Goal: Information Seeking & Learning: Compare options

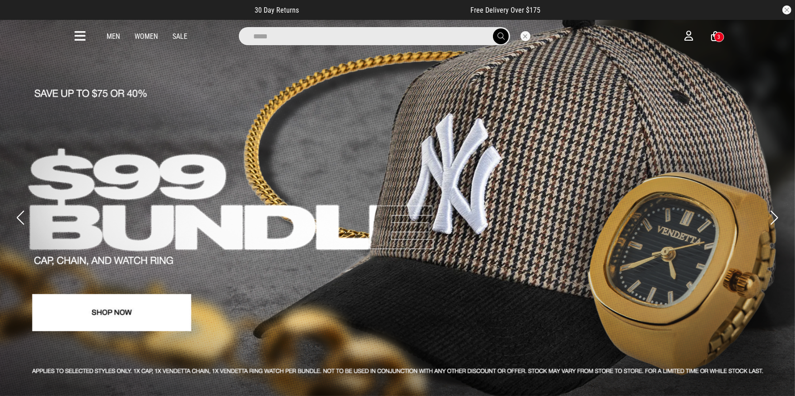
type input "*****"
click at [493, 28] on button "submit" at bounding box center [501, 36] width 16 height 16
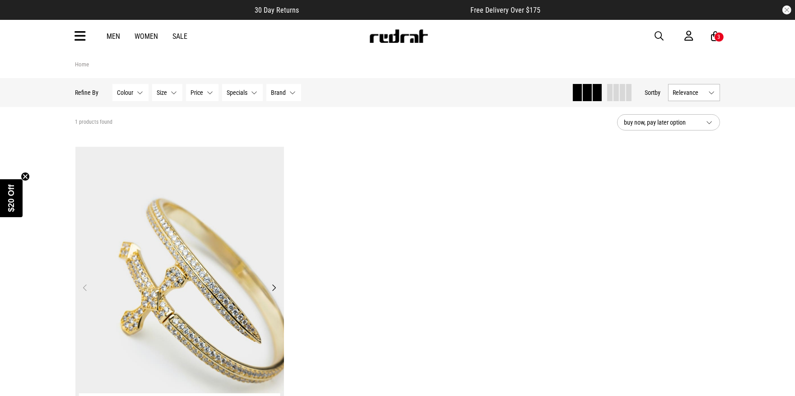
click at [223, 205] on img at bounding box center [179, 293] width 209 height 293
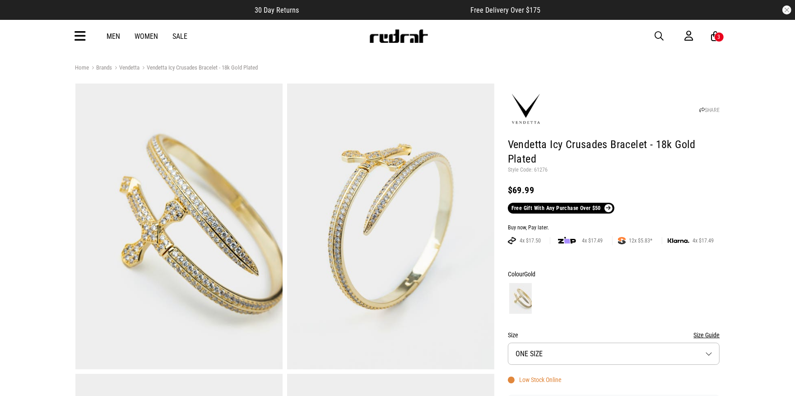
click at [661, 35] on span "button" at bounding box center [659, 36] width 9 height 11
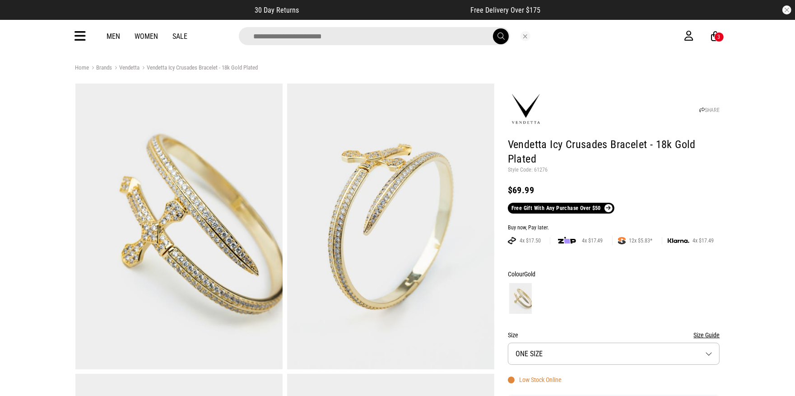
click at [348, 38] on input "search" at bounding box center [374, 36] width 271 height 18
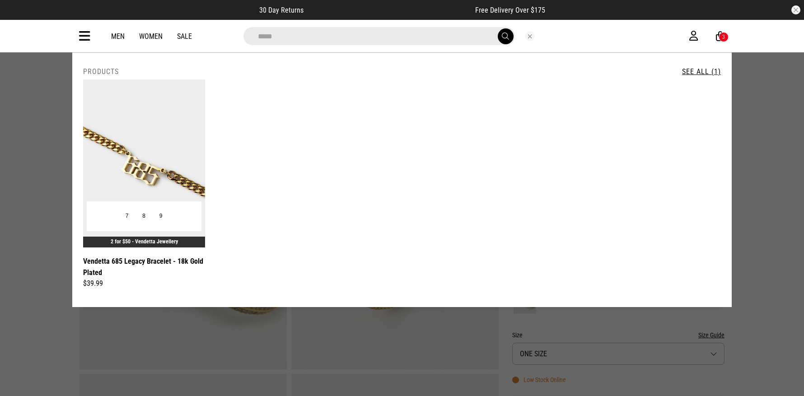
type input "*****"
click at [153, 155] on img at bounding box center [144, 163] width 122 height 168
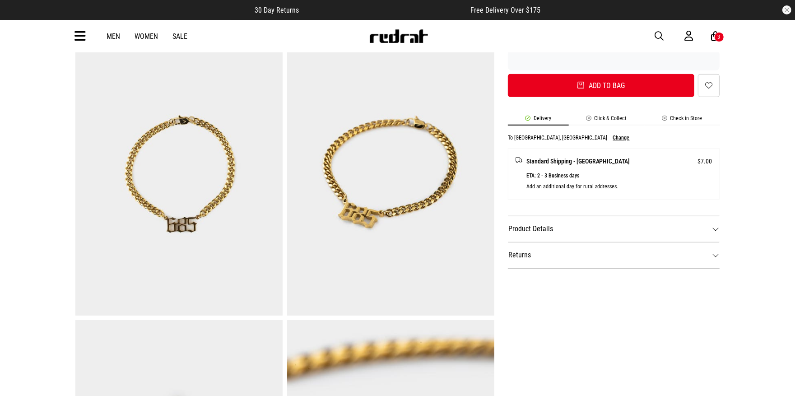
click at [591, 216] on dt "Product Details" at bounding box center [614, 229] width 212 height 26
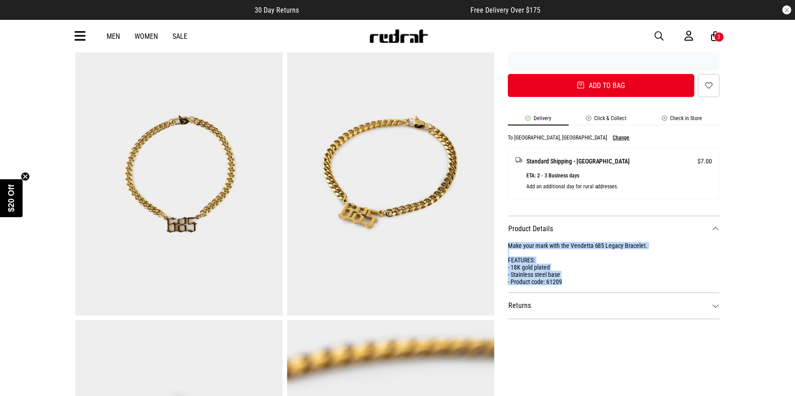
drag, startPoint x: 569, startPoint y: 267, endPoint x: 508, endPoint y: 232, distance: 70.8
click at [508, 242] on div "Make your mark with the Vendetta 685 Legacy Bracelet. FEATURES: - 18K gold plat…" at bounding box center [614, 263] width 212 height 43
copy div "Make your mark with the Vendetta 685 Legacy Bracelet. FEATURES: - 18K gold plat…"
click at [660, 34] on span "button" at bounding box center [659, 36] width 9 height 11
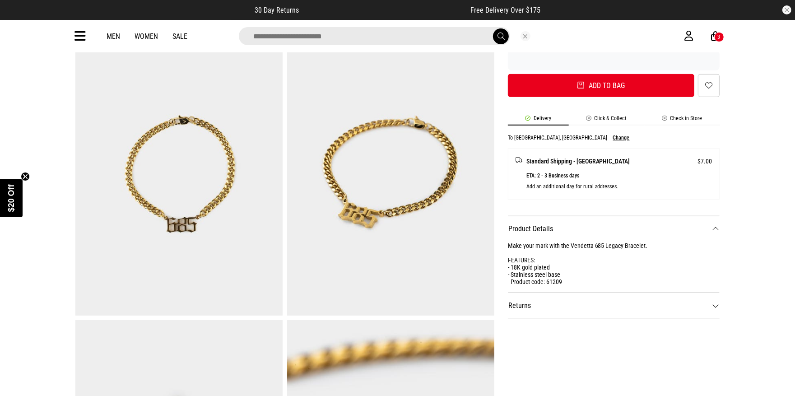
click at [357, 40] on input "search" at bounding box center [374, 36] width 271 height 18
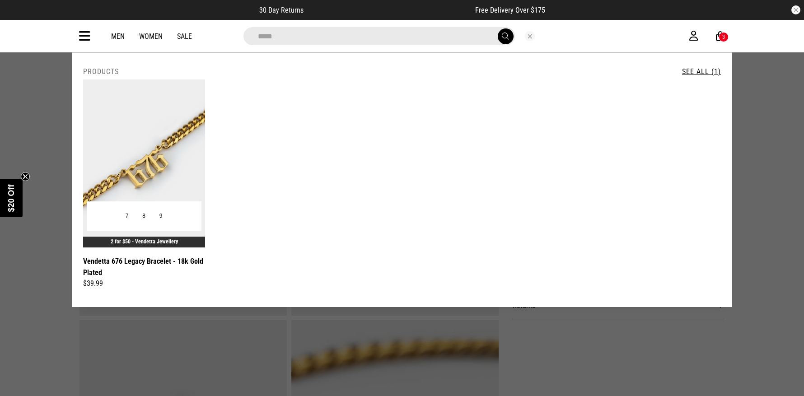
type input "*****"
click at [148, 169] on img at bounding box center [144, 163] width 122 height 168
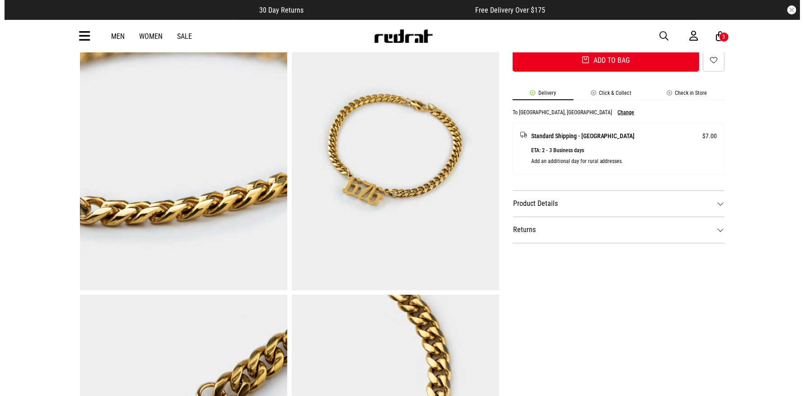
scroll to position [368, 0]
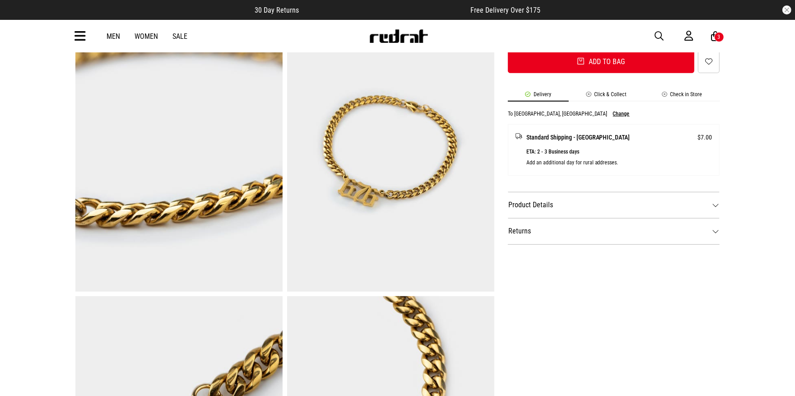
click at [576, 196] on dt "Product Details" at bounding box center [614, 205] width 212 height 26
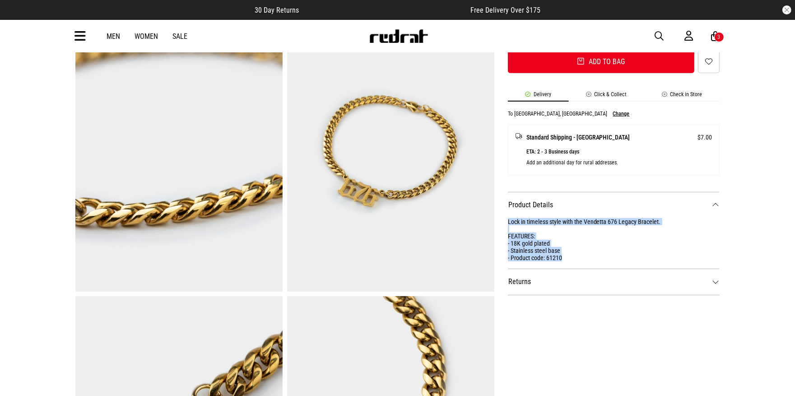
drag, startPoint x: 566, startPoint y: 242, endPoint x: 502, endPoint y: 208, distance: 72.7
click at [502, 208] on div "SHARE Vendetta 676 Legacy Bracelet - 18k Gold Plated Style Code: 61210 $39.99 2…" at bounding box center [607, 151] width 226 height 871
copy div "Lock in timeless style with the Vendetta 676 Legacy Bracelet. FEATURES: - 18K g…"
click at [658, 33] on span "button" at bounding box center [659, 36] width 9 height 11
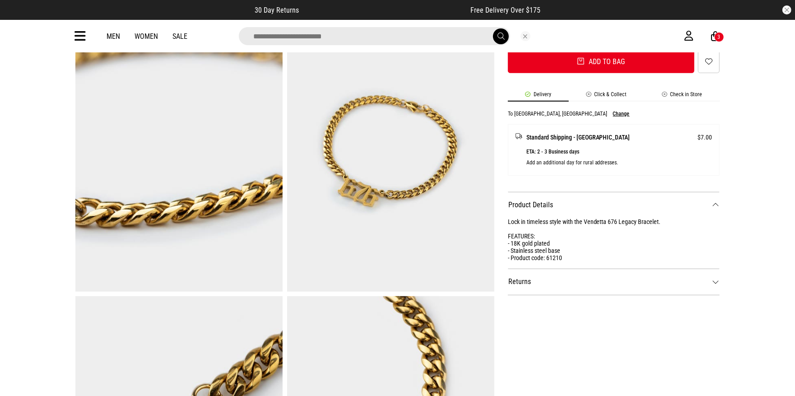
click at [375, 33] on input "search" at bounding box center [374, 36] width 271 height 18
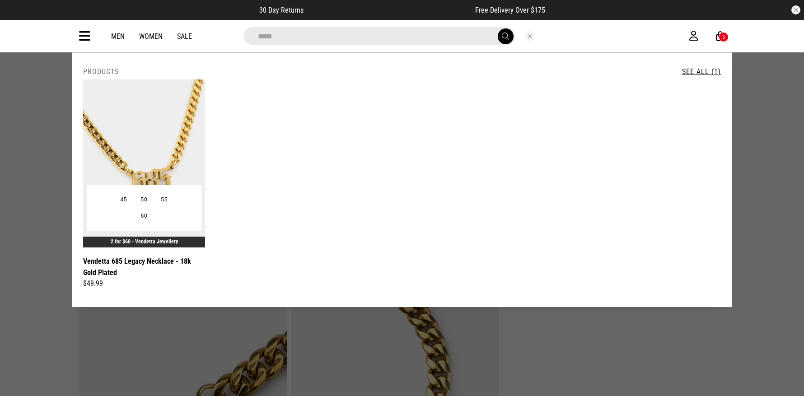
type input "*****"
click at [151, 173] on img at bounding box center [144, 163] width 122 height 168
click at [139, 150] on img at bounding box center [144, 163] width 122 height 168
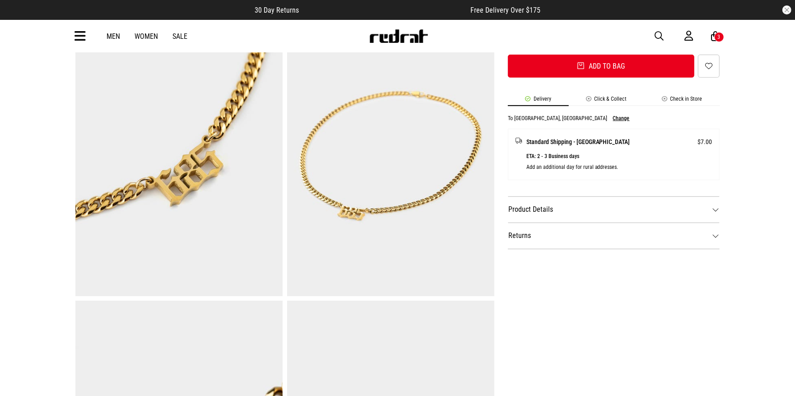
scroll to position [366, 0]
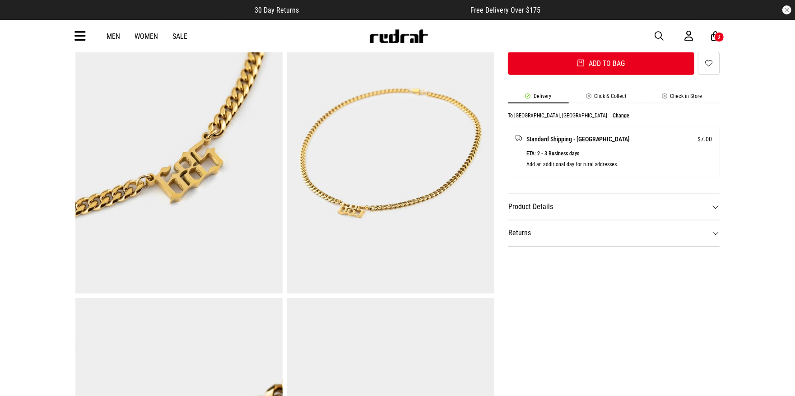
click at [596, 203] on dt "Product Details" at bounding box center [614, 207] width 212 height 26
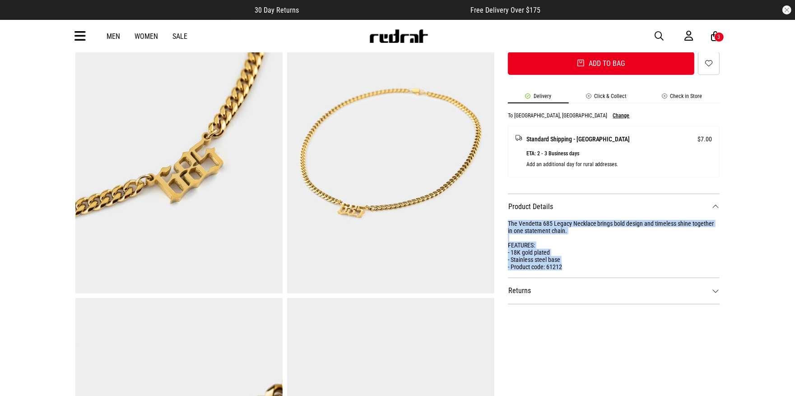
drag, startPoint x: 573, startPoint y: 267, endPoint x: 506, endPoint y: 224, distance: 79.4
click at [506, 224] on div "SHARE Vendetta 685 Legacy Necklace - 18k Gold Plated Style Code: 61212 $49.99 2…" at bounding box center [607, 152] width 226 height 871
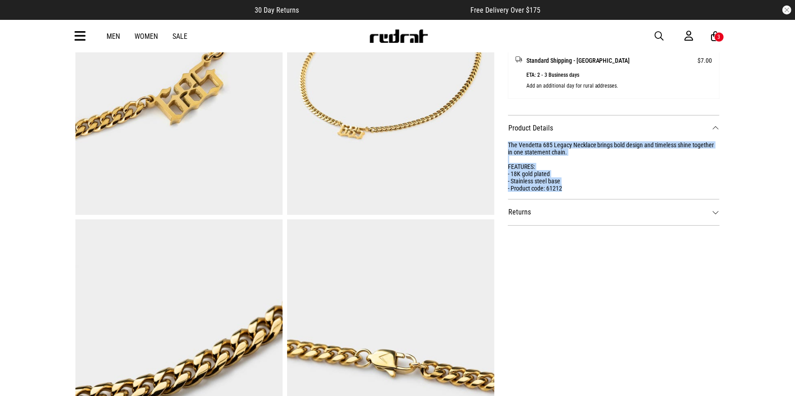
copy div "The Vendetta 685 Legacy Necklace brings bold design and timeless shine together…"
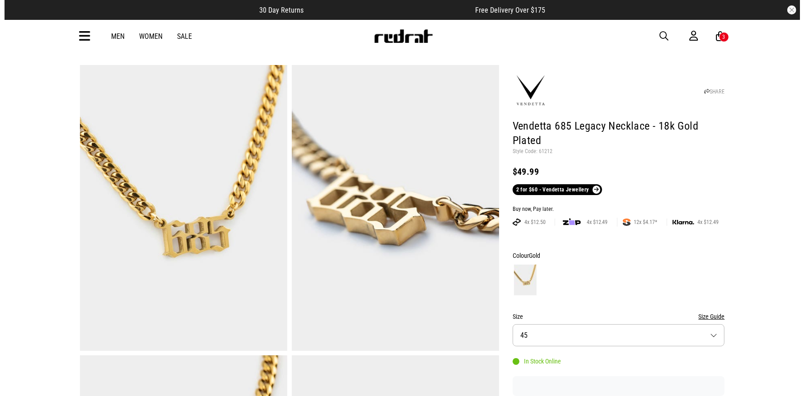
scroll to position [0, 0]
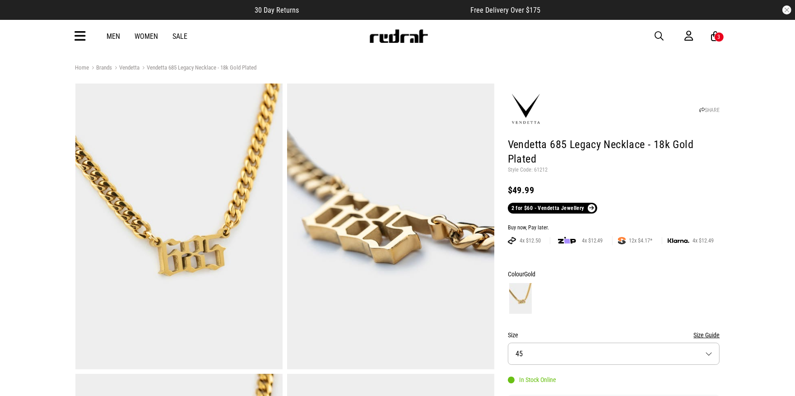
click at [658, 34] on span "button" at bounding box center [659, 36] width 9 height 11
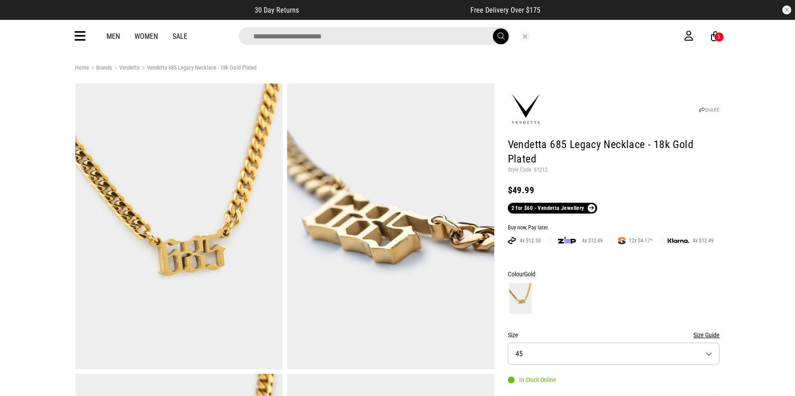
click at [372, 36] on input "search" at bounding box center [374, 36] width 271 height 18
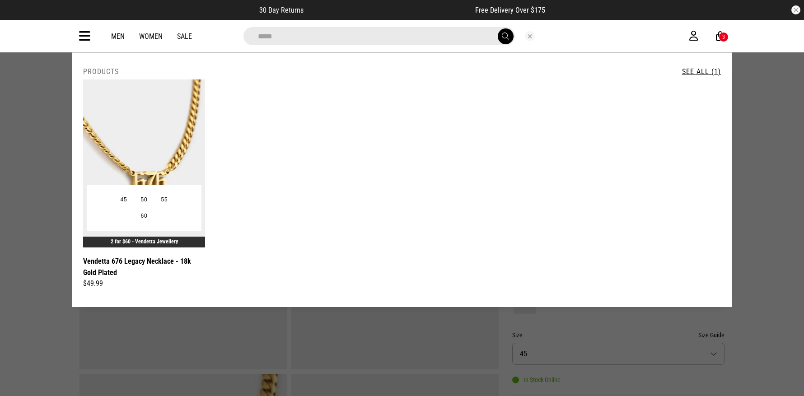
type input "*****"
click at [150, 176] on img at bounding box center [144, 163] width 122 height 168
click at [138, 158] on img at bounding box center [144, 163] width 122 height 168
click at [145, 151] on img at bounding box center [144, 163] width 122 height 168
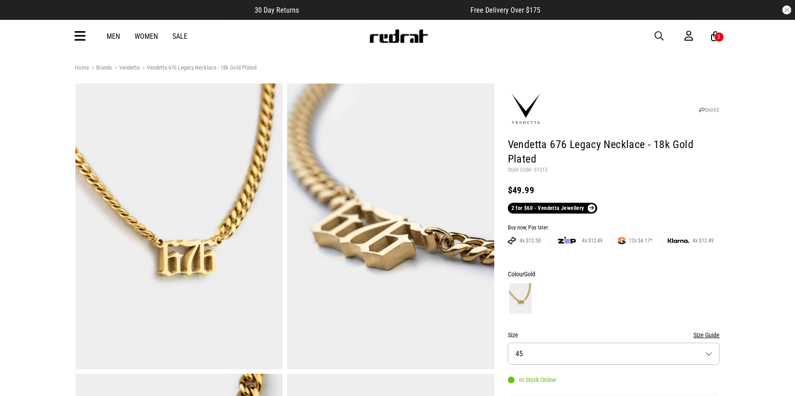
click at [623, 301] on div at bounding box center [614, 298] width 212 height 33
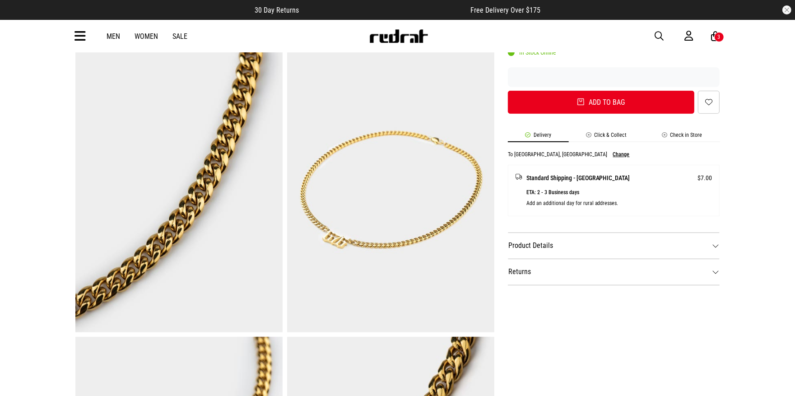
scroll to position [402, 0]
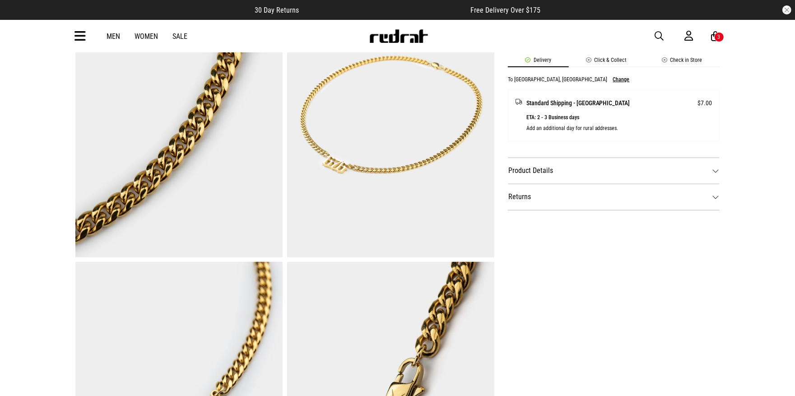
click at [558, 172] on dt "Product Details" at bounding box center [614, 171] width 212 height 26
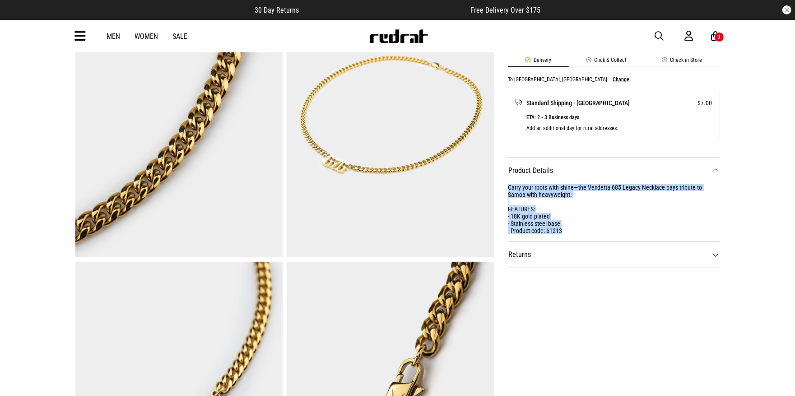
drag, startPoint x: 573, startPoint y: 231, endPoint x: 508, endPoint y: 185, distance: 79.6
click at [508, 185] on div "Carry your roots with shine—the Vendetta 685 Legacy Necklace pays tribute to Sa…" at bounding box center [614, 209] width 212 height 51
copy div "Carry your roots with shine—the Vendetta 685 Legacy Necklace pays tribute to Sa…"
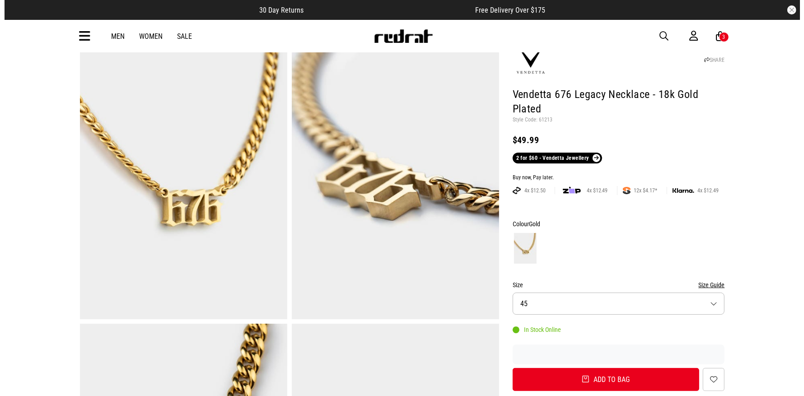
scroll to position [0, 0]
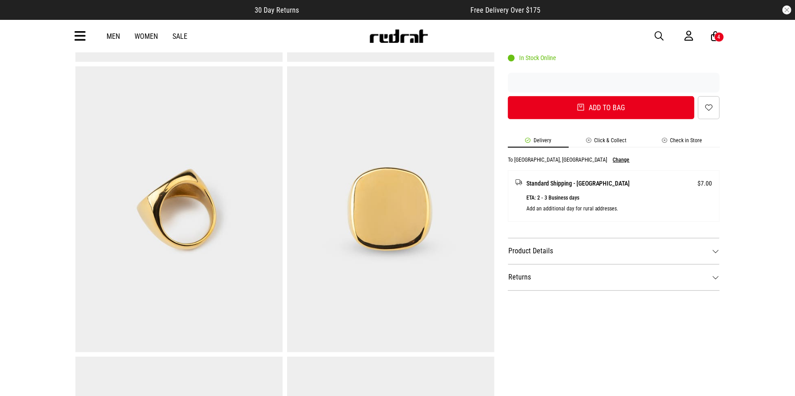
click at [587, 246] on dt "Product Details" at bounding box center [614, 251] width 212 height 26
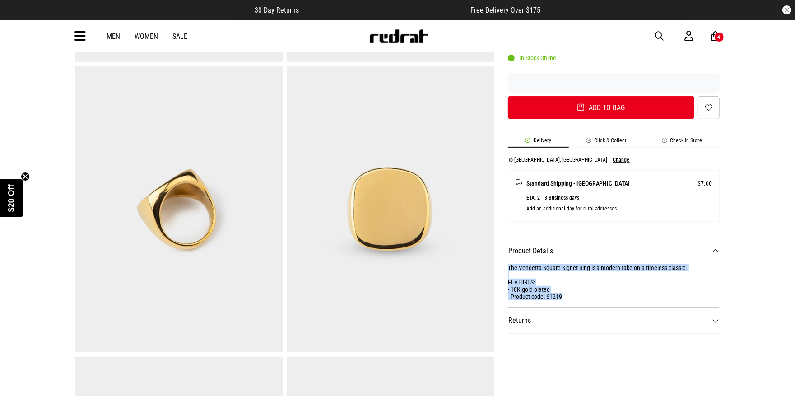
drag, startPoint x: 569, startPoint y: 297, endPoint x: 504, endPoint y: 266, distance: 72.1
click at [504, 266] on div "SHARE Vendetta Square Signet Ring - 18k Gold Plated Style Code: 61219 $29.99 2 …" at bounding box center [607, 211] width 226 height 871
copy div "The Vendetta Square Signet Ring is a modern take on a timeless classic. FEATURE…"
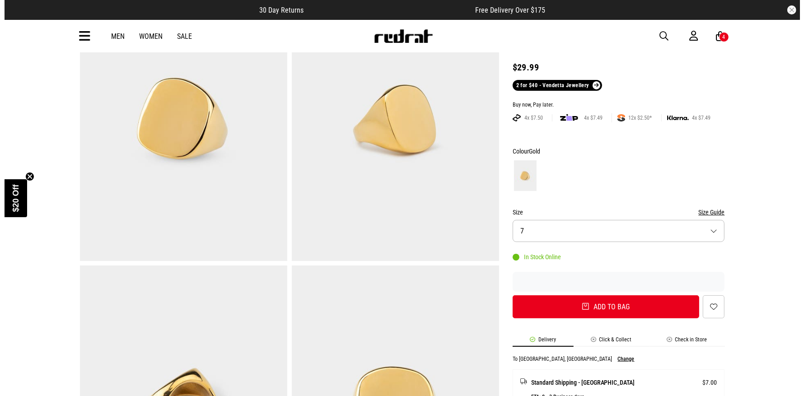
scroll to position [105, 0]
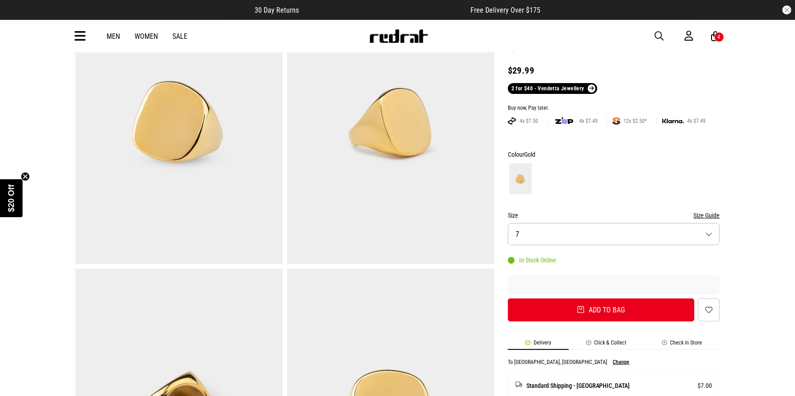
click at [709, 234] on button "Size 7" at bounding box center [614, 234] width 212 height 22
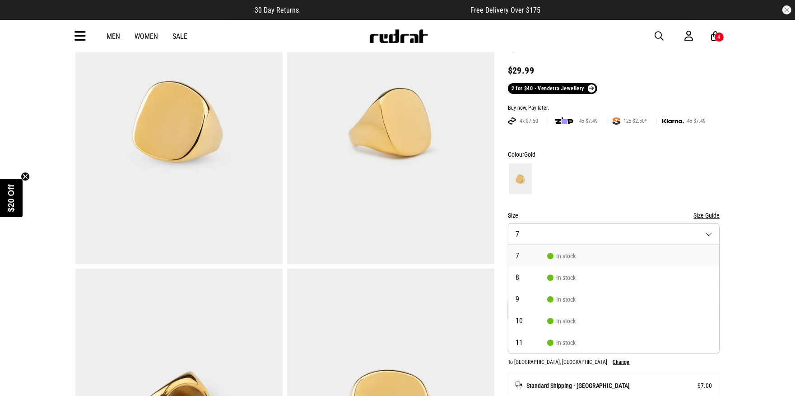
click at [659, 33] on span "button" at bounding box center [659, 36] width 9 height 11
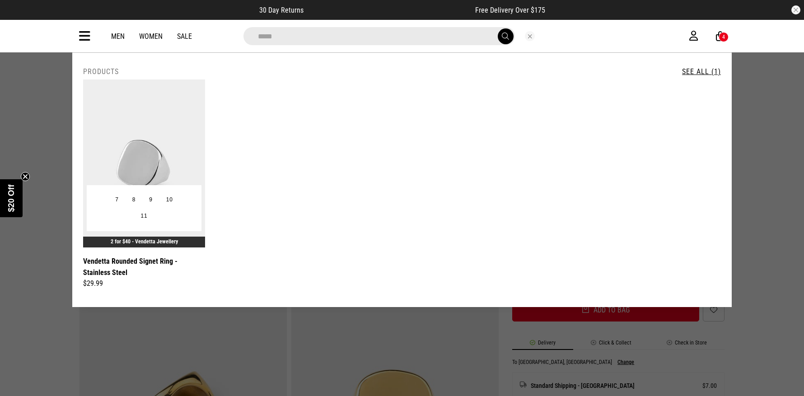
type input "*****"
click at [138, 158] on img at bounding box center [144, 163] width 122 height 168
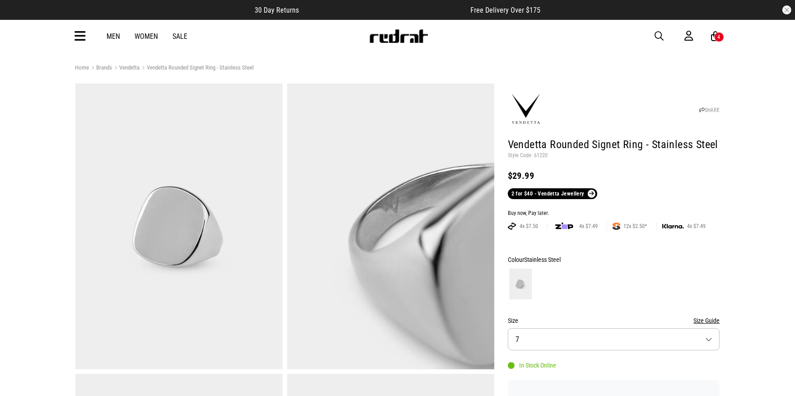
drag, startPoint x: 682, startPoint y: 285, endPoint x: 677, endPoint y: 291, distance: 7.7
click at [683, 285] on div at bounding box center [614, 283] width 212 height 33
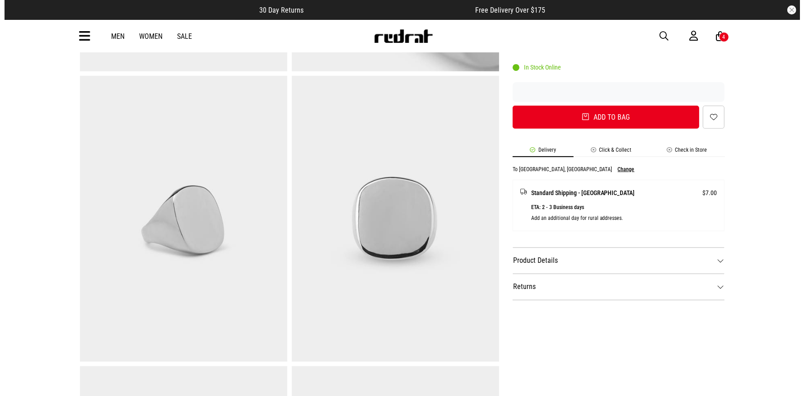
scroll to position [412, 0]
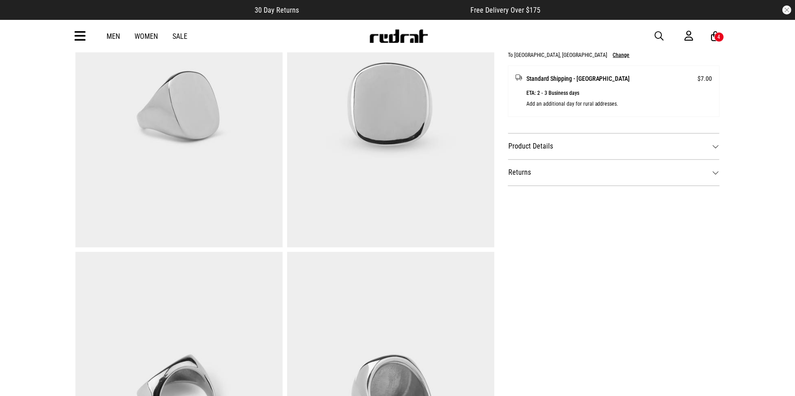
click at [622, 141] on dt "Product Details" at bounding box center [614, 146] width 212 height 26
drag, startPoint x: 570, startPoint y: 195, endPoint x: 508, endPoint y: 161, distance: 70.7
click at [508, 161] on div "The Vendetta Square Signet Ring is a modern take on a timeless classic. FEATURE…" at bounding box center [614, 180] width 212 height 43
copy div "The Vendetta Square Signet Ring is a modern take on a timeless classic. FEATURE…"
click at [660, 36] on span "button" at bounding box center [659, 36] width 9 height 11
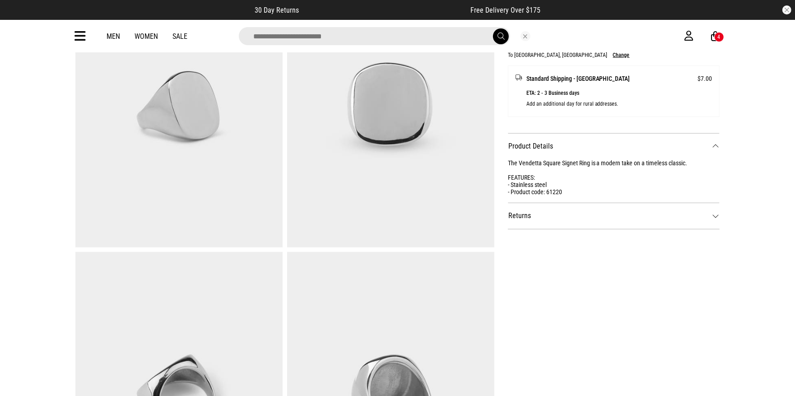
click at [351, 36] on input "search" at bounding box center [374, 36] width 271 height 18
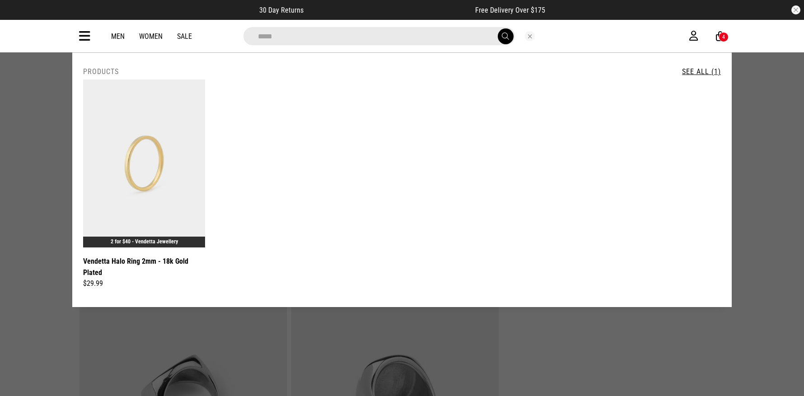
type input "*****"
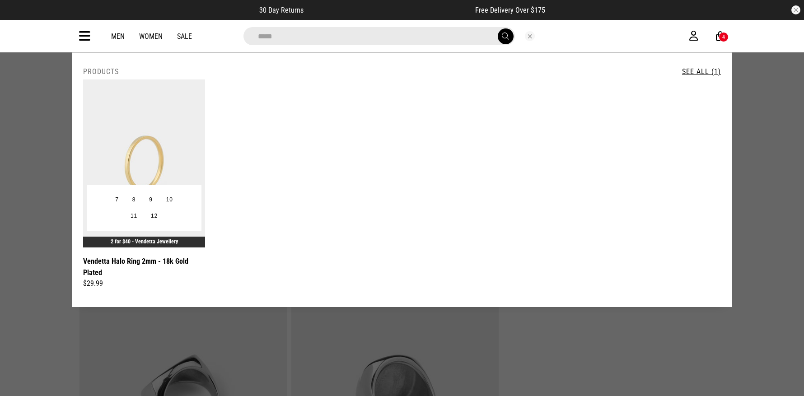
click at [139, 164] on img at bounding box center [144, 163] width 122 height 168
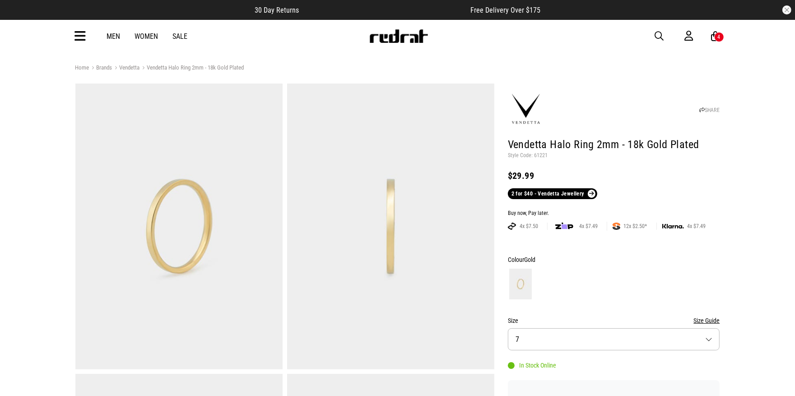
click at [708, 337] on button "Size 7" at bounding box center [614, 339] width 212 height 22
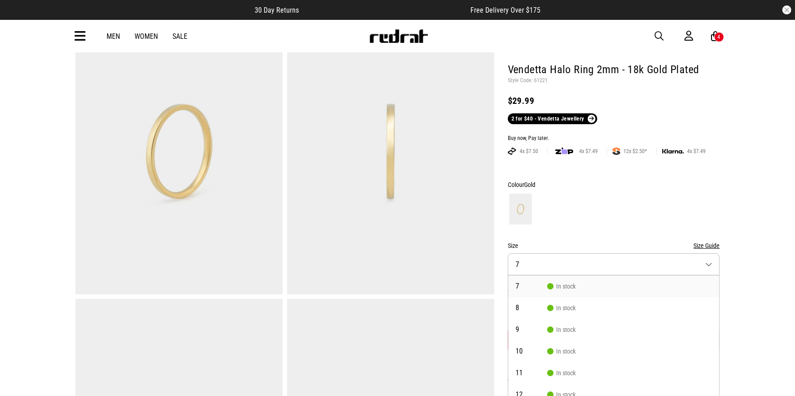
click at [765, 312] on div "Home Brands Vendetta Vendetta Halo Ring 2mm - 18k Gold Plated SHARE Vendetta Ha…" at bounding box center [397, 371] width 795 height 766
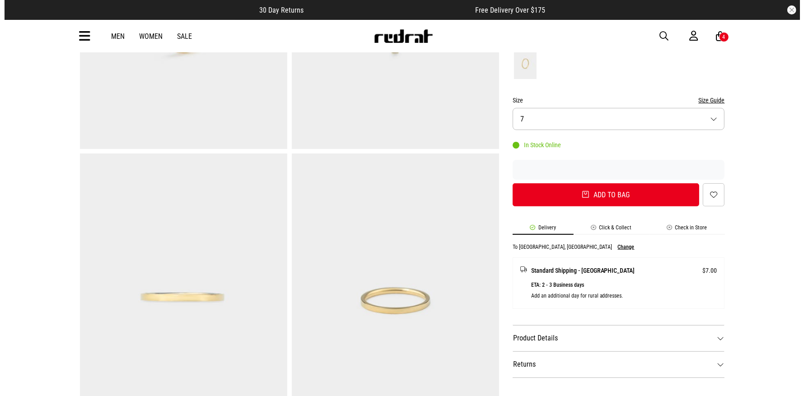
scroll to position [223, 0]
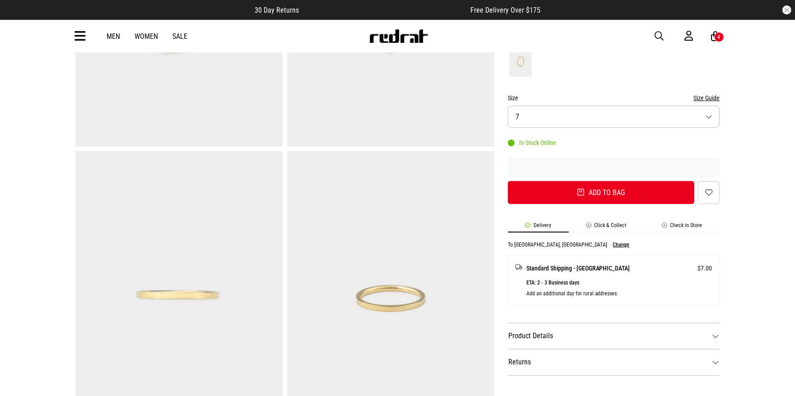
click at [661, 34] on span "button" at bounding box center [659, 36] width 9 height 11
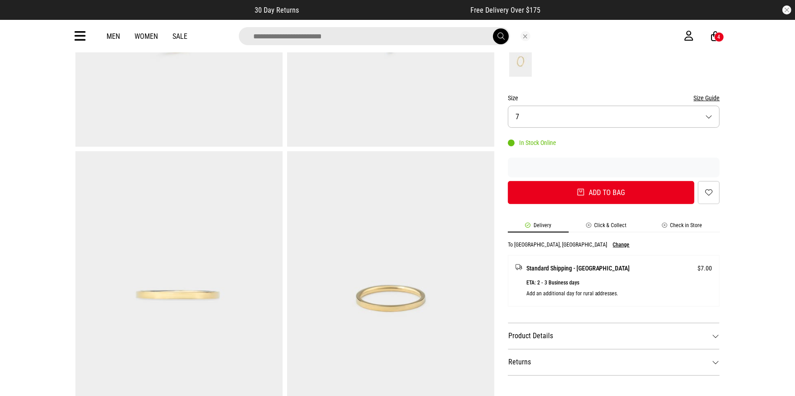
click at [336, 37] on input "search" at bounding box center [374, 36] width 271 height 18
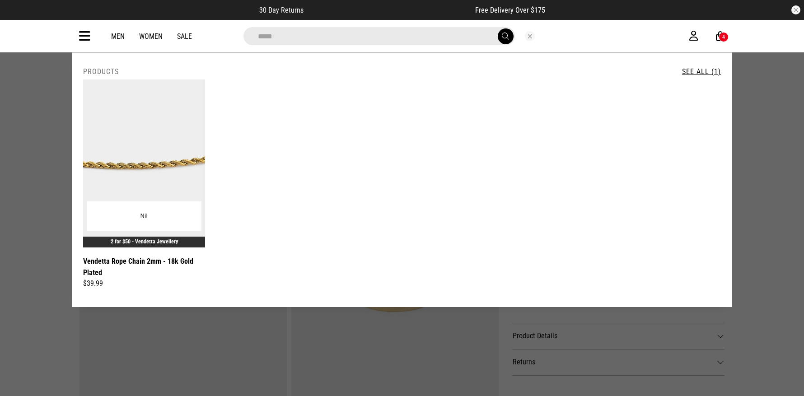
type input "*****"
click at [133, 126] on img at bounding box center [144, 163] width 122 height 168
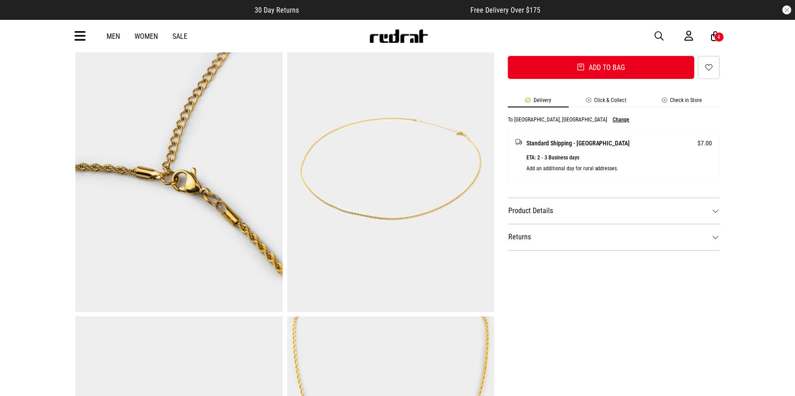
scroll to position [378, 0]
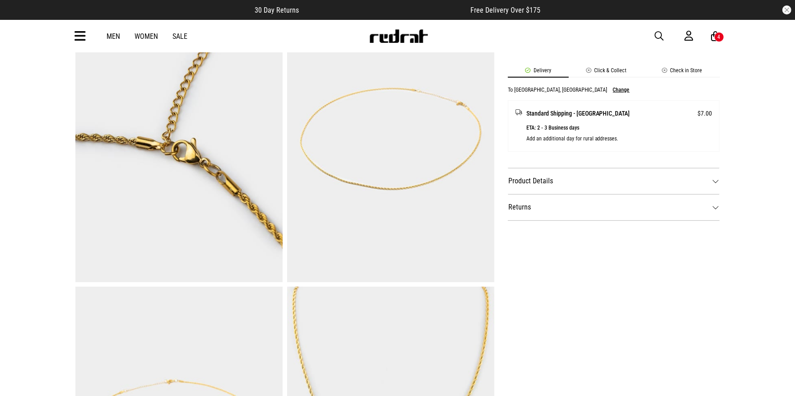
click at [588, 182] on dt "Product Details" at bounding box center [614, 181] width 212 height 26
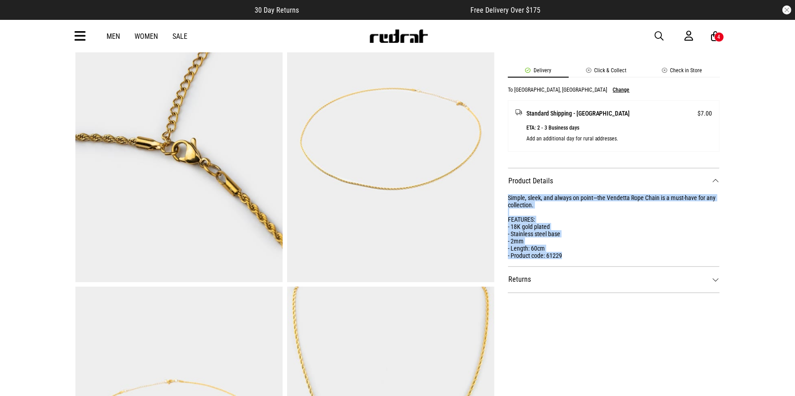
drag, startPoint x: 568, startPoint y: 255, endPoint x: 495, endPoint y: 196, distance: 93.5
click at [495, 196] on div "SHARE Vendetta Rope Chain 2mm - 18k Gold Plated Style Code: 61229 $39.99 2 for …" at bounding box center [607, 141] width 226 height 871
copy div "Simple, sleek, and always on point—the Vendetta Rope Chain is a must-have for a…"
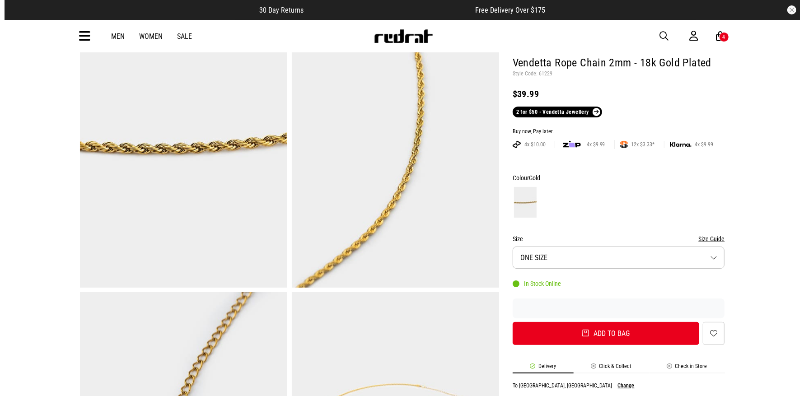
scroll to position [72, 0]
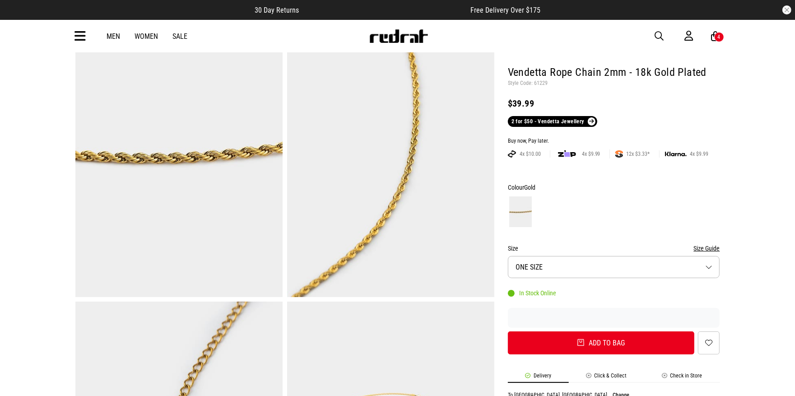
click at [658, 33] on span "button" at bounding box center [659, 36] width 9 height 11
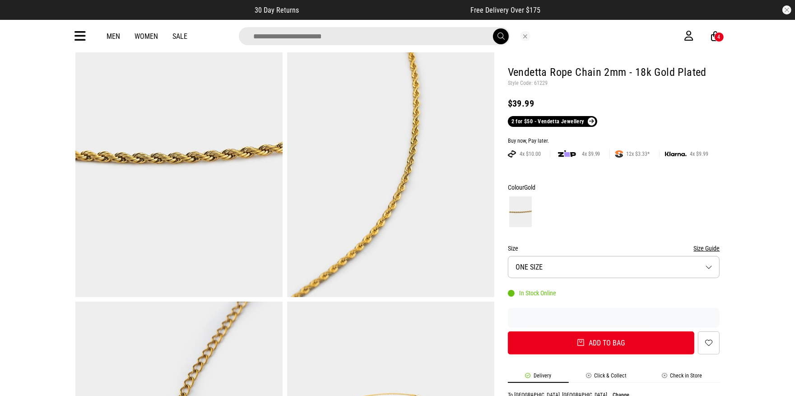
click at [362, 34] on input "search" at bounding box center [374, 36] width 271 height 18
type input "*****"
click at [498, 34] on span "submit" at bounding box center [501, 36] width 7 height 9
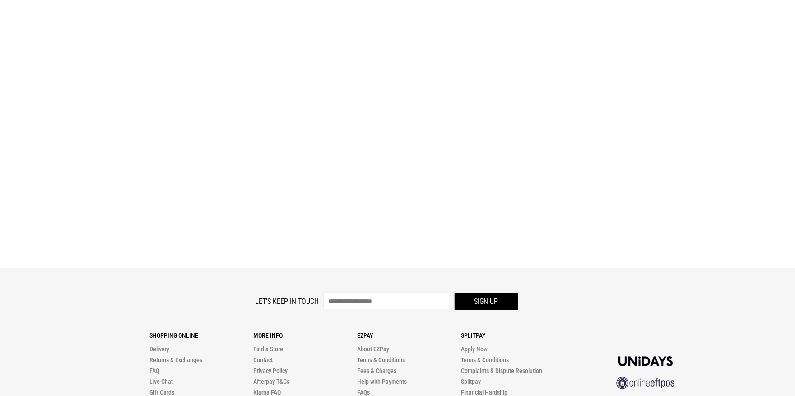
click at [156, 172] on main "{{ label }} {{ isFiltersActive ? 'Hide' : 'Show' }} Refine s Refine By Sort by …" at bounding box center [397, 134] width 795 height 268
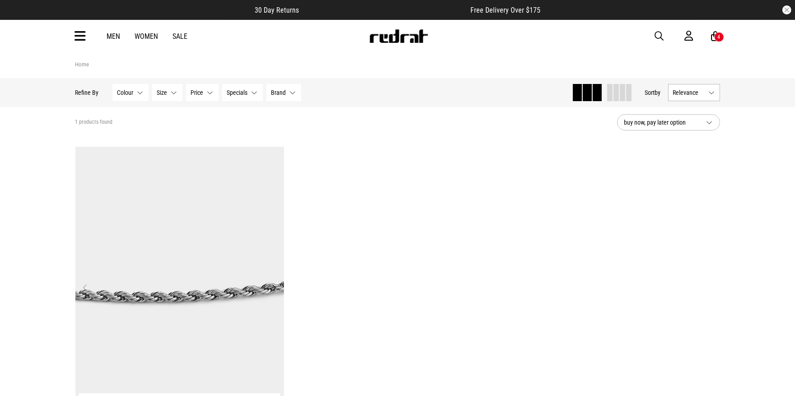
click at [150, 180] on img at bounding box center [179, 293] width 209 height 293
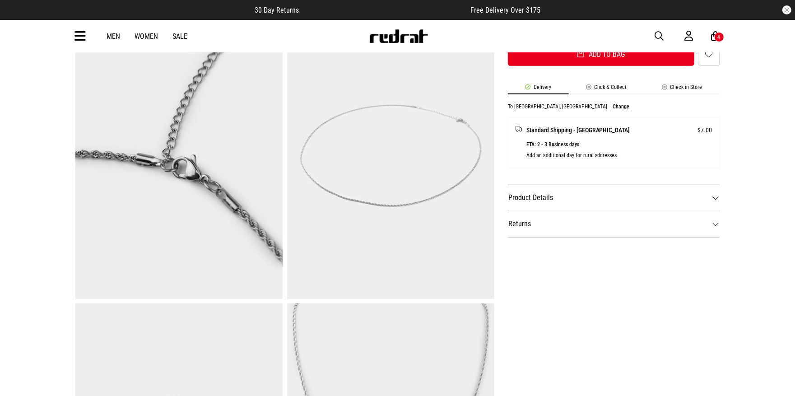
click at [527, 194] on dt "Product Details" at bounding box center [614, 198] width 212 height 26
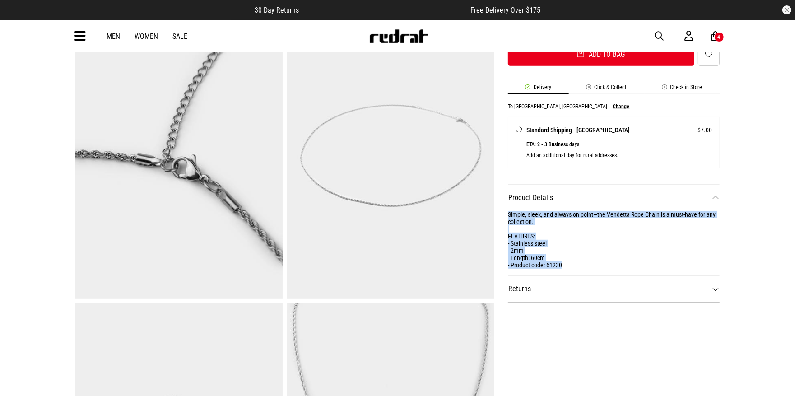
drag, startPoint x: 566, startPoint y: 264, endPoint x: 504, endPoint y: 211, distance: 81.1
click at [504, 211] on div "SHARE Vendetta Rope Chain 2mm - Stainless Steel Style Code: 61230 $39.99 2 for …" at bounding box center [607, 158] width 226 height 871
copy div "Simple, sleek, and always on point—the Vendetta Rope Chain is a must-have for a…"
click at [660, 35] on span "button" at bounding box center [659, 36] width 9 height 11
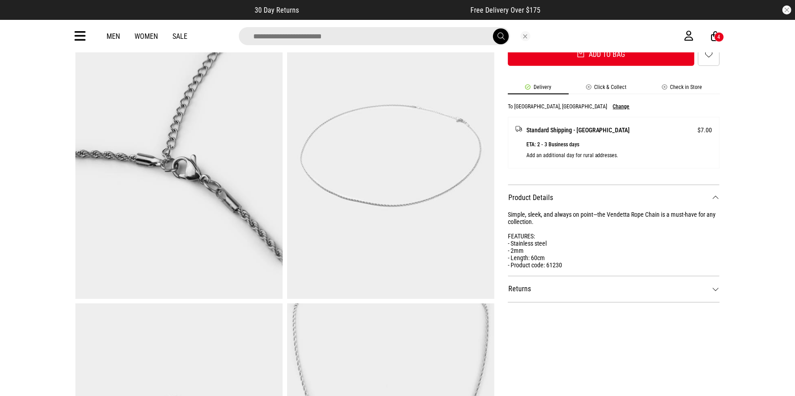
click at [367, 34] on input "search" at bounding box center [374, 36] width 271 height 18
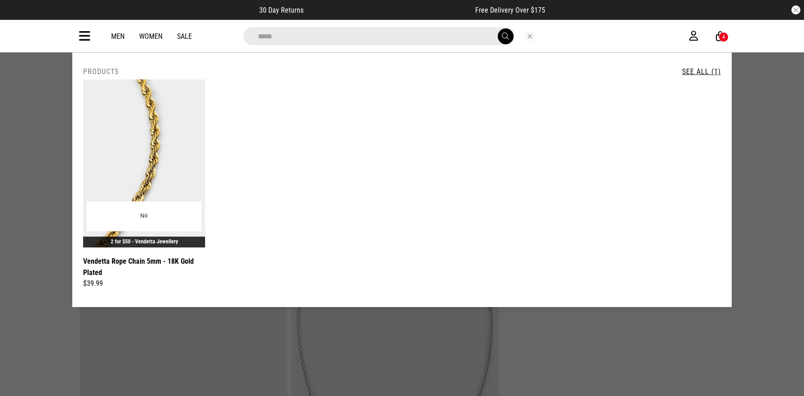
type input "*****"
click at [152, 170] on img at bounding box center [144, 163] width 122 height 168
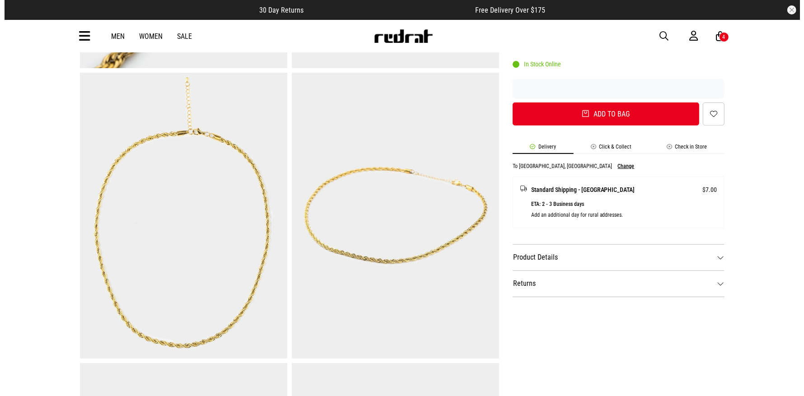
scroll to position [331, 0]
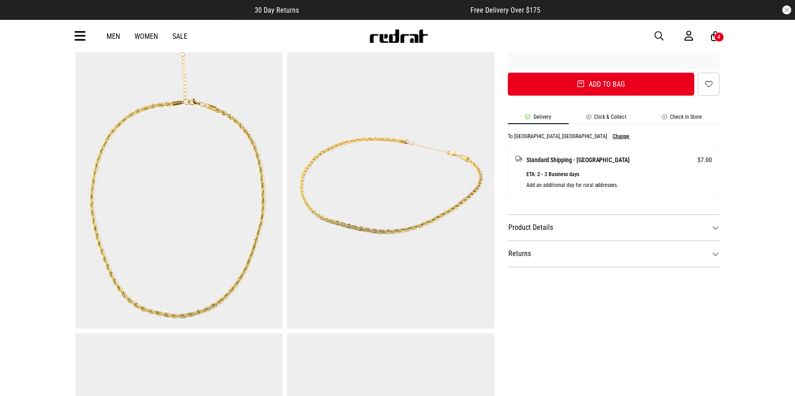
click at [641, 228] on dt "Product Details" at bounding box center [614, 227] width 212 height 26
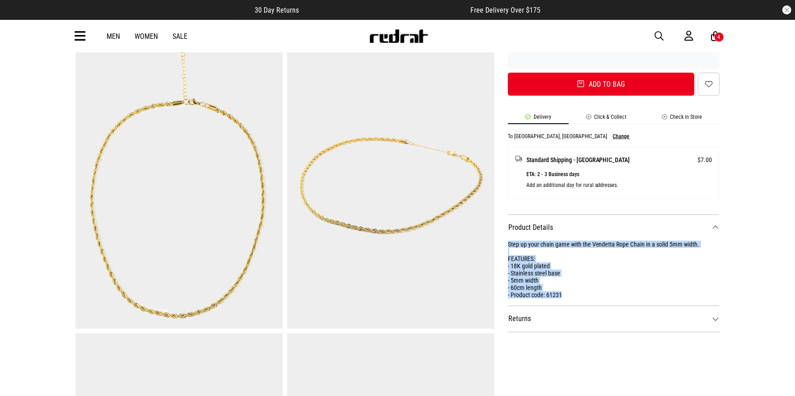
drag, startPoint x: 568, startPoint y: 294, endPoint x: 505, endPoint y: 243, distance: 80.3
click at [505, 243] on div "SHARE Vendetta Rope Chain 5mm - 18K Gold Plated Style Code: 61231 $39.99 2 for …" at bounding box center [607, 188] width 226 height 871
copy div "Step up your chain game with the Vendetta Rope Chain in a solid 5mm width. FEAT…"
click at [658, 36] on span "button" at bounding box center [659, 36] width 9 height 11
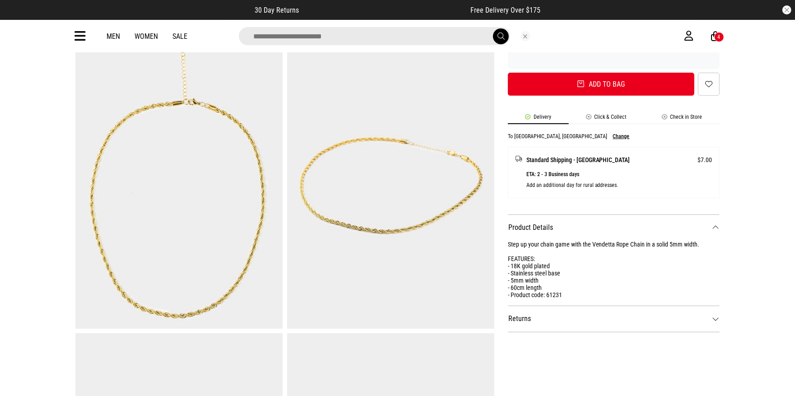
click at [384, 36] on input "search" at bounding box center [374, 36] width 271 height 18
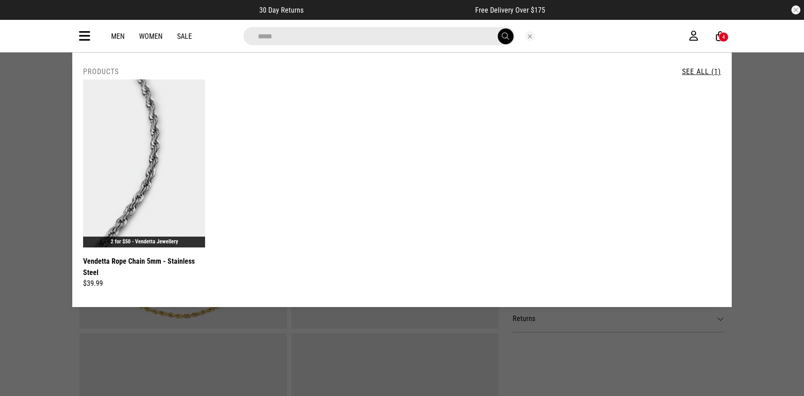
type input "*****"
click at [145, 173] on img at bounding box center [144, 163] width 122 height 168
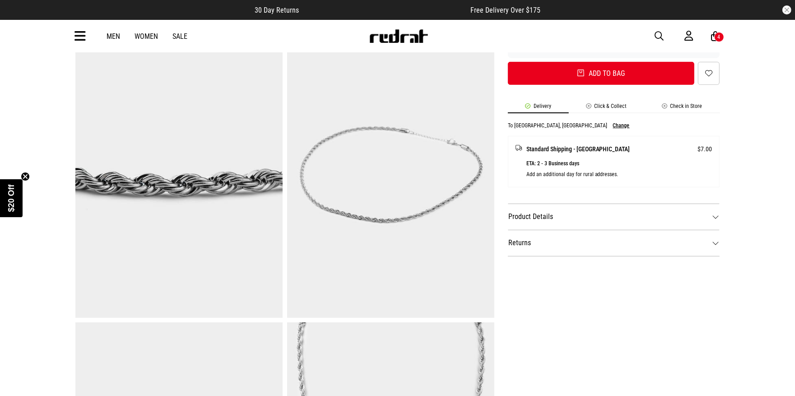
scroll to position [343, 0]
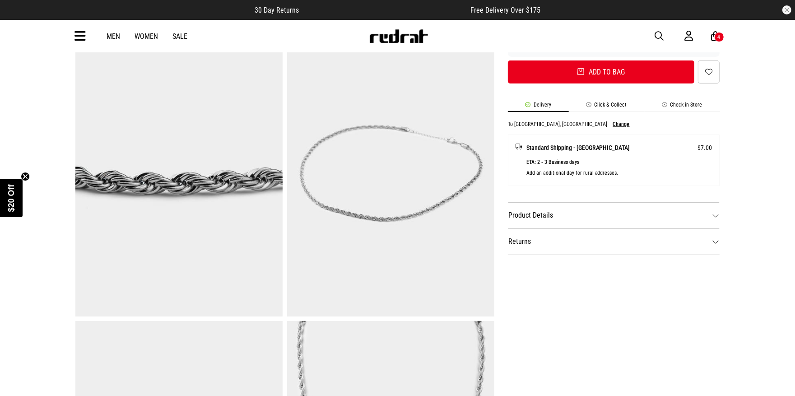
click at [646, 212] on dt "Product Details" at bounding box center [614, 215] width 212 height 26
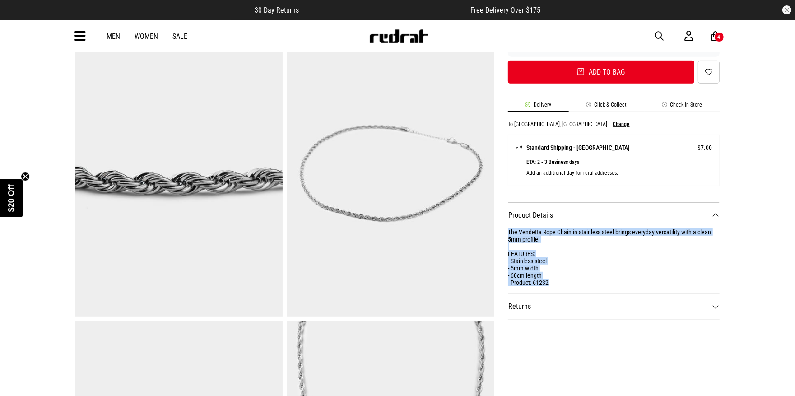
drag, startPoint x: 560, startPoint y: 281, endPoint x: 499, endPoint y: 231, distance: 79.6
click at [499, 231] on div "SHARE Vendetta Rope Chain 5mm - Stainless Steel Style Code: 61232 $39.99 2 for …" at bounding box center [607, 175] width 226 height 871
copy div "The Vendetta Rope Chain in stainless steel brings everyday versatility with a c…"
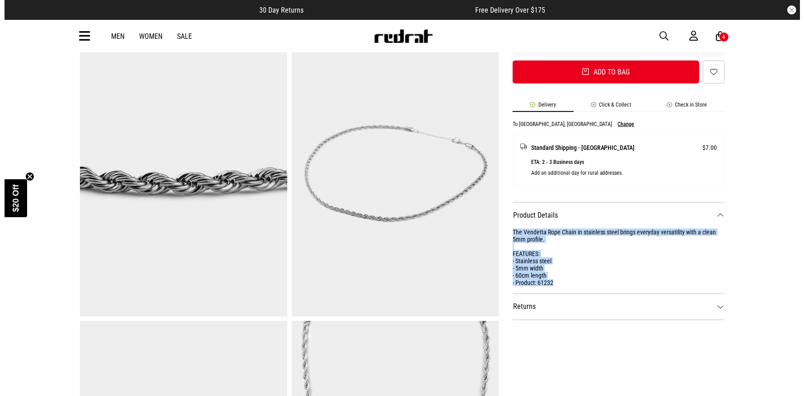
scroll to position [0, 0]
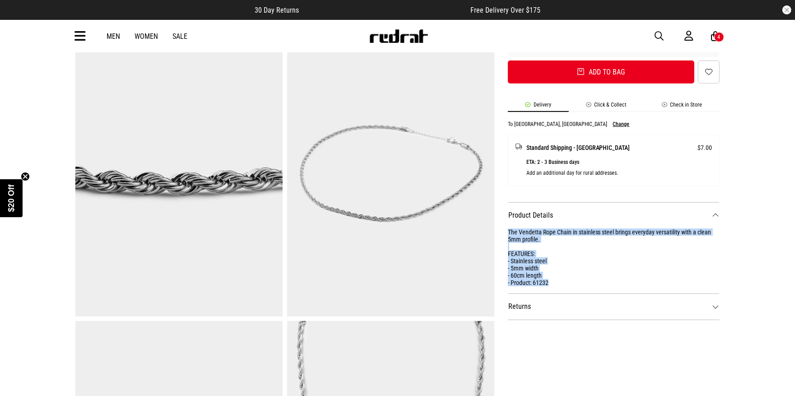
click at [657, 36] on span "button" at bounding box center [659, 36] width 9 height 11
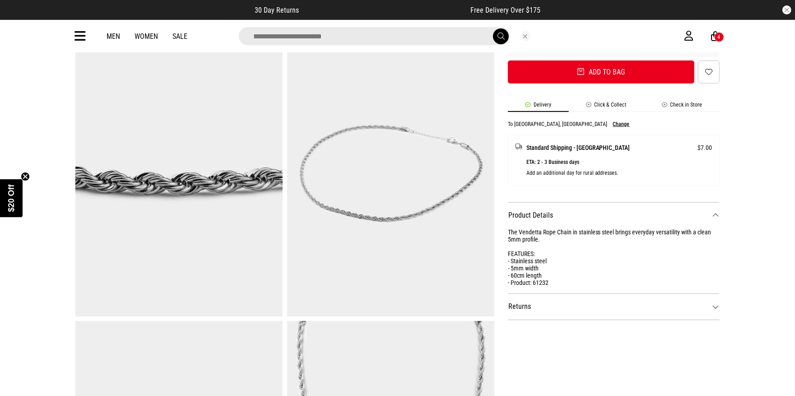
click at [400, 39] on input "search" at bounding box center [374, 36] width 271 height 18
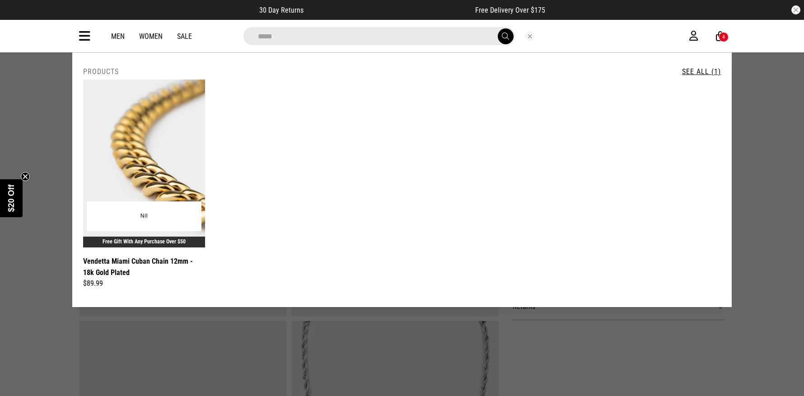
type input "*****"
click at [150, 150] on img at bounding box center [144, 163] width 122 height 168
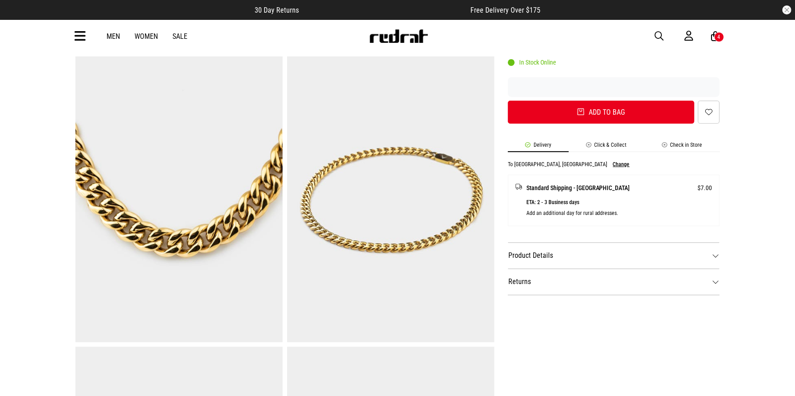
scroll to position [385, 0]
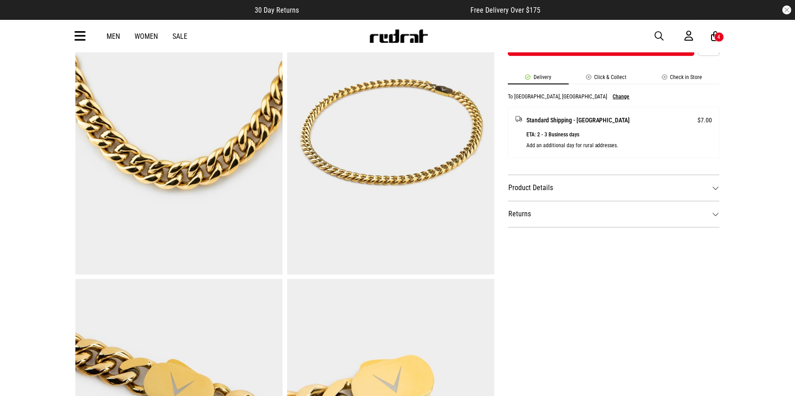
click at [550, 192] on dt "Product Details" at bounding box center [614, 188] width 212 height 26
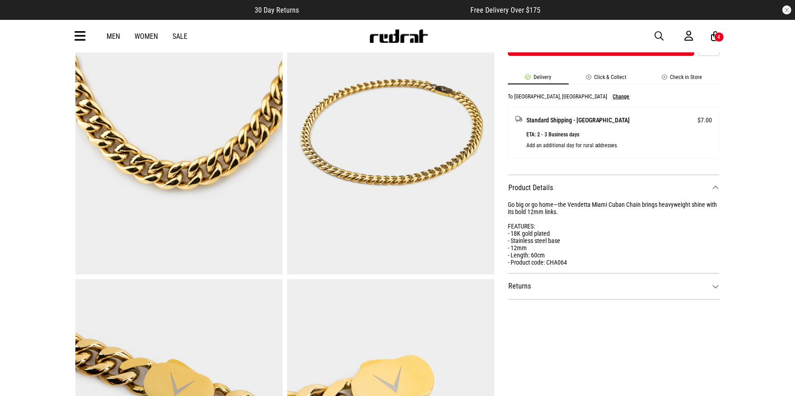
scroll to position [464, 0]
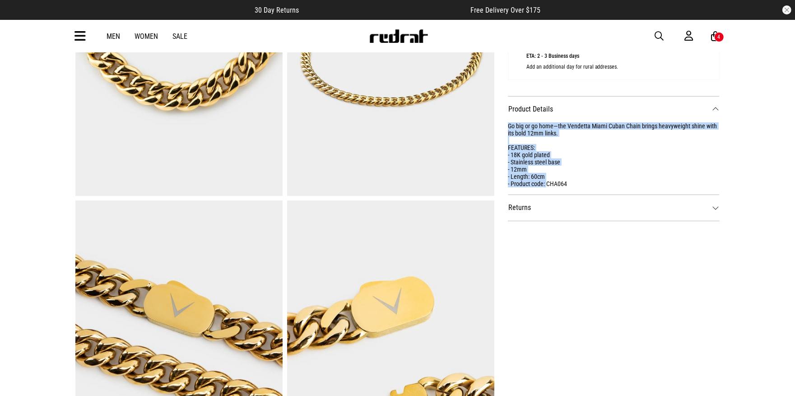
drag, startPoint x: 546, startPoint y: 181, endPoint x: 509, endPoint y: 122, distance: 69.4
click at [509, 122] on div "Go big or go home—the Vendetta Miami Cuban Chain brings heavyweight shine with …" at bounding box center [614, 154] width 212 height 65
copy div "Go big or go home—the Vendetta Miami Cuban Chain brings heavyweight shine with …"
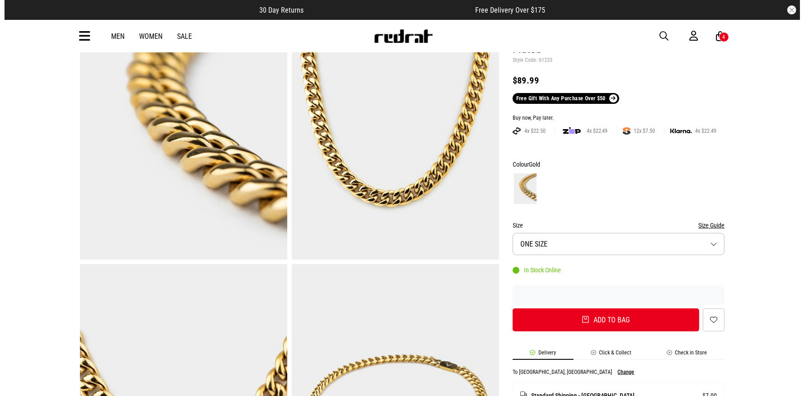
scroll to position [49, 0]
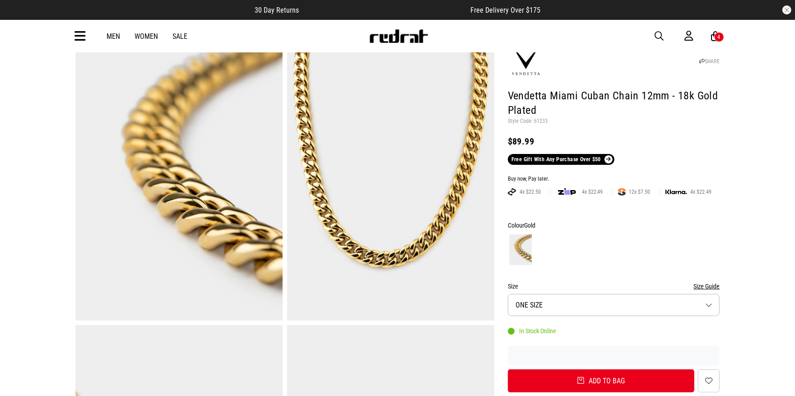
click at [655, 35] on span "button" at bounding box center [659, 36] width 9 height 11
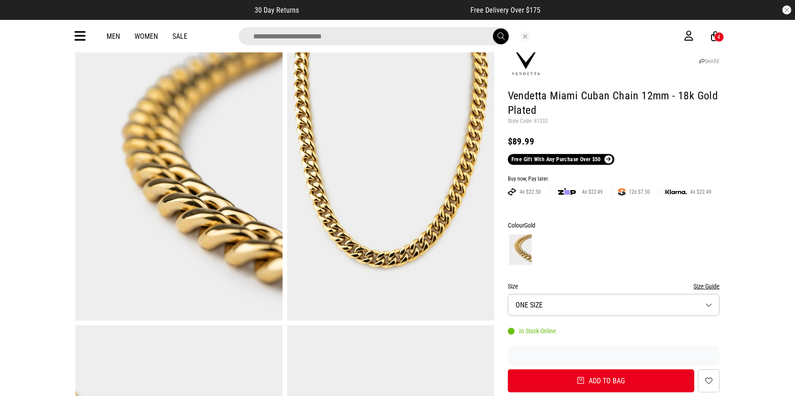
click at [406, 36] on input "search" at bounding box center [374, 36] width 271 height 18
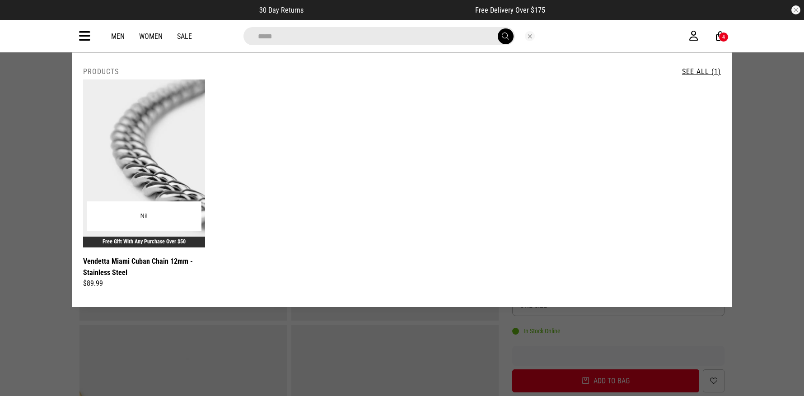
type input "*****"
click at [153, 189] on img at bounding box center [144, 163] width 122 height 168
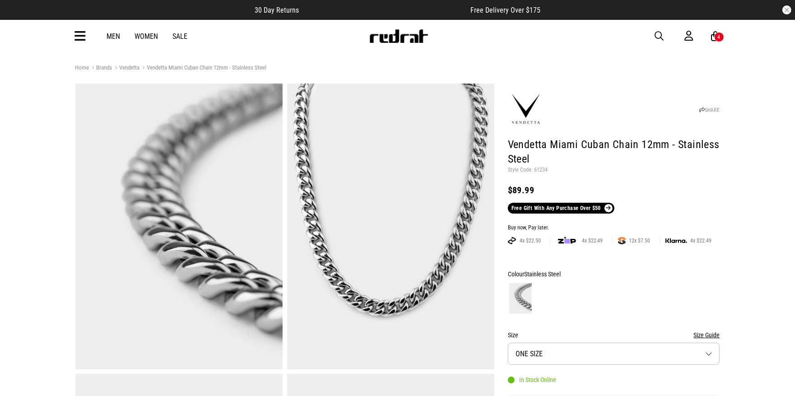
click at [599, 290] on div at bounding box center [614, 298] width 212 height 33
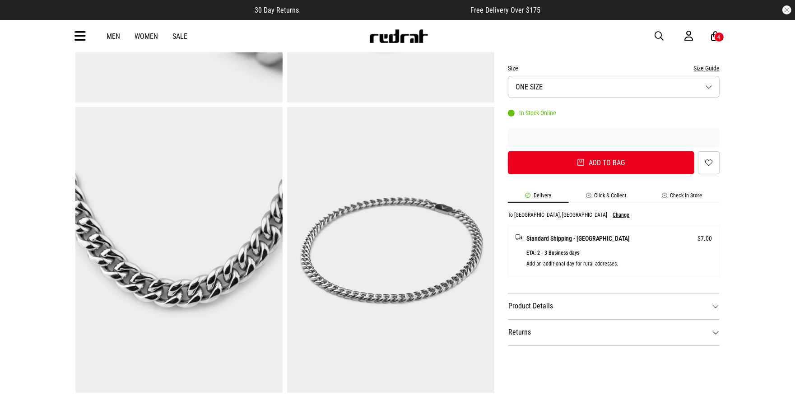
scroll to position [326, 0]
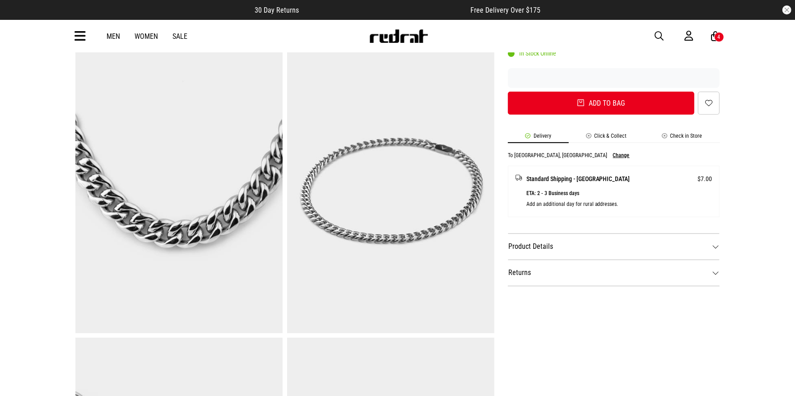
click at [611, 251] on dt "Product Details" at bounding box center [614, 246] width 212 height 26
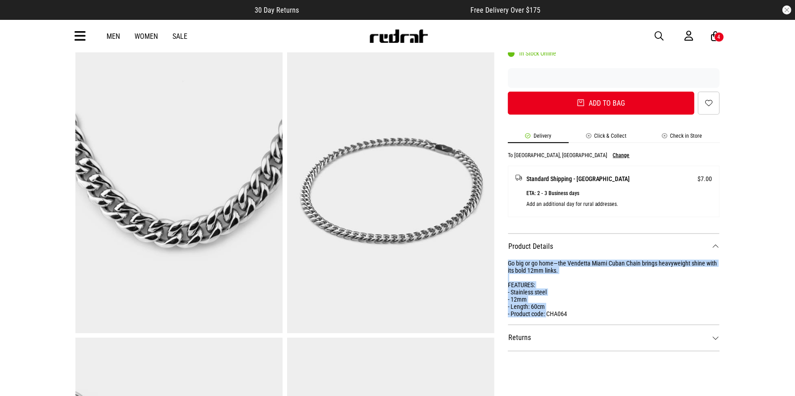
drag, startPoint x: 546, startPoint y: 311, endPoint x: 503, endPoint y: 262, distance: 65.0
click at [503, 262] on div "SHARE Vendetta Miami Cuban Chain 12mm - Stainless Steel Style Code: 61234 $89.9…" at bounding box center [607, 192] width 226 height 871
copy div "Go big or go home—the Vendetta Miami Cuban Chain brings heavyweight shine with …"
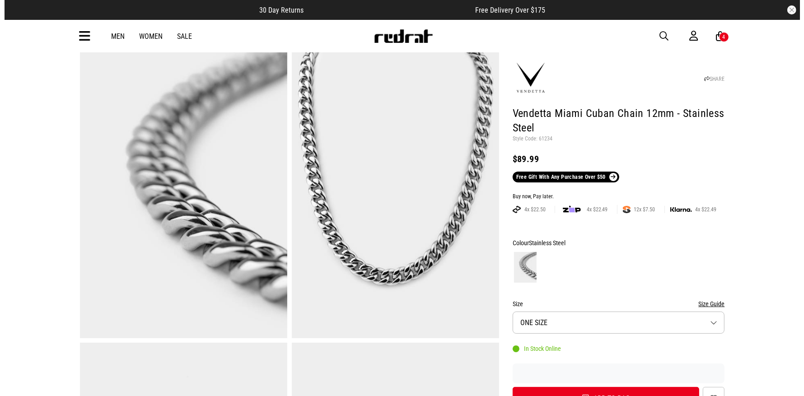
scroll to position [21, 0]
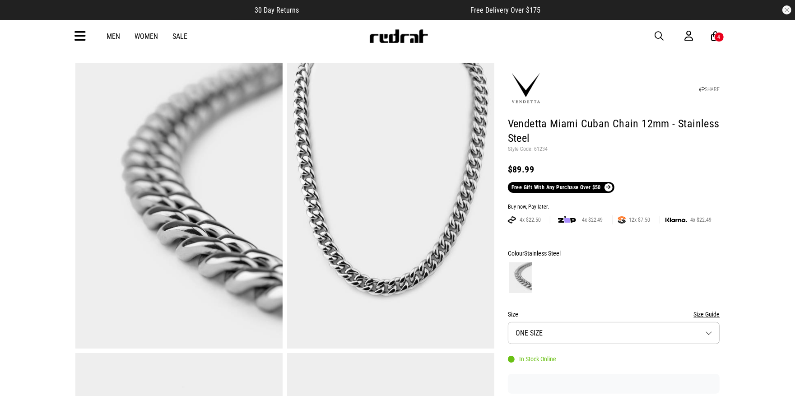
click at [659, 36] on span "button" at bounding box center [659, 36] width 9 height 11
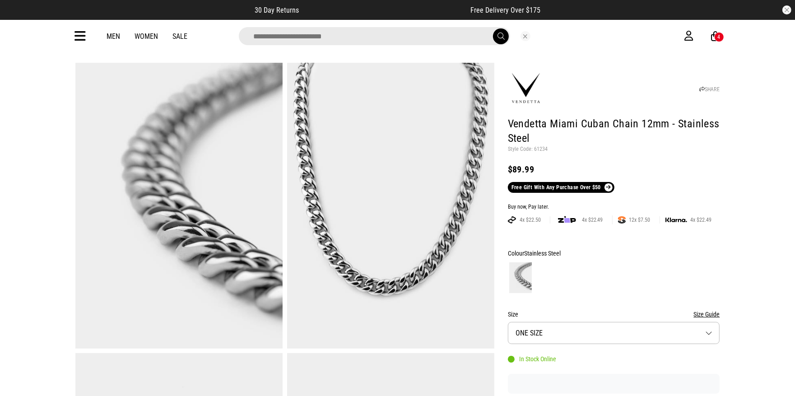
click at [415, 41] on input "search" at bounding box center [374, 36] width 271 height 18
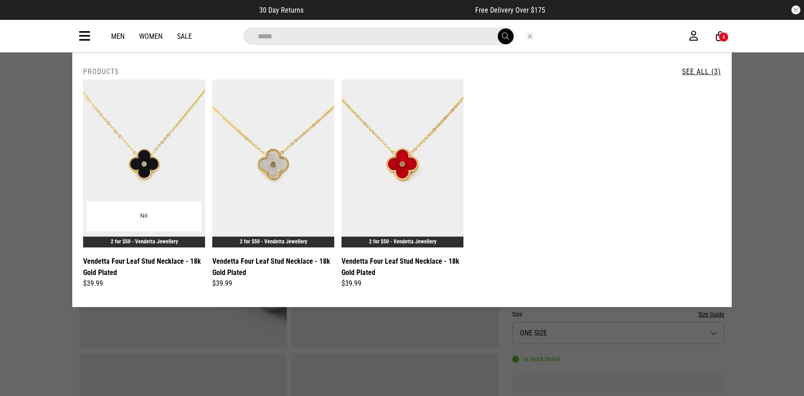
type input "*****"
click at [152, 183] on img at bounding box center [144, 163] width 122 height 168
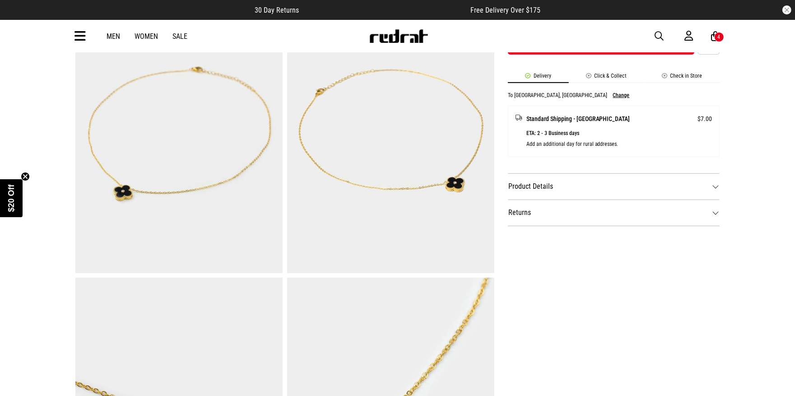
scroll to position [425, 0]
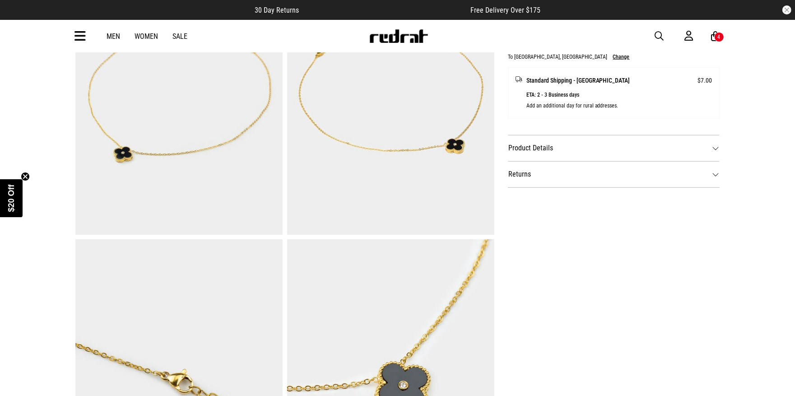
click at [602, 151] on dt "Product Details" at bounding box center [614, 148] width 212 height 26
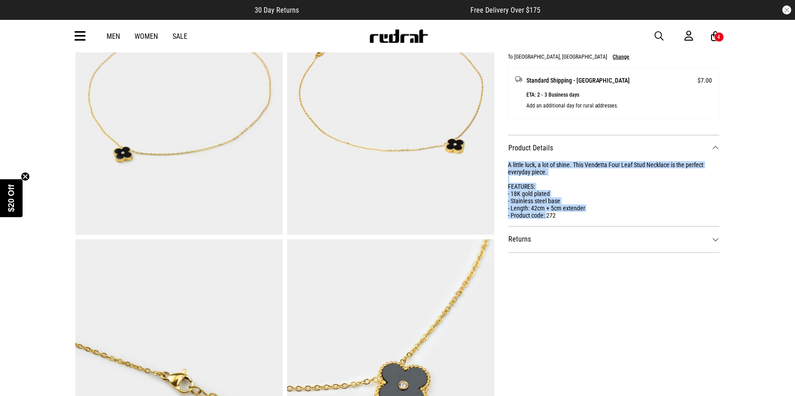
drag, startPoint x: 547, startPoint y: 214, endPoint x: 507, endPoint y: 161, distance: 66.7
click at [507, 161] on div "SHARE Vendetta Four Leaf Stud Necklace - 18k Gold Plated Style Code: 61240 $39.…" at bounding box center [607, 94] width 226 height 871
copy div "A little luck, a lot of shine. This Vendetta Four Leaf Stud Necklace is the per…"
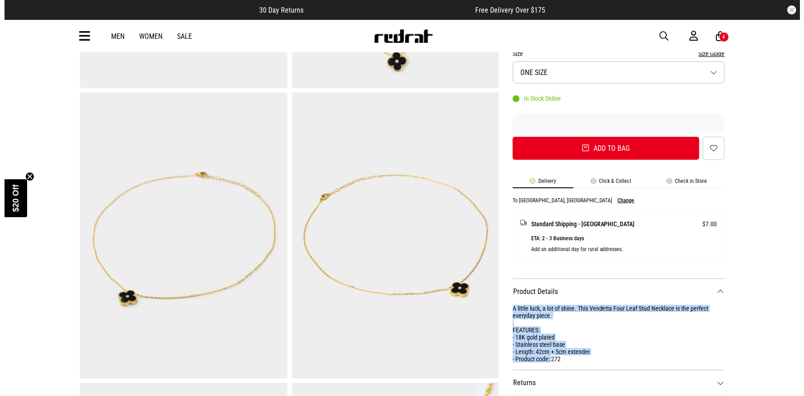
scroll to position [296, 0]
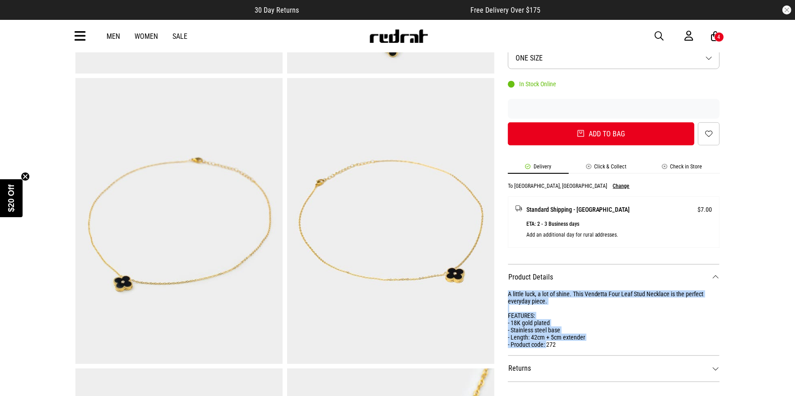
click at [659, 33] on span "button" at bounding box center [659, 36] width 9 height 11
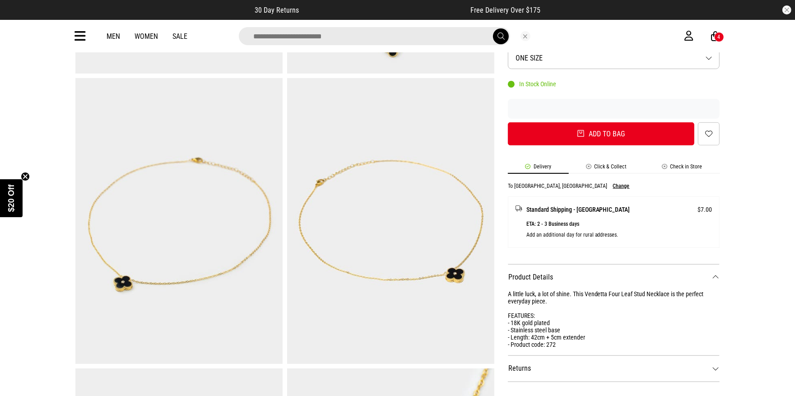
click at [344, 38] on input "search" at bounding box center [374, 36] width 271 height 18
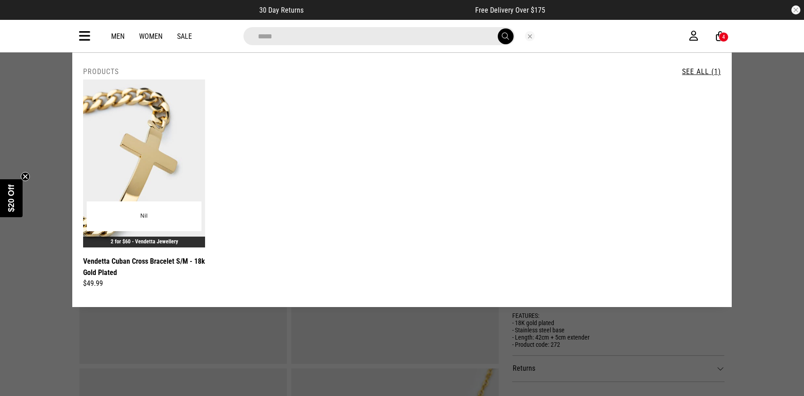
type input "*****"
click at [149, 158] on img at bounding box center [144, 163] width 122 height 168
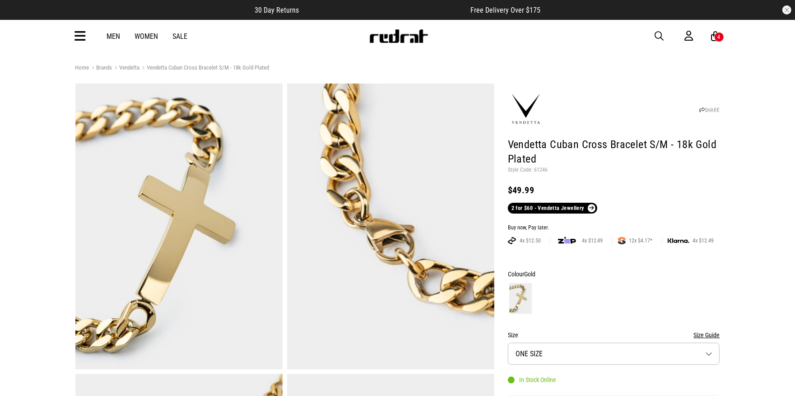
click at [644, 312] on div at bounding box center [614, 298] width 212 height 33
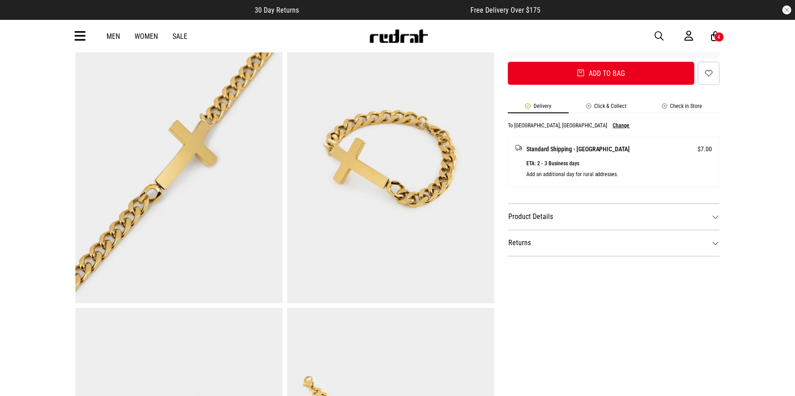
click at [600, 215] on dt "Product Details" at bounding box center [614, 217] width 212 height 26
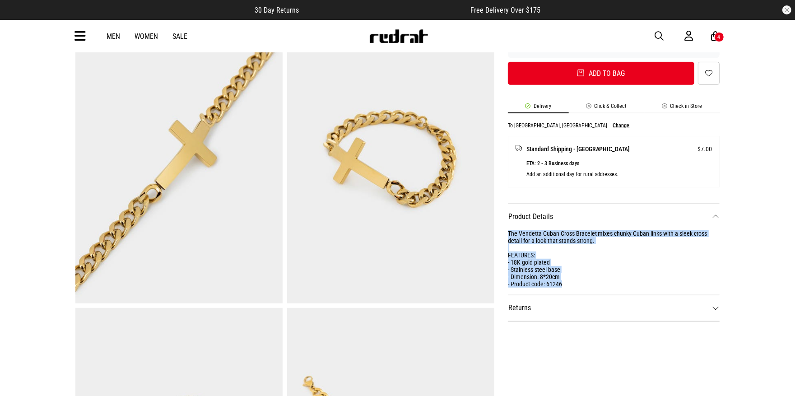
drag, startPoint x: 573, startPoint y: 282, endPoint x: 500, endPoint y: 233, distance: 87.5
click at [500, 233] on div "SHARE Vendetta Cuban Cross Bracelet S/M - 18k Gold Plated Style Code: 61246 $49…" at bounding box center [607, 162] width 226 height 871
copy div "The Vendetta Cuban Cross Bracelet mixes chunky Cuban links with a sleek cross d…"
click at [661, 38] on span "button" at bounding box center [659, 36] width 9 height 11
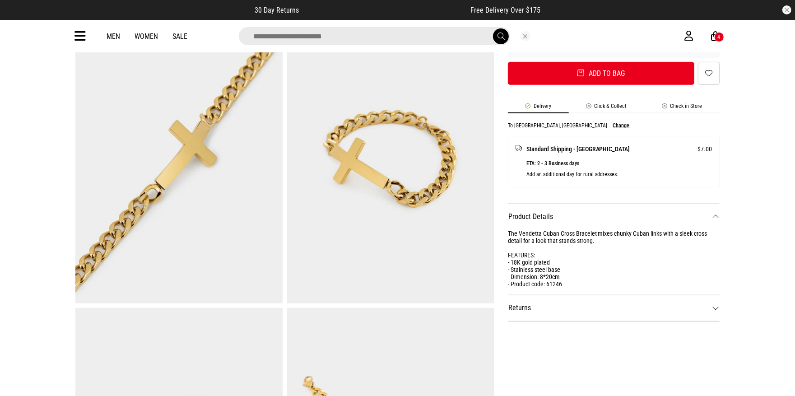
click at [296, 32] on input "search" at bounding box center [374, 36] width 271 height 18
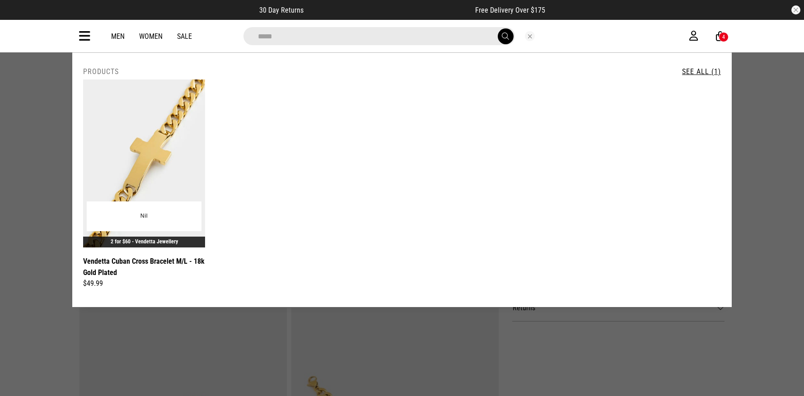
type input "*****"
click at [163, 152] on img at bounding box center [144, 163] width 122 height 168
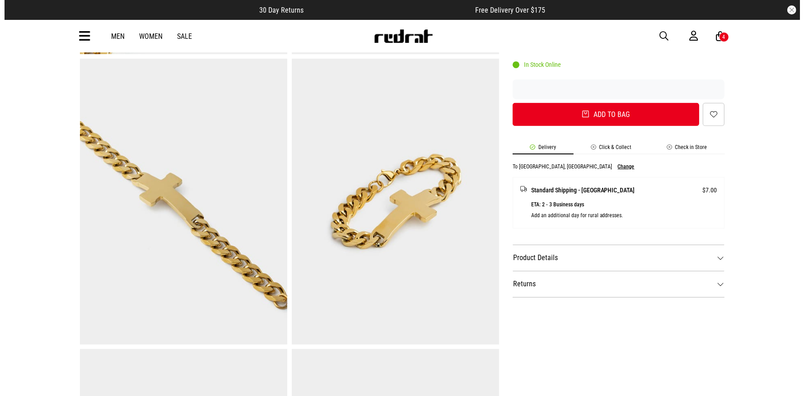
scroll to position [416, 0]
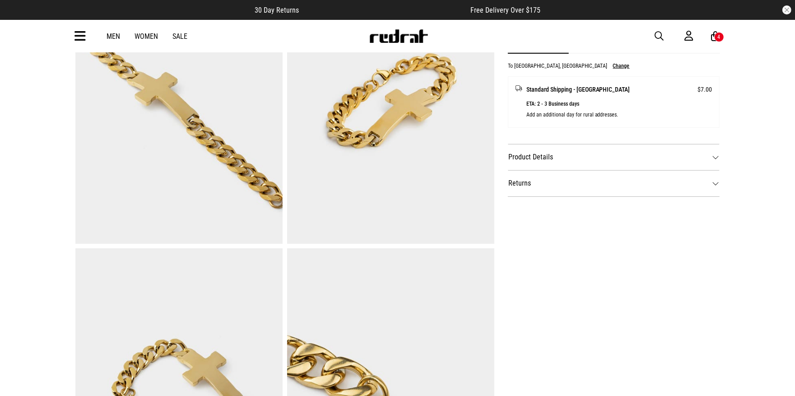
click at [673, 150] on dt "Product Details" at bounding box center [614, 157] width 212 height 26
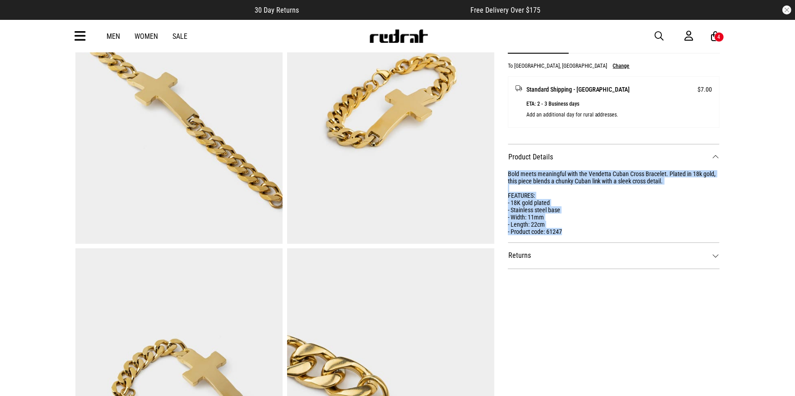
drag, startPoint x: 571, startPoint y: 233, endPoint x: 504, endPoint y: 172, distance: 89.9
click at [504, 172] on div "SHARE Vendetta Cuban Cross Bracelet M/L - 18k Gold Plated Style Code: 61247 $49…" at bounding box center [607, 103] width 226 height 871
copy div "Bold meets meaningful with the Vendetta Cuban Cross Bracelet. Plated in 18k gol…"
click at [658, 35] on span "button" at bounding box center [659, 36] width 9 height 11
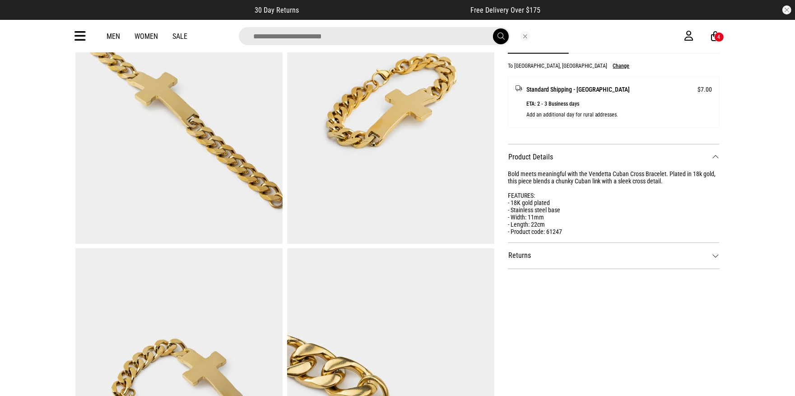
click at [453, 26] on div "Men Women Sale 4" at bounding box center [397, 36] width 659 height 33
click at [439, 37] on input "search" at bounding box center [374, 36] width 271 height 18
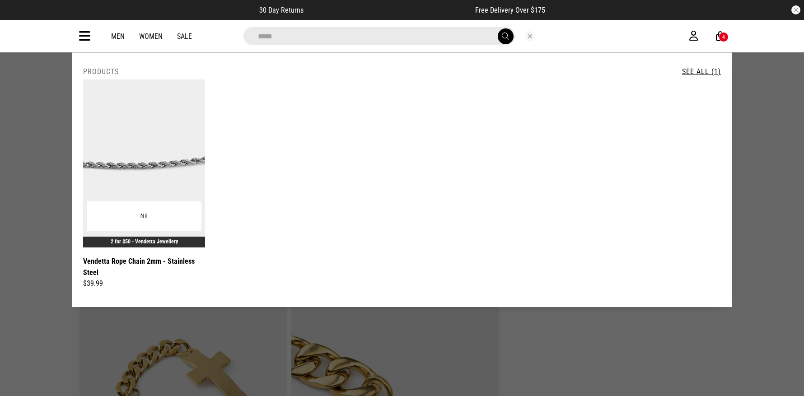
type input "*****"
click at [155, 136] on img at bounding box center [144, 163] width 122 height 168
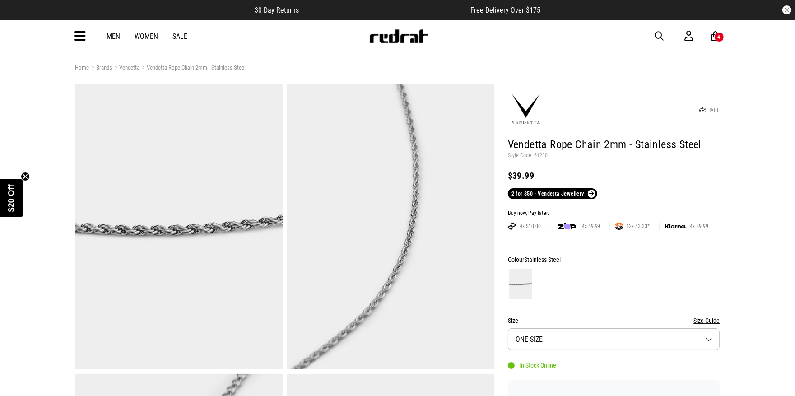
click at [658, 34] on span "button" at bounding box center [659, 36] width 9 height 11
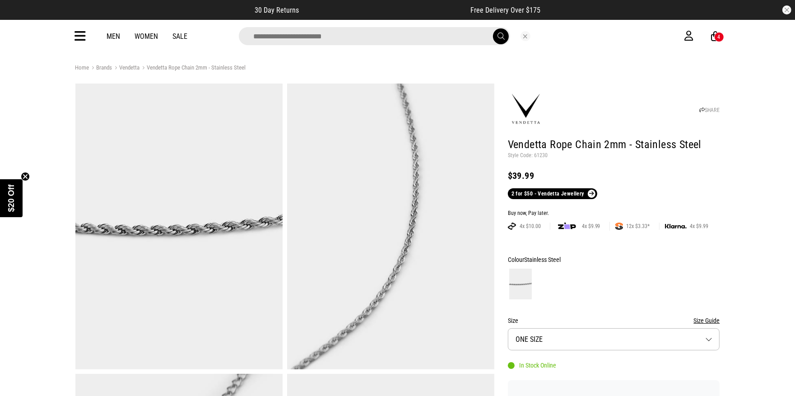
click at [415, 40] on input "search" at bounding box center [374, 36] width 271 height 18
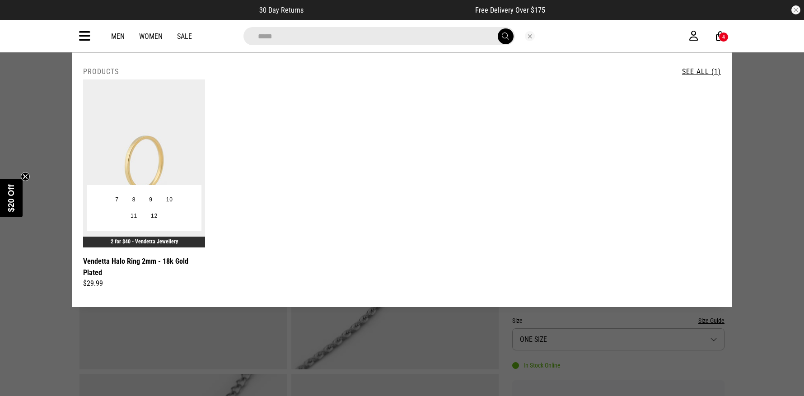
type input "*****"
click at [177, 153] on img at bounding box center [144, 163] width 122 height 168
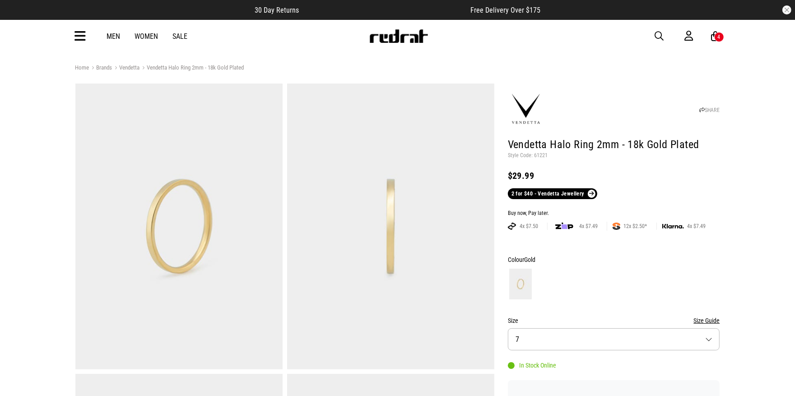
click at [657, 33] on span "button" at bounding box center [659, 36] width 9 height 11
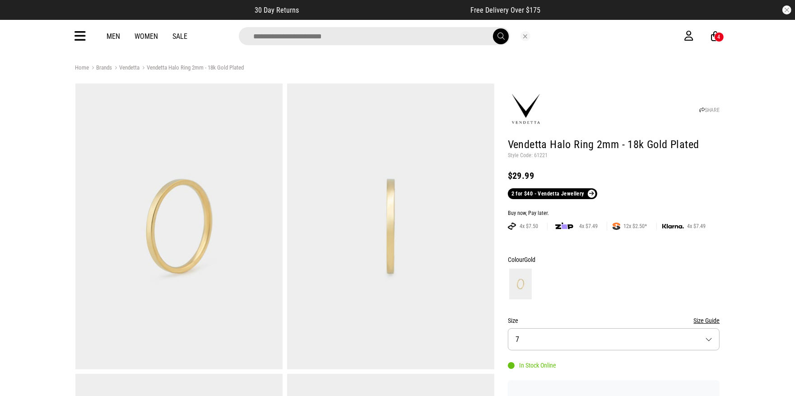
click at [327, 36] on input "search" at bounding box center [374, 36] width 271 height 18
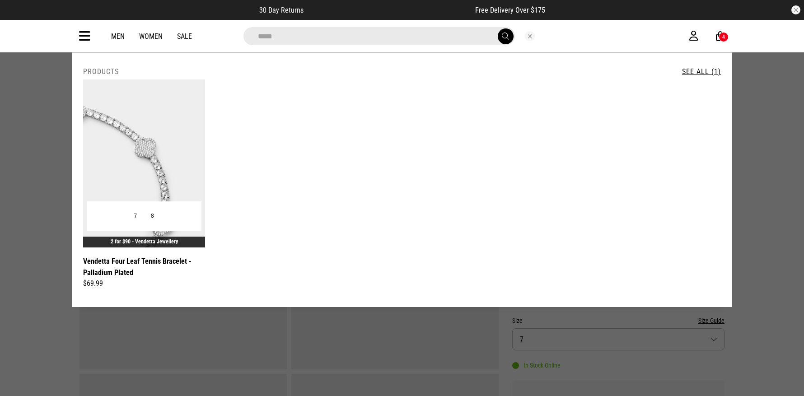
type input "*****"
click at [147, 155] on img at bounding box center [144, 163] width 122 height 168
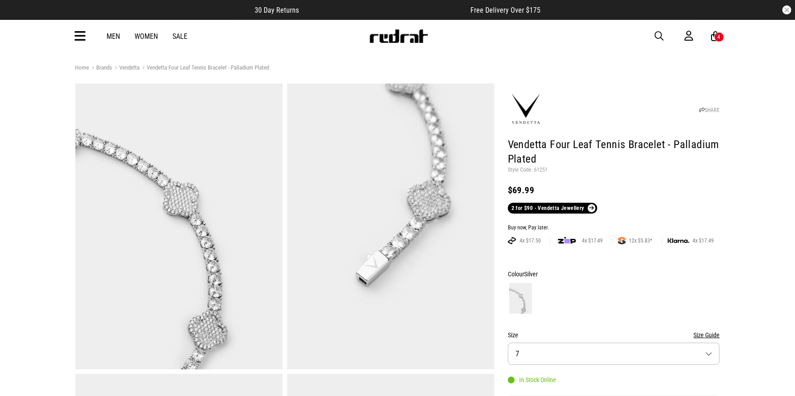
click at [649, 295] on div at bounding box center [614, 298] width 212 height 33
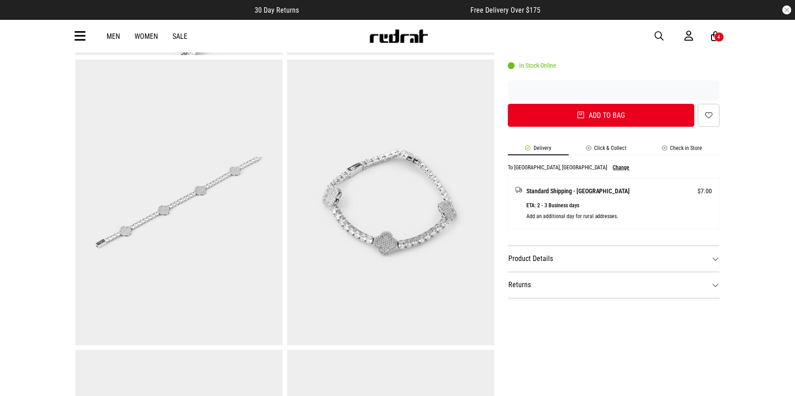
scroll to position [338, 0]
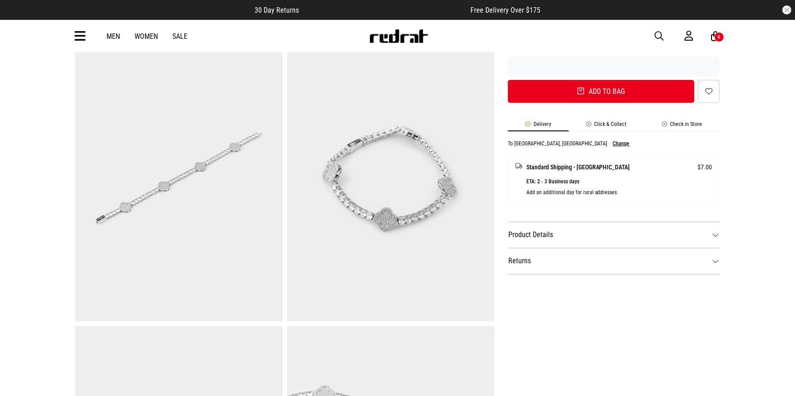
drag, startPoint x: 565, startPoint y: 230, endPoint x: 559, endPoint y: 256, distance: 26.4
click at [565, 230] on dt "Product Details" at bounding box center [614, 235] width 212 height 26
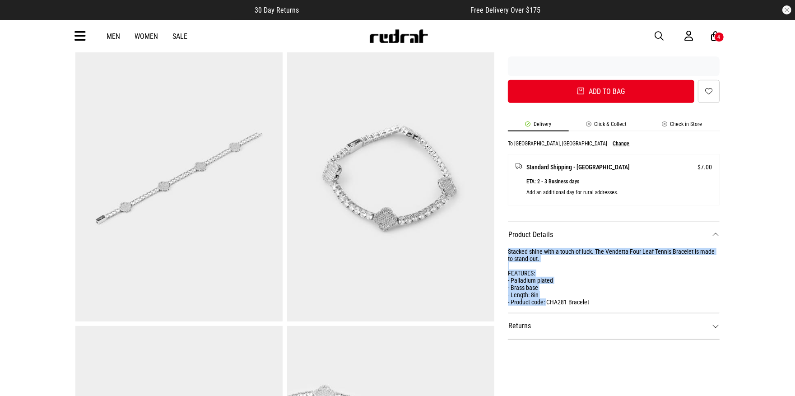
drag, startPoint x: 547, startPoint y: 300, endPoint x: 496, endPoint y: 251, distance: 71.5
click at [496, 251] on div "SHARE Vendetta Four Leaf Tennis Bracelet - Palladium Plated Style Code: 61251 $…" at bounding box center [607, 180] width 226 height 871
copy div "Stacked shine with a touch of luck. The Vendetta Four Leaf Tennis Bracelet is m…"
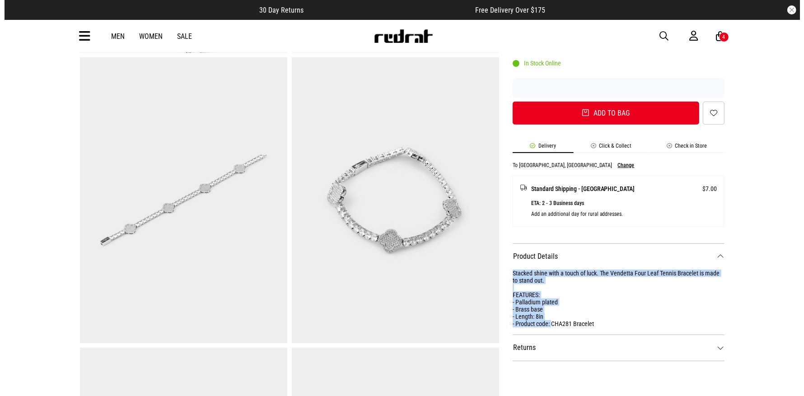
scroll to position [349, 0]
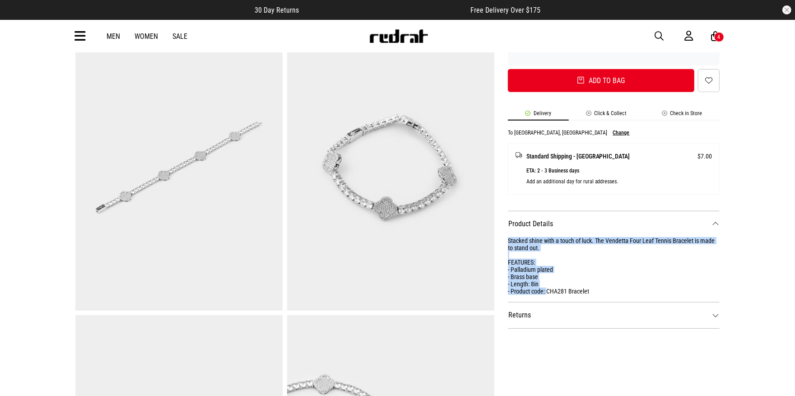
click at [660, 33] on span "button" at bounding box center [659, 36] width 9 height 11
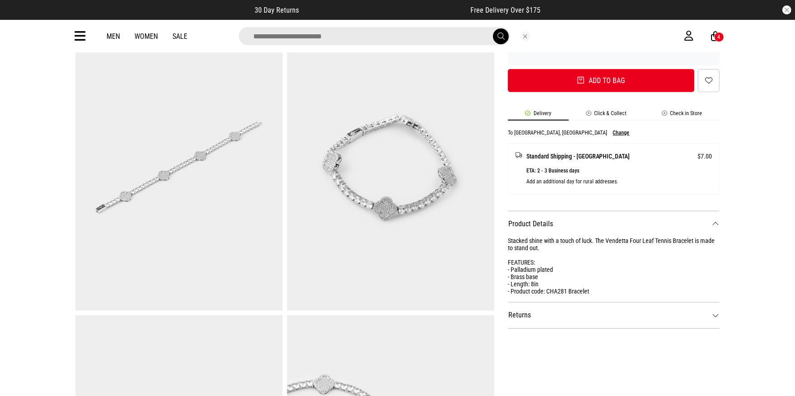
click at [308, 37] on input "search" at bounding box center [374, 36] width 271 height 18
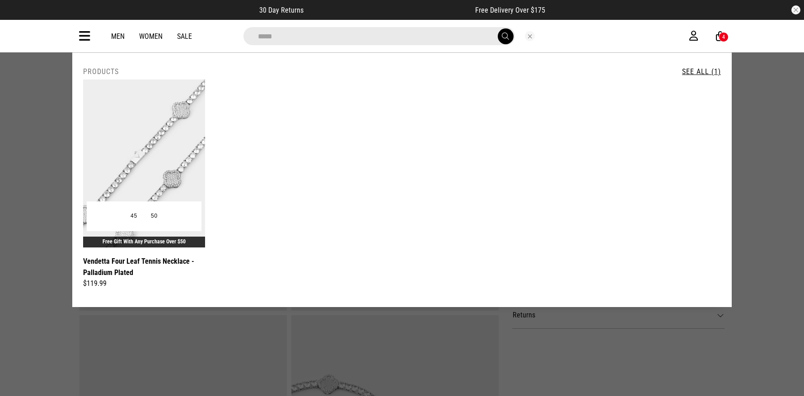
type input "*****"
click at [160, 153] on img at bounding box center [144, 163] width 122 height 168
click at [136, 147] on img at bounding box center [144, 163] width 122 height 168
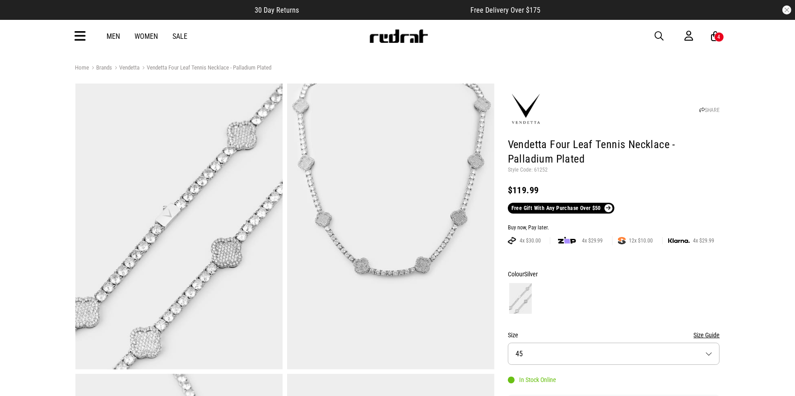
click at [590, 294] on div at bounding box center [614, 298] width 212 height 33
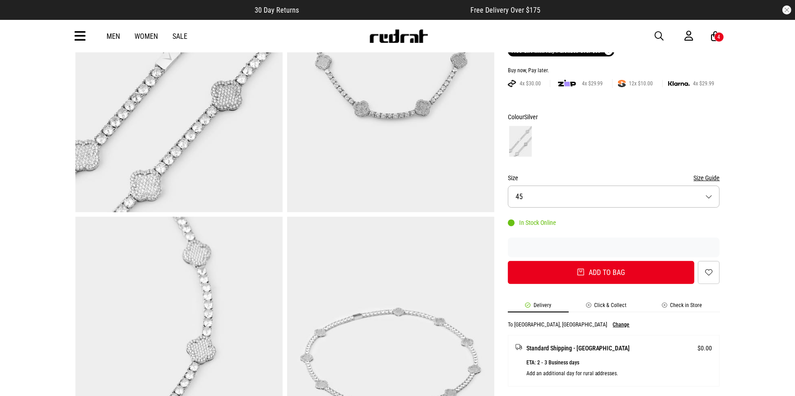
scroll to position [348, 0]
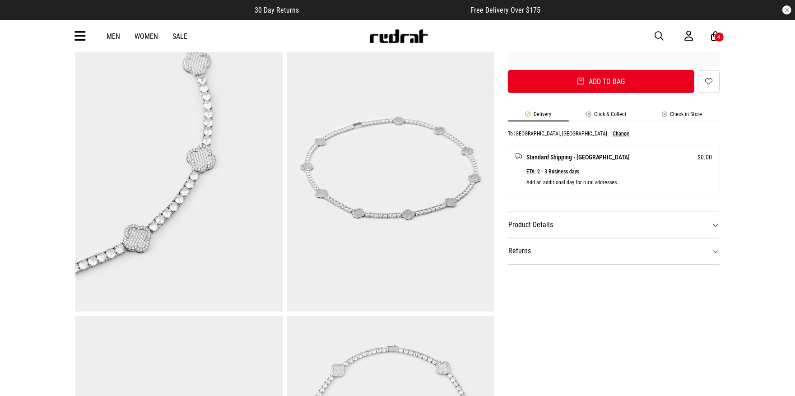
drag, startPoint x: 647, startPoint y: 222, endPoint x: 636, endPoint y: 234, distance: 15.7
click at [647, 222] on dt "Product Details" at bounding box center [614, 225] width 212 height 26
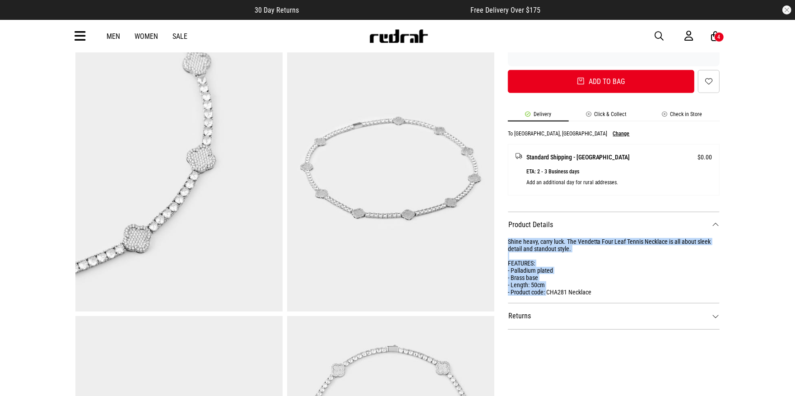
drag, startPoint x: 546, startPoint y: 292, endPoint x: 503, endPoint y: 239, distance: 68.3
click at [503, 239] on div "SHARE Vendetta Four Leaf Tennis Necklace - Palladium Plated Style Code: 61252 $…" at bounding box center [607, 170] width 226 height 871
copy div "Shine heavy, carry luck. The Vendetta Four Leaf Tennis Necklace is all about sl…"
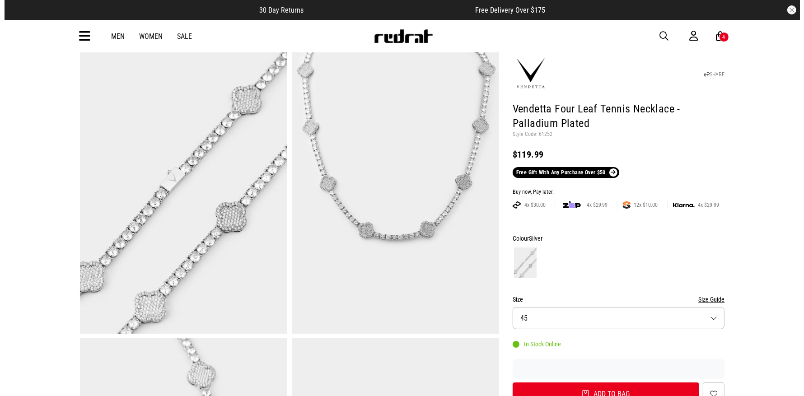
scroll to position [11, 0]
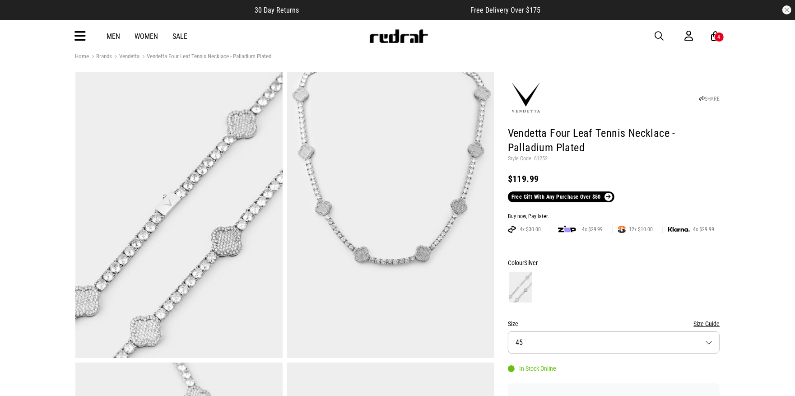
click at [657, 34] on span "button" at bounding box center [659, 36] width 9 height 11
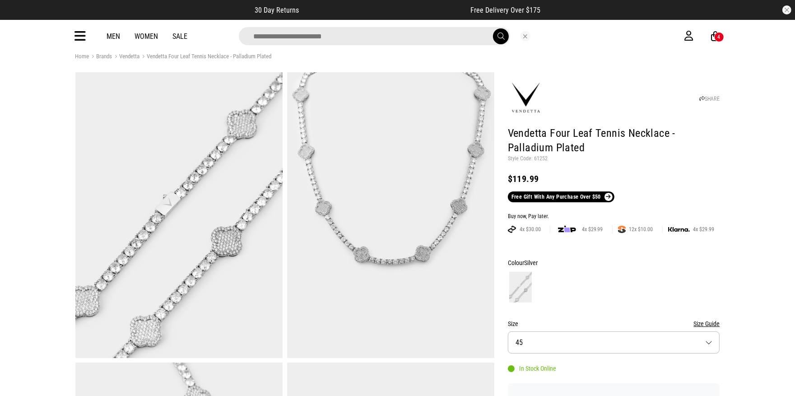
click at [429, 38] on input "search" at bounding box center [374, 36] width 271 height 18
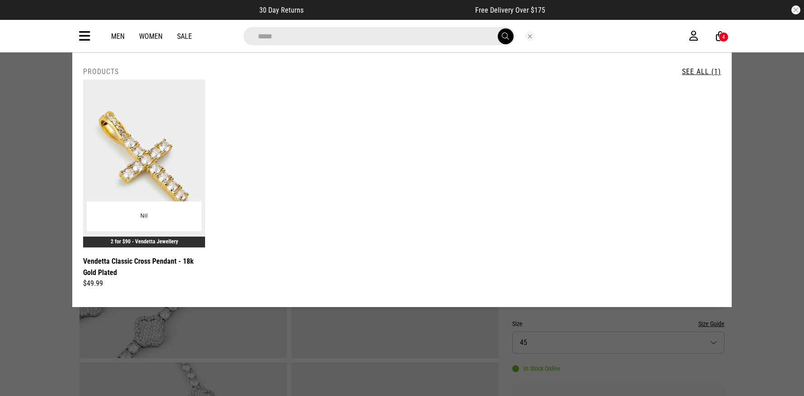
type input "*****"
click at [156, 155] on img at bounding box center [144, 163] width 122 height 168
click at [133, 159] on img at bounding box center [144, 163] width 122 height 168
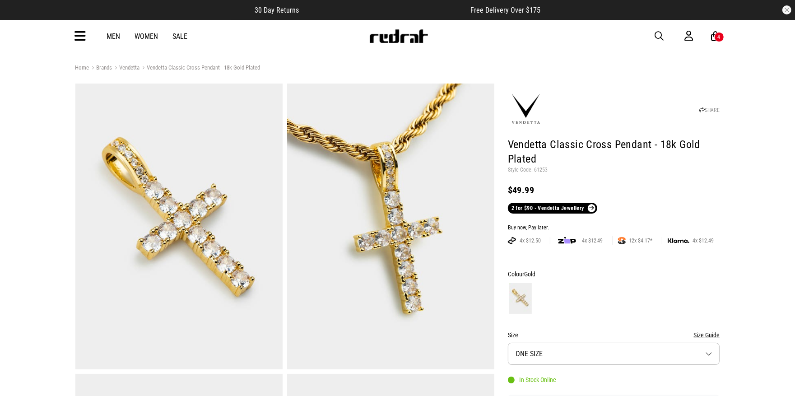
click at [687, 293] on div at bounding box center [614, 298] width 212 height 33
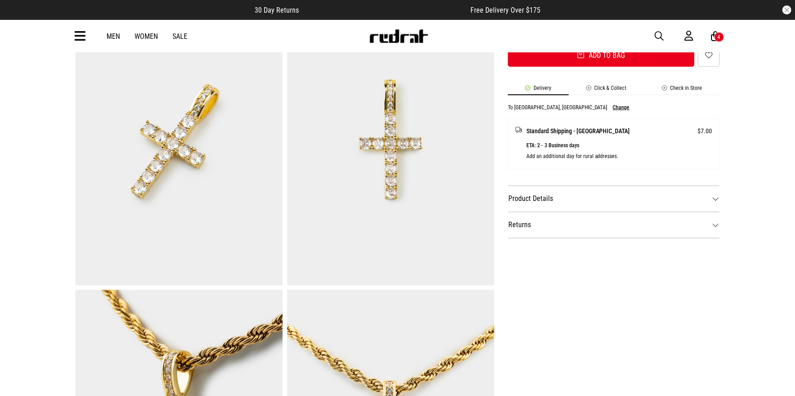
scroll to position [378, 0]
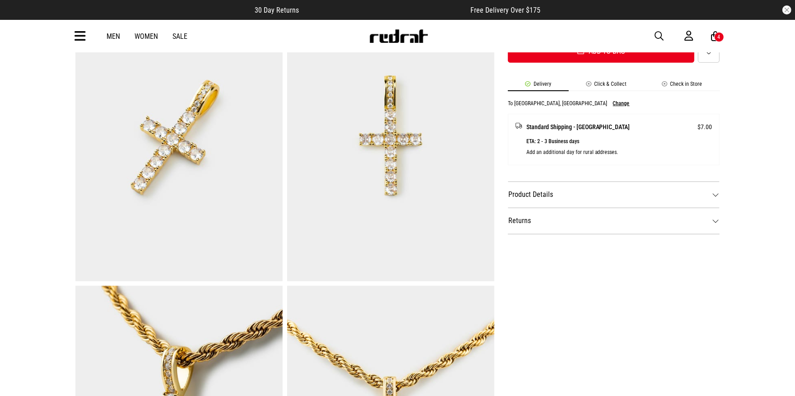
click at [642, 190] on dt "Product Details" at bounding box center [614, 195] width 212 height 26
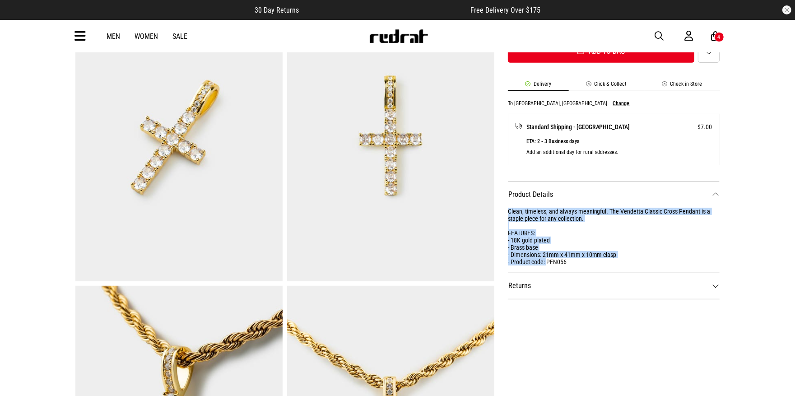
drag, startPoint x: 548, startPoint y: 260, endPoint x: 507, endPoint y: 207, distance: 67.2
click at [507, 207] on div "SHARE Vendetta Classic Cross Pendant - 18k Gold Plated Style Code: 61253 $49.99…" at bounding box center [607, 140] width 226 height 871
copy div "Clean, timeless, and always meaningful. The Vendetta Classic Cross Pendant is a…"
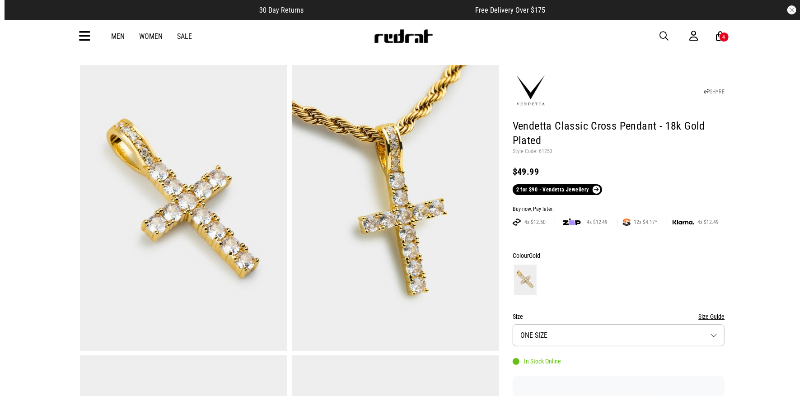
scroll to position [7, 0]
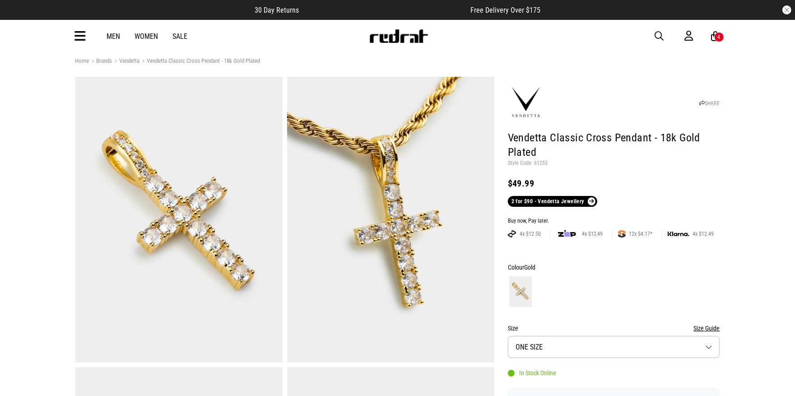
click at [660, 35] on span "button" at bounding box center [659, 36] width 9 height 11
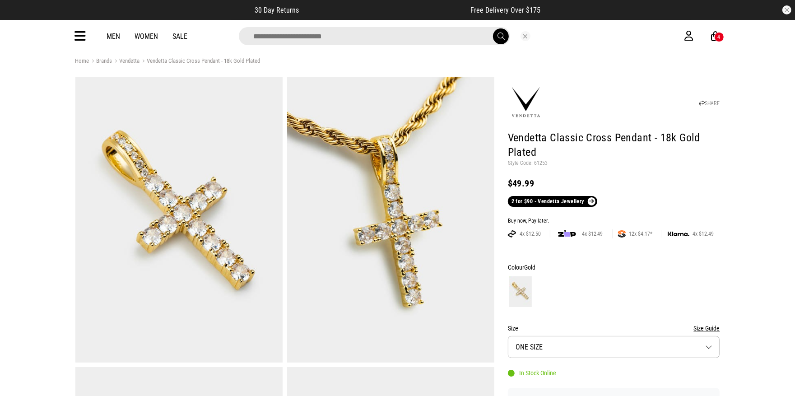
click at [273, 36] on input "search" at bounding box center [374, 36] width 271 height 18
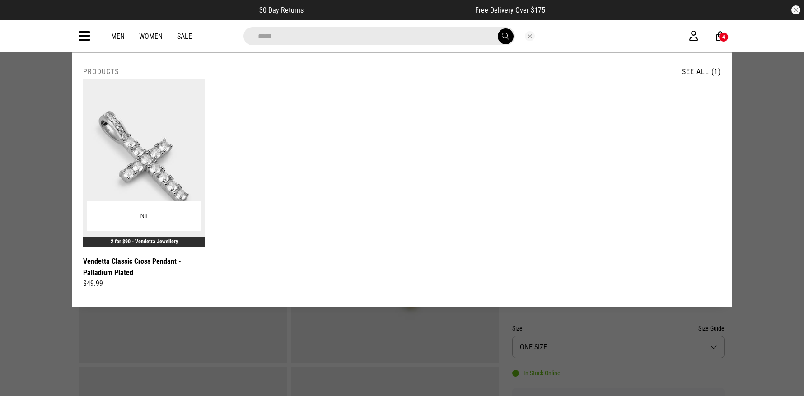
type input "*****"
click at [136, 156] on img at bounding box center [144, 163] width 122 height 168
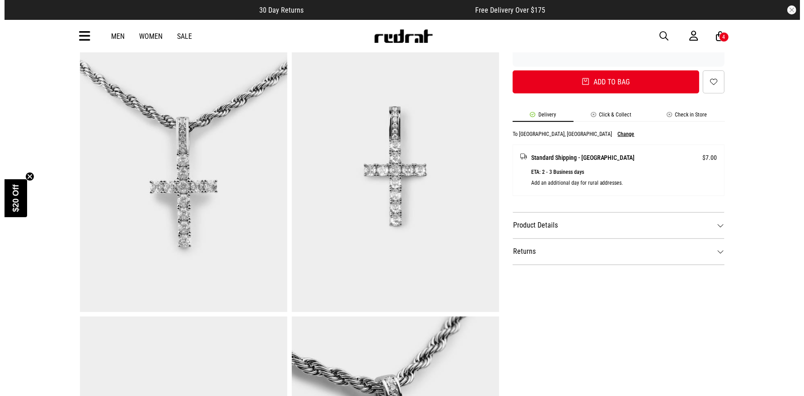
scroll to position [402, 0]
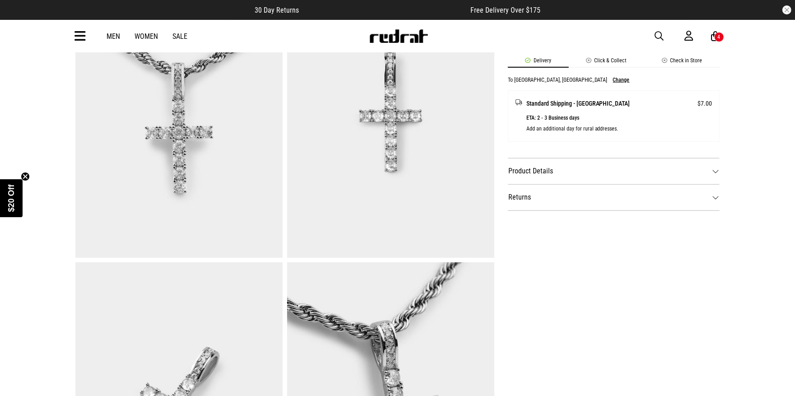
click at [602, 178] on dt "Product Details" at bounding box center [614, 171] width 212 height 26
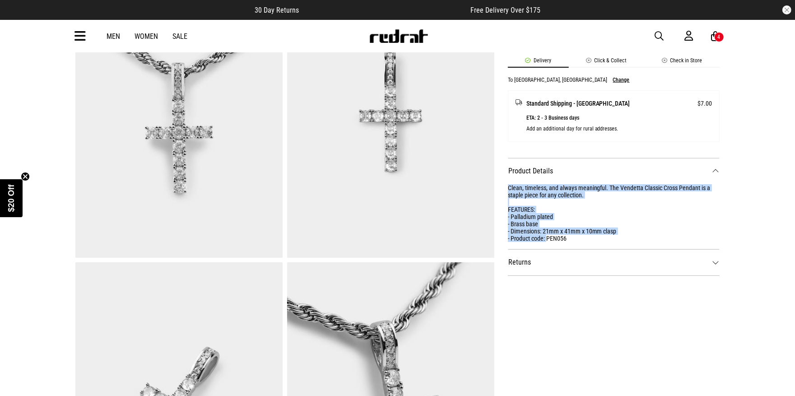
drag, startPoint x: 547, startPoint y: 237, endPoint x: 504, endPoint y: 186, distance: 66.0
click at [504, 186] on div "SHARE Vendetta Classic Cross Pendant - Palladium Plated Style Code: 61254 $49.9…" at bounding box center [607, 117] width 226 height 871
copy div "Clean, timeless, and always meaningful. The Vendetta Classic Cross Pendant is a…"
click at [660, 31] on span "button" at bounding box center [659, 36] width 9 height 11
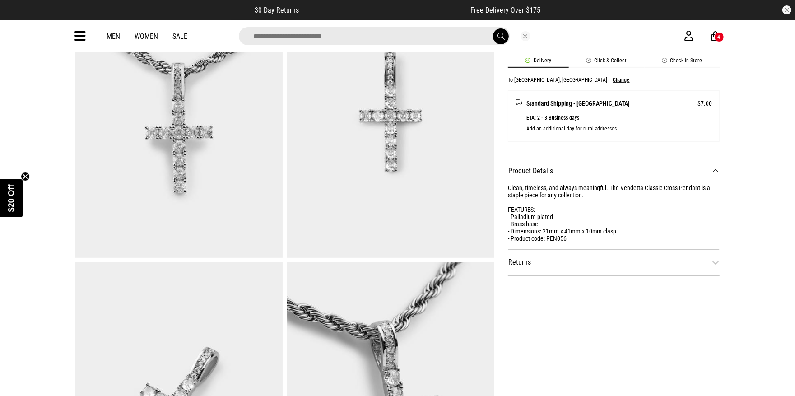
click at [408, 34] on input "search" at bounding box center [374, 36] width 271 height 18
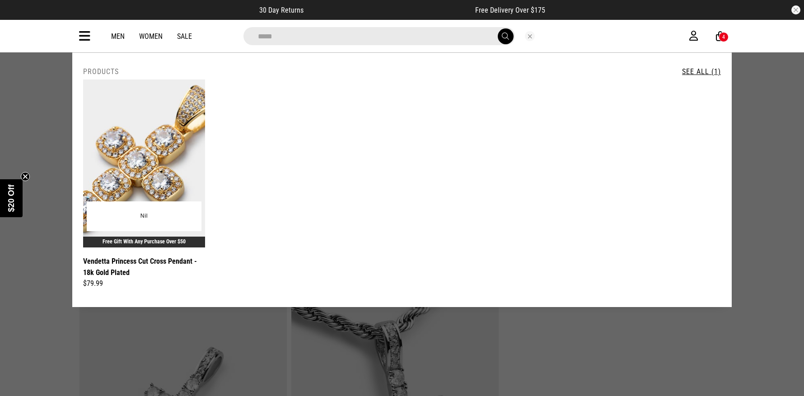
type input "*****"
click at [147, 147] on img at bounding box center [144, 163] width 122 height 168
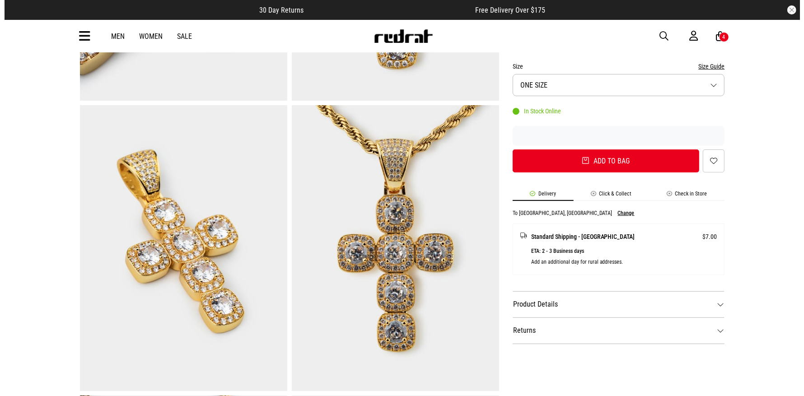
scroll to position [346, 0]
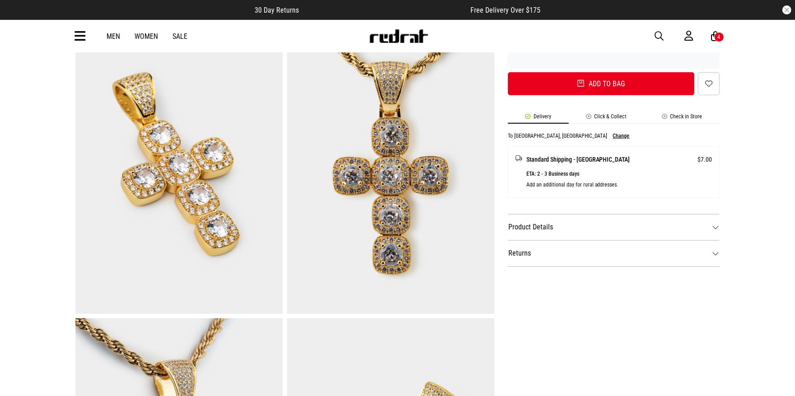
click at [619, 230] on dt "Product Details" at bounding box center [614, 227] width 212 height 26
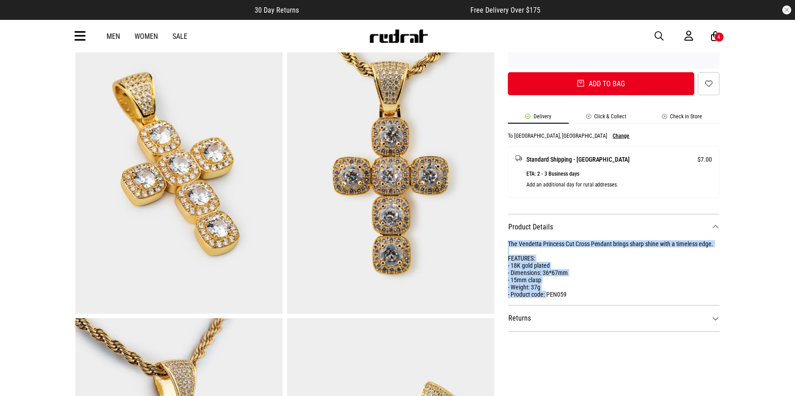
drag, startPoint x: 547, startPoint y: 293, endPoint x: 501, endPoint y: 242, distance: 68.1
click at [501, 242] on div "SHARE Vendetta Princess Cut Cross Pendant - 18k Gold Plated Style Code: 61255 $…" at bounding box center [607, 173] width 226 height 871
copy div "The Vendetta Princess Cut Cross Pendant brings sharp shine with a timeless edge…"
click at [657, 35] on span "button" at bounding box center [659, 36] width 9 height 11
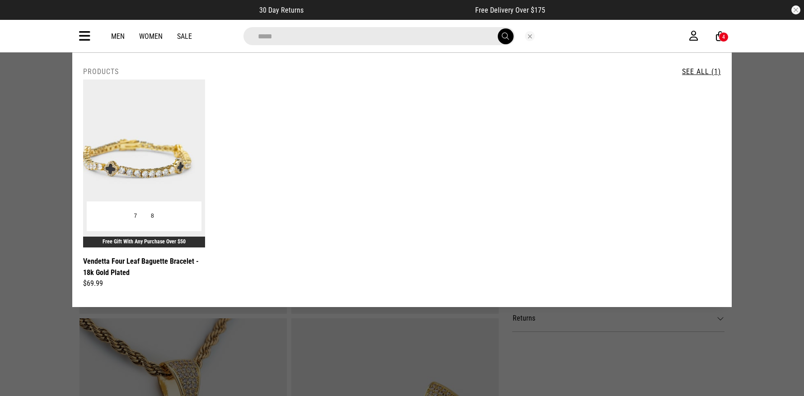
type input "*****"
click at [147, 186] on img at bounding box center [144, 163] width 122 height 168
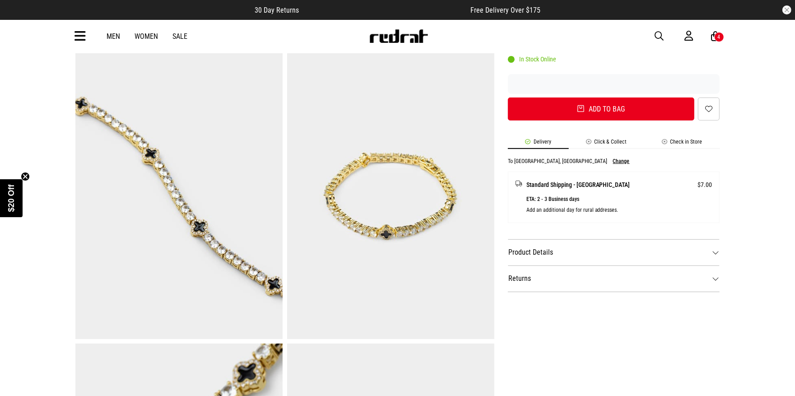
scroll to position [329, 0]
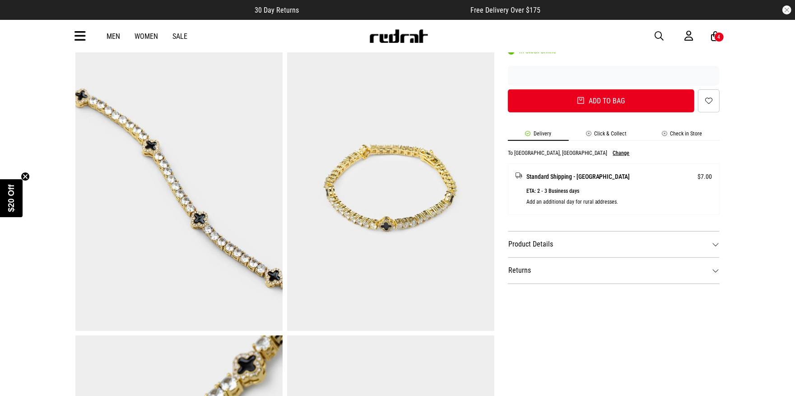
drag, startPoint x: 652, startPoint y: 239, endPoint x: 646, endPoint y: 253, distance: 15.4
click at [652, 239] on dt "Product Details" at bounding box center [614, 244] width 212 height 26
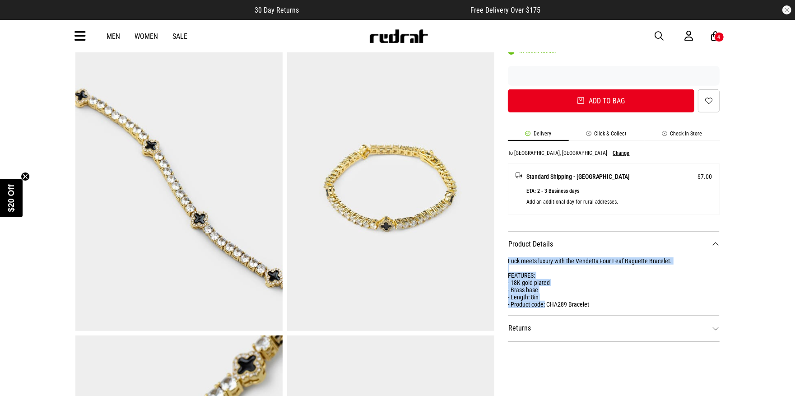
drag, startPoint x: 546, startPoint y: 303, endPoint x: 502, endPoint y: 260, distance: 61.6
click at [502, 260] on div "SHARE Vendetta Four Leaf Baguette Bracelet - 18k Gold Plated Style Code: 61257 …" at bounding box center [607, 190] width 226 height 871
copy div "Luck meets luxury with the Vendetta Four Leaf Baguette Bracelet. FEATURES: - 18…"
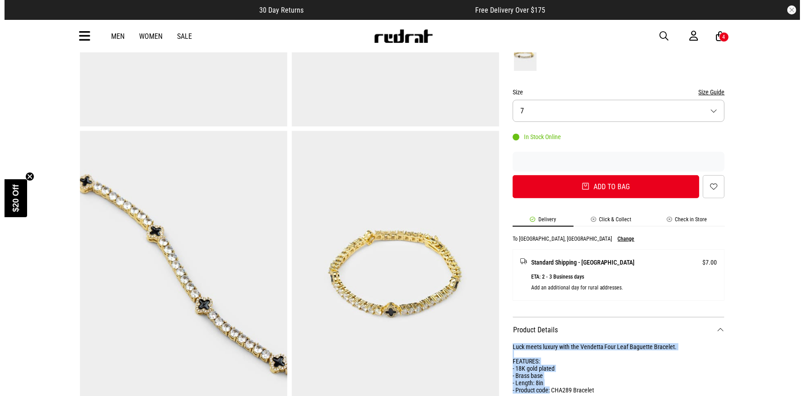
scroll to position [312, 0]
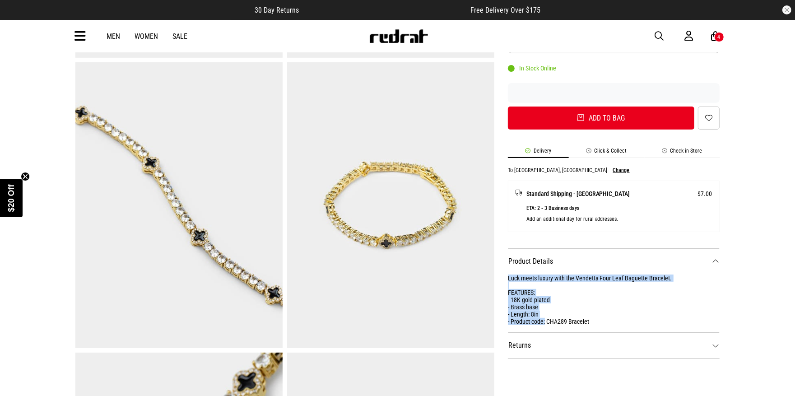
click at [658, 35] on span "button" at bounding box center [659, 36] width 9 height 11
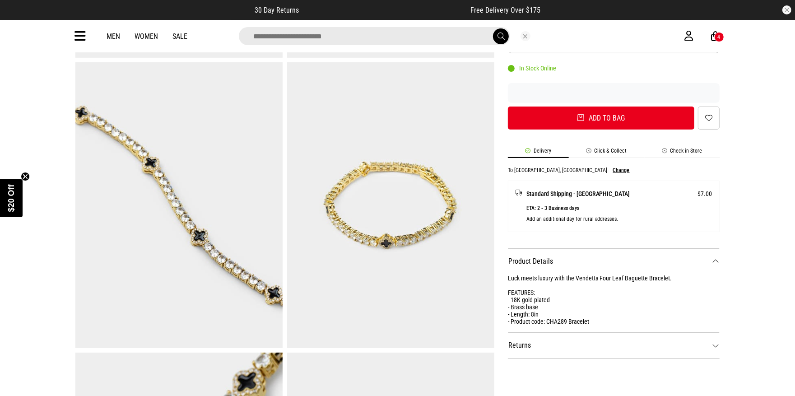
click at [433, 34] on input "search" at bounding box center [374, 36] width 271 height 18
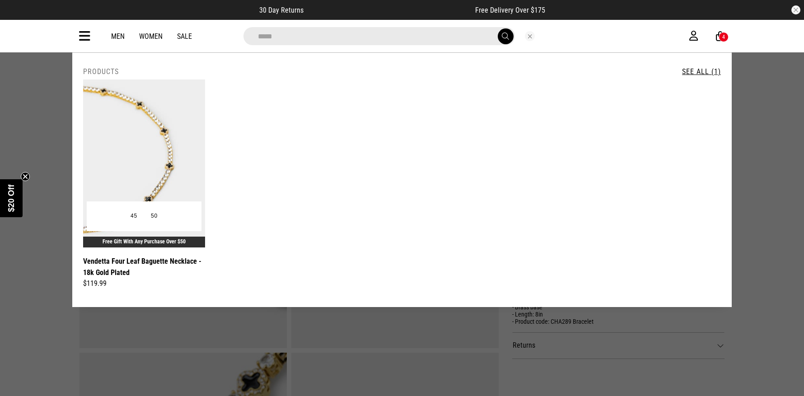
type input "*****"
click at [153, 149] on img at bounding box center [144, 163] width 122 height 168
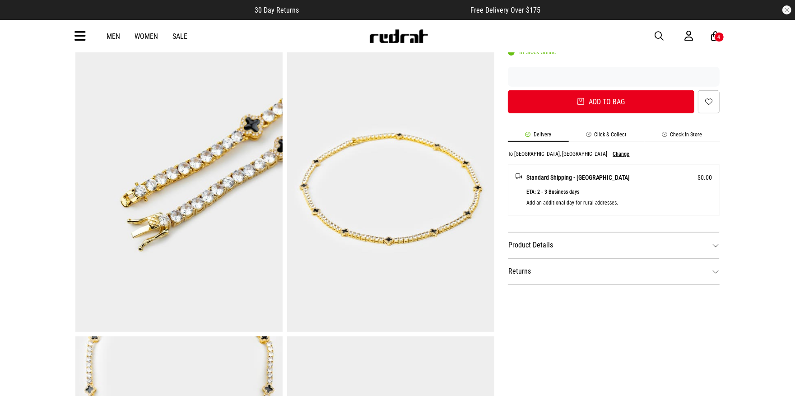
scroll to position [409, 0]
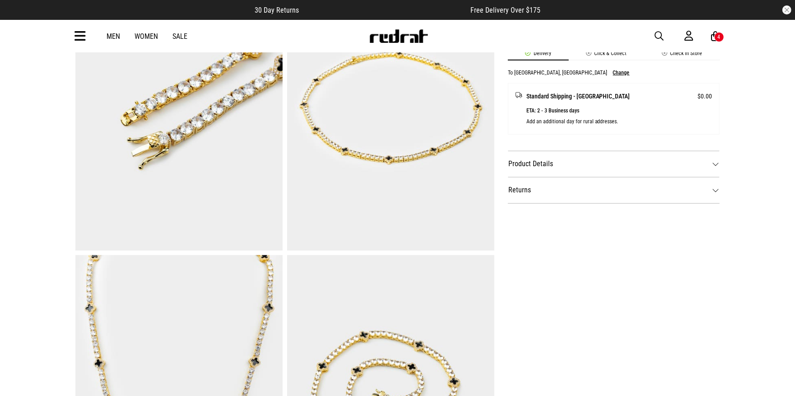
click at [660, 163] on dt "Product Details" at bounding box center [614, 164] width 212 height 26
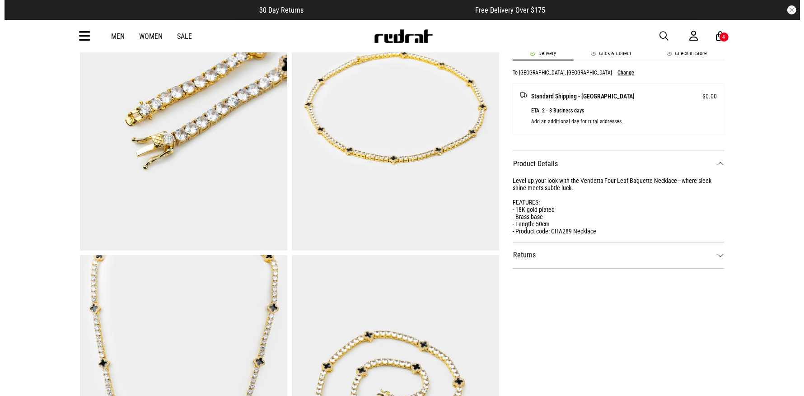
scroll to position [0, 0]
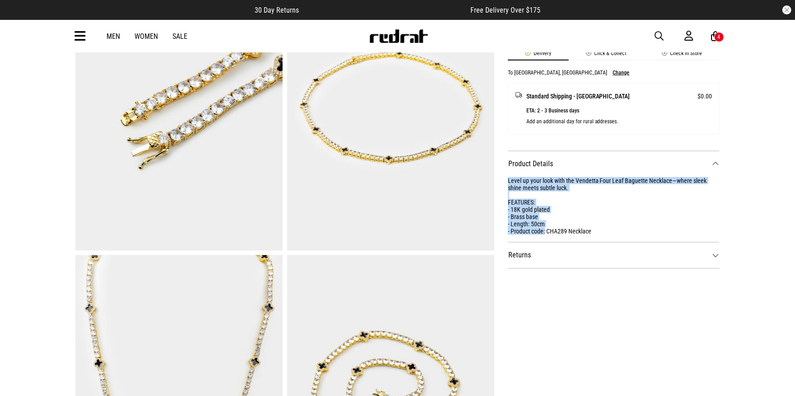
drag, startPoint x: 545, startPoint y: 228, endPoint x: 501, endPoint y: 181, distance: 64.9
click at [503, 179] on div "SHARE Vendetta Four Leaf Baguette Necklace - 18k Gold Plated Style Code: 61258 …" at bounding box center [607, 109] width 226 height 871
copy div "Level up your look with the Vendetta Four Leaf Baguette Necklace—where sleek sh…"
click at [658, 35] on span "button" at bounding box center [659, 36] width 9 height 11
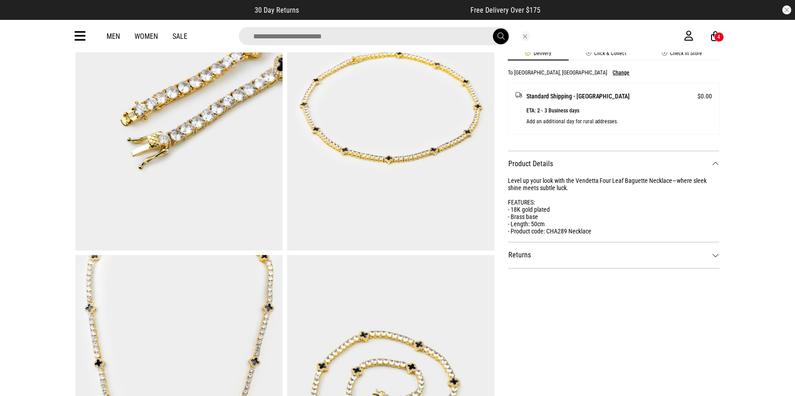
click at [404, 34] on input "search" at bounding box center [374, 36] width 271 height 18
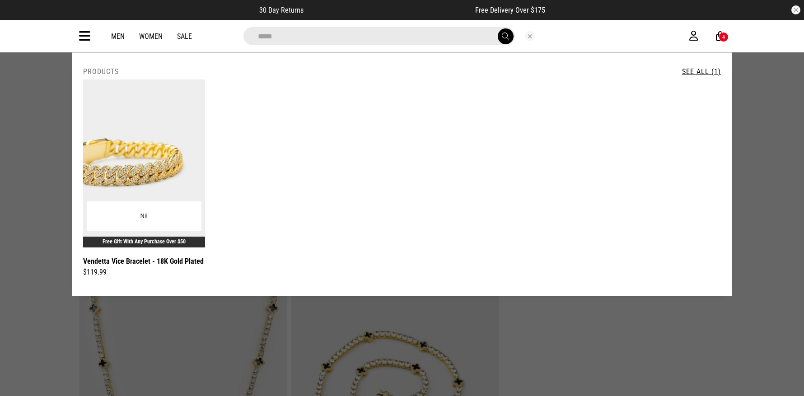
type input "*****"
click at [147, 125] on img at bounding box center [144, 163] width 122 height 168
click at [139, 123] on img at bounding box center [144, 163] width 122 height 168
click at [135, 140] on img at bounding box center [144, 163] width 122 height 168
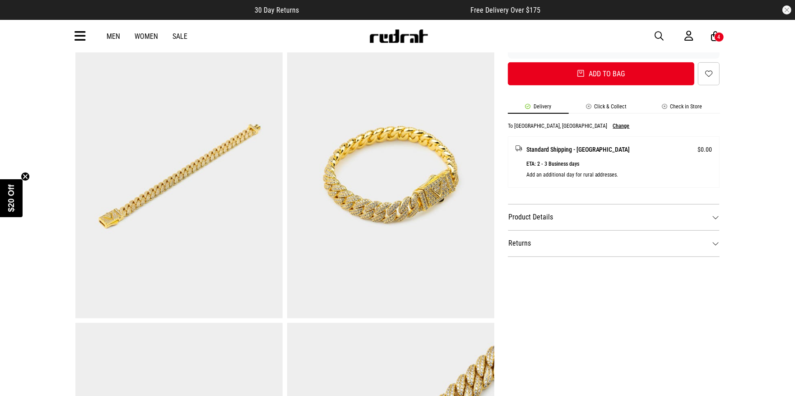
scroll to position [360, 0]
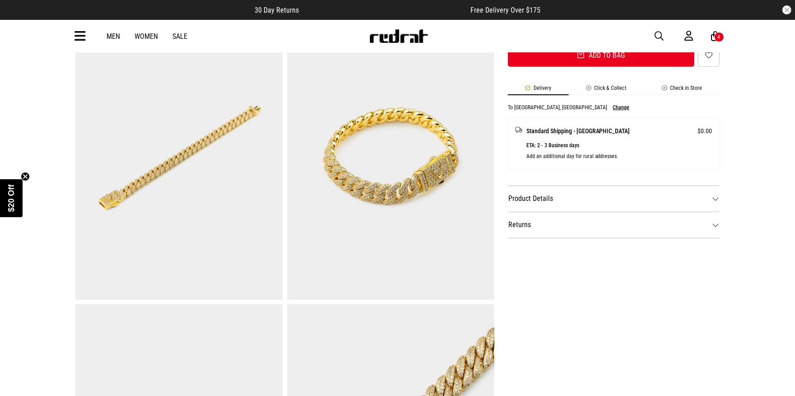
drag, startPoint x: 564, startPoint y: 199, endPoint x: 564, endPoint y: 206, distance: 7.2
click at [564, 199] on dt "Product Details" at bounding box center [614, 199] width 212 height 26
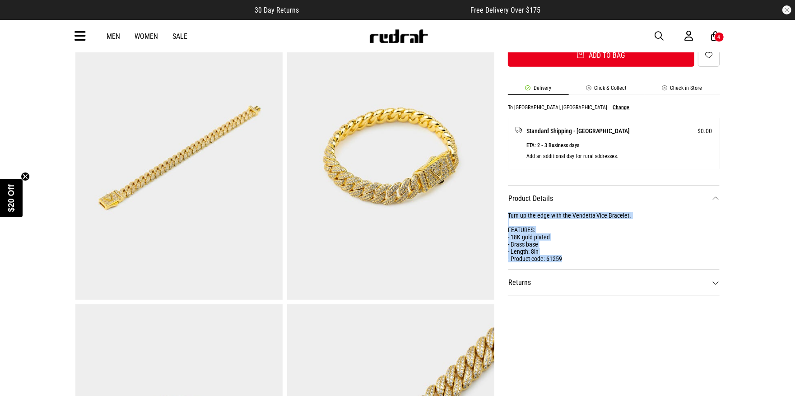
drag, startPoint x: 569, startPoint y: 257, endPoint x: 505, endPoint y: 214, distance: 76.4
click at [505, 214] on div "SHARE Vendetta Vice Bracelet - 18K Gold Plated Style Code: 61259 $119.99 Free G…" at bounding box center [607, 159] width 226 height 871
copy div "Turn up the edge with the Vendetta Vice Bracelet. FEATURES: - 18K gold plated -…"
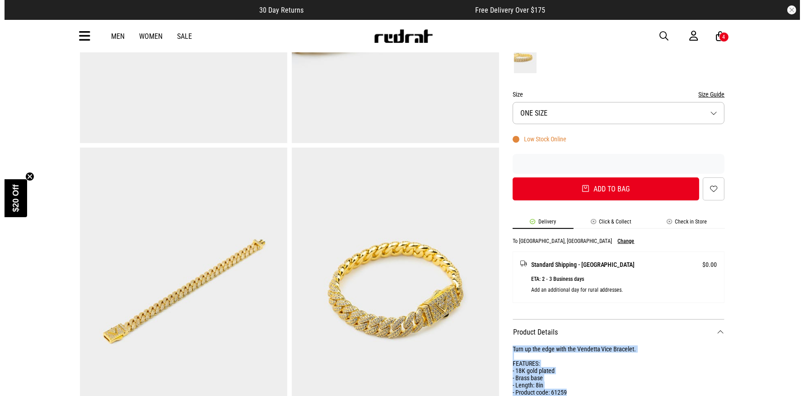
scroll to position [217, 0]
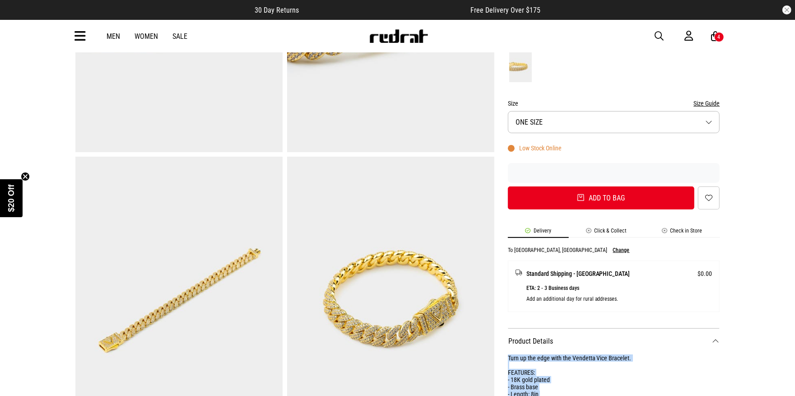
click at [658, 34] on span "button" at bounding box center [659, 36] width 9 height 11
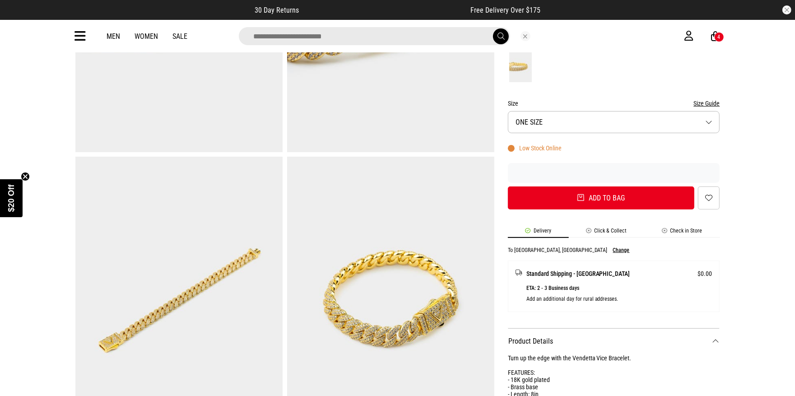
click at [377, 29] on input "search" at bounding box center [374, 36] width 271 height 18
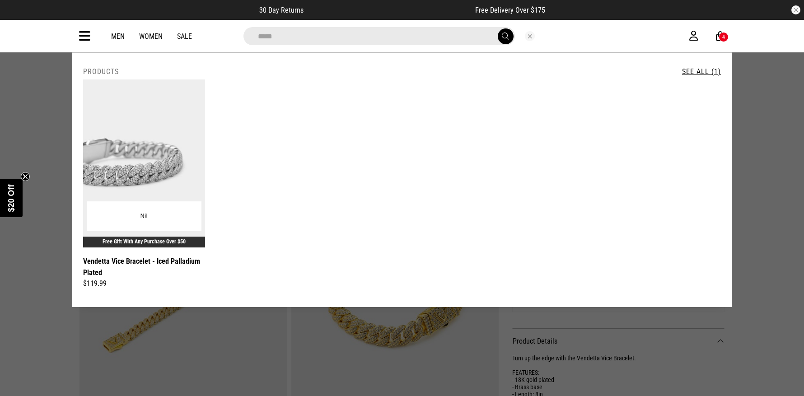
type input "*****"
click at [129, 174] on img at bounding box center [144, 163] width 122 height 168
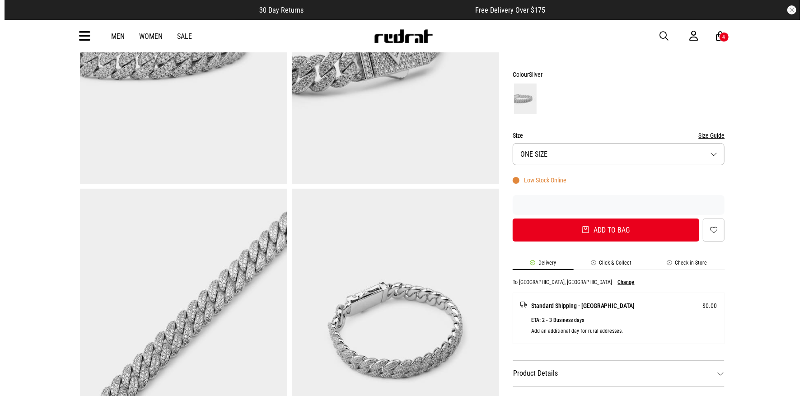
scroll to position [256, 0]
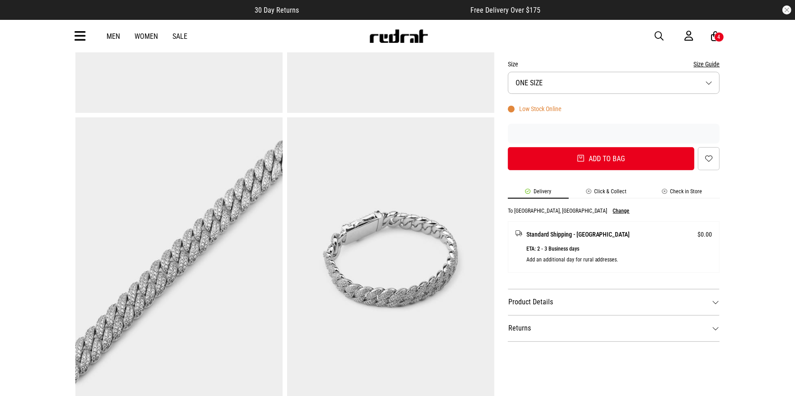
click at [565, 303] on dt "Product Details" at bounding box center [614, 302] width 212 height 26
drag, startPoint x: 559, startPoint y: 354, endPoint x: 503, endPoint y: 319, distance: 66.2
click at [503, 319] on div "SHARE Vendetta Vice Bracelet - Iced Palladium Plated Style Code: 61260 $119.99 …" at bounding box center [607, 262] width 226 height 871
copy div "Turn up the edge with the Vendetta Vice Bracelet. FEATURES: - Palladium plated …"
click at [660, 35] on span "button" at bounding box center [659, 36] width 9 height 11
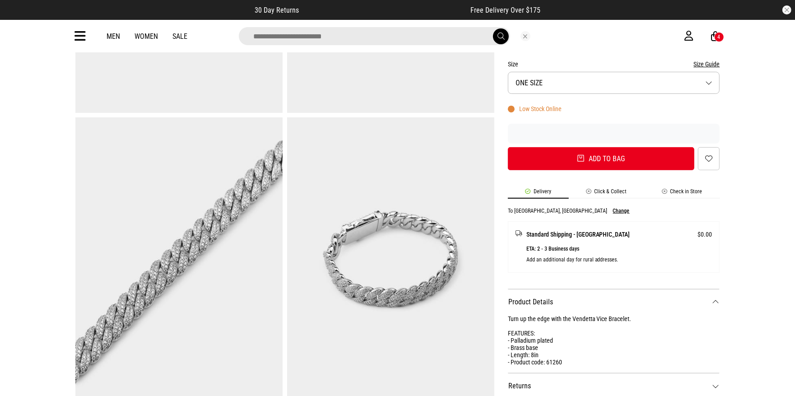
click at [424, 41] on input "search" at bounding box center [374, 36] width 271 height 18
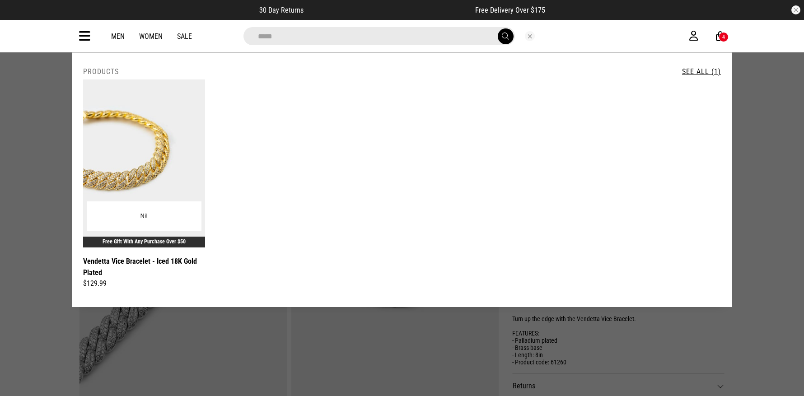
type input "*****"
click at [128, 125] on img at bounding box center [144, 163] width 122 height 168
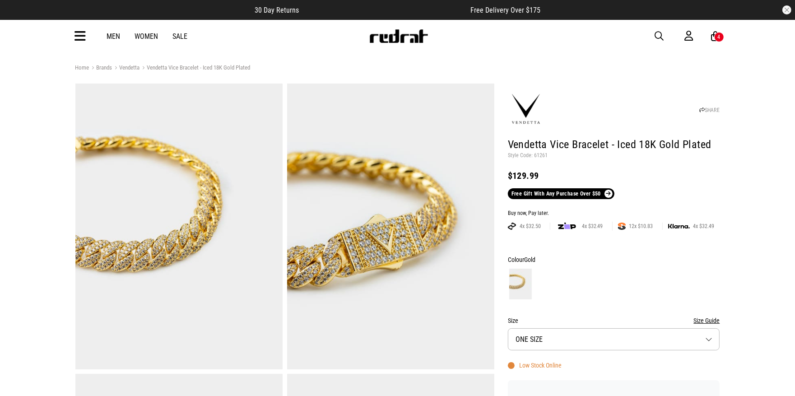
click at [674, 292] on div at bounding box center [614, 283] width 212 height 33
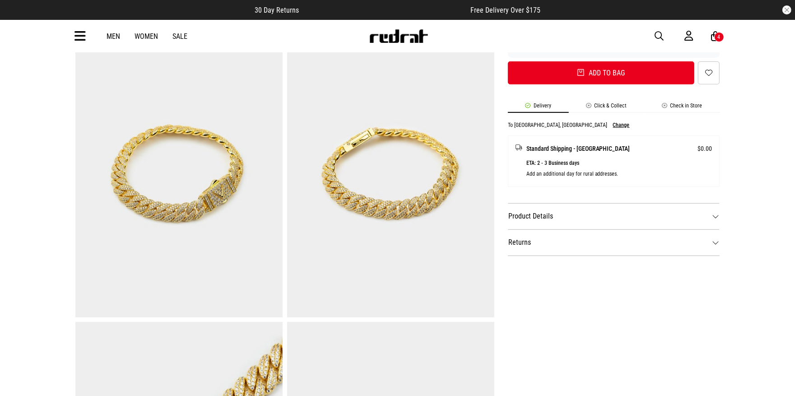
scroll to position [345, 0]
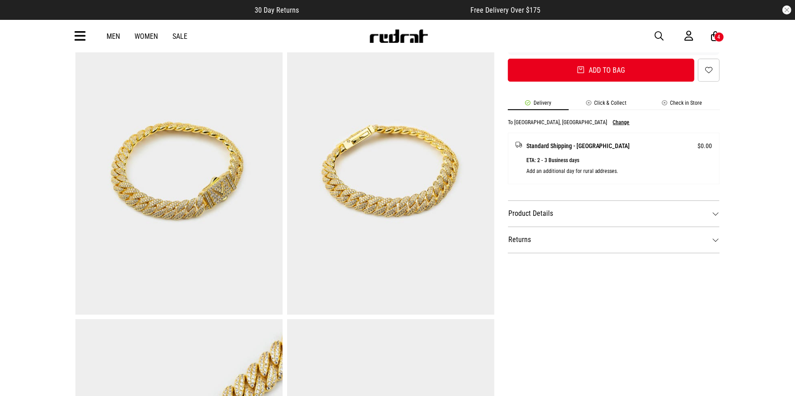
click at [649, 216] on dt "Product Details" at bounding box center [614, 213] width 212 height 26
drag, startPoint x: 578, startPoint y: 274, endPoint x: 502, endPoint y: 228, distance: 88.5
click at [502, 228] on div "SHARE Vendetta Vice Bracelet - Iced 18K Gold Plated Style Code: 61261 $129.99 F…" at bounding box center [607, 174] width 226 height 871
copy div "Turn up the edge with the Vendetta Vice Bracelet. FEATURES: - 18K gold plated -…"
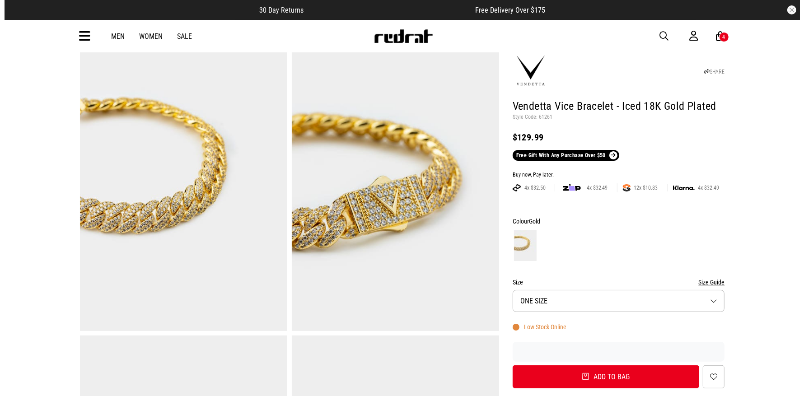
scroll to position [33, 0]
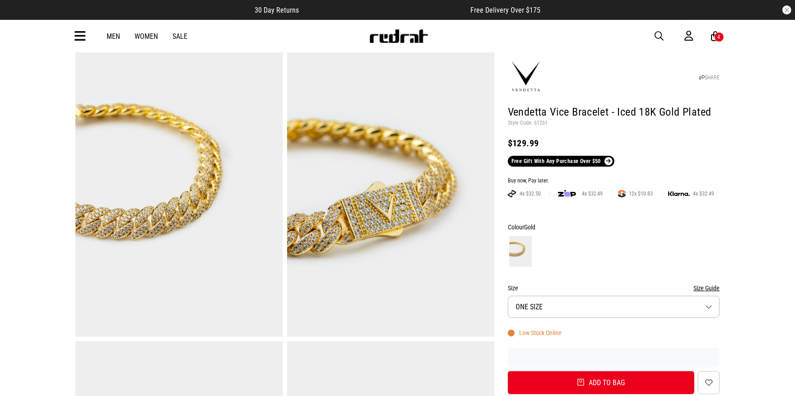
click at [659, 33] on span "button" at bounding box center [659, 36] width 9 height 11
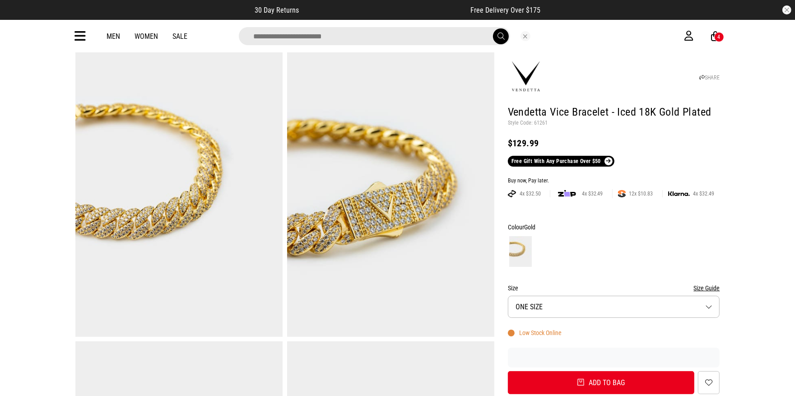
click at [383, 35] on input "search" at bounding box center [374, 36] width 271 height 18
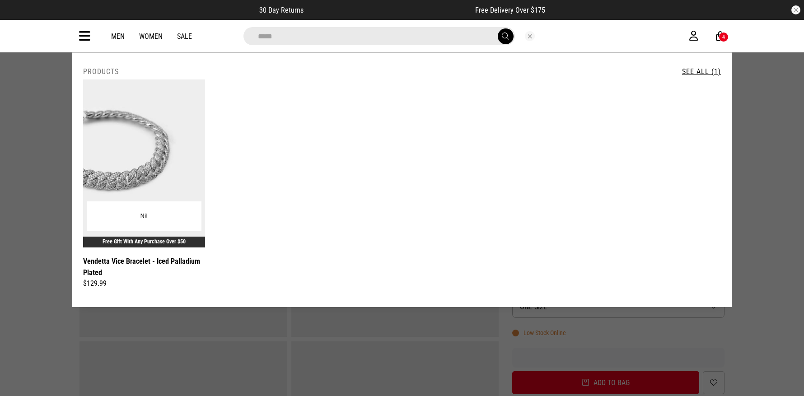
type input "*****"
click at [135, 170] on img at bounding box center [144, 163] width 122 height 168
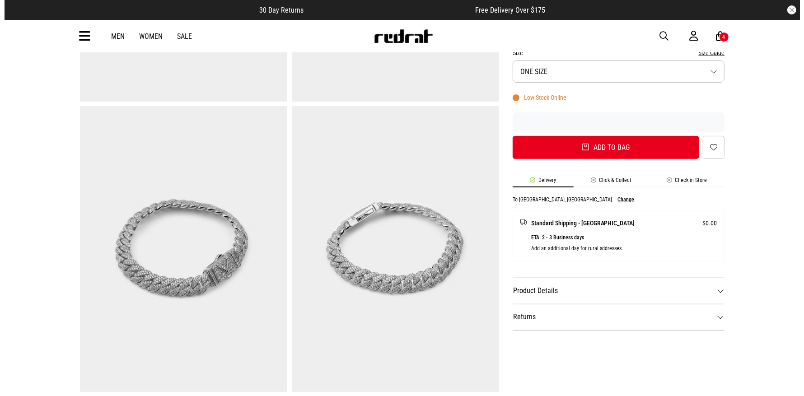
scroll to position [335, 0]
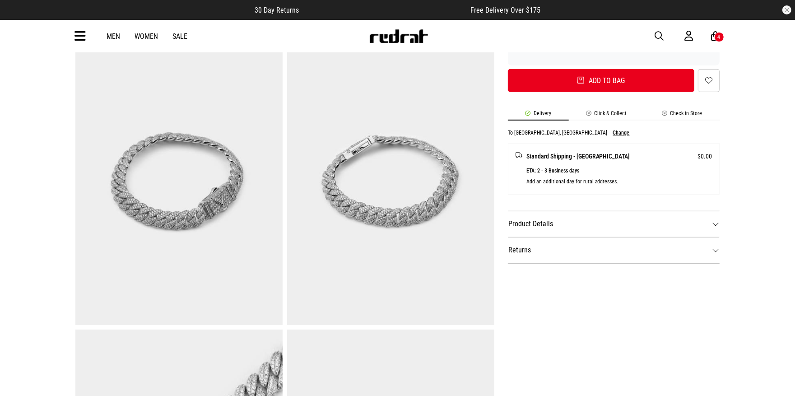
click at [642, 226] on dt "Product Details" at bounding box center [614, 224] width 212 height 26
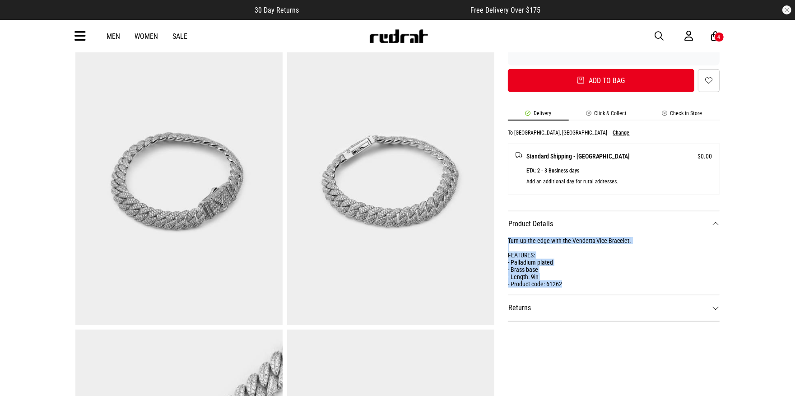
drag, startPoint x: 569, startPoint y: 285, endPoint x: 505, endPoint y: 241, distance: 77.9
click at [505, 241] on div "SHARE Vendetta Vice Bracelet - Iced Palladium Plated Style Code: 61262 $129.99 …" at bounding box center [607, 184] width 226 height 871
copy div "Turn up the edge with the Vendetta Vice Bracelet. FEATURES: - Palladium plated …"
click at [656, 33] on span "button" at bounding box center [659, 36] width 9 height 11
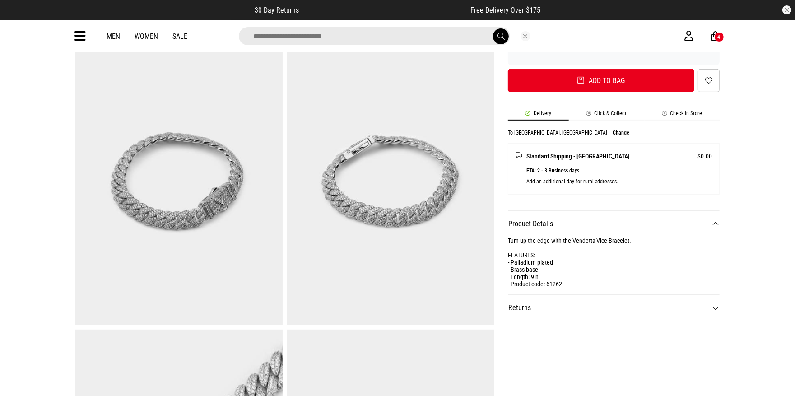
drag, startPoint x: 395, startPoint y: 28, endPoint x: 388, endPoint y: 36, distance: 10.3
click at [394, 29] on input "search" at bounding box center [374, 36] width 271 height 18
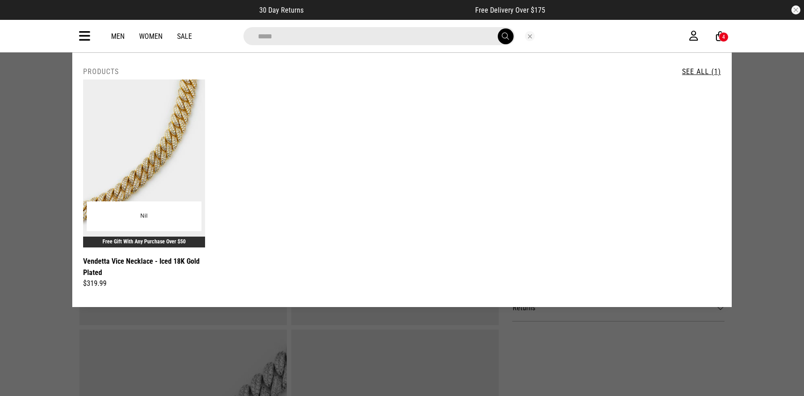
type input "*****"
click at [135, 134] on img at bounding box center [144, 163] width 122 height 168
click at [136, 134] on img at bounding box center [144, 163] width 122 height 168
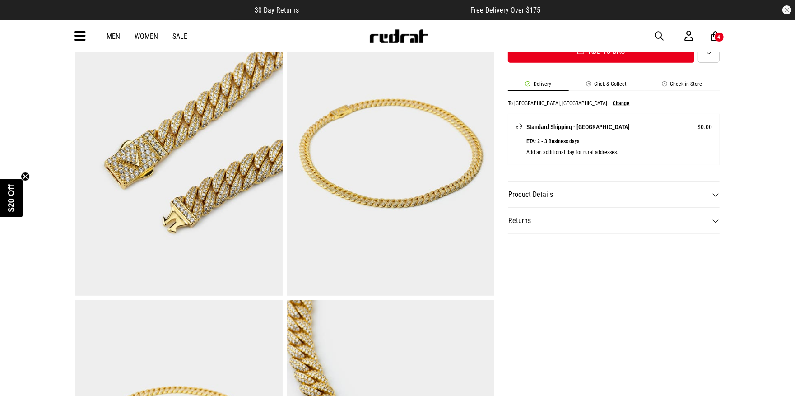
click at [628, 198] on dt "Product Details" at bounding box center [614, 195] width 212 height 26
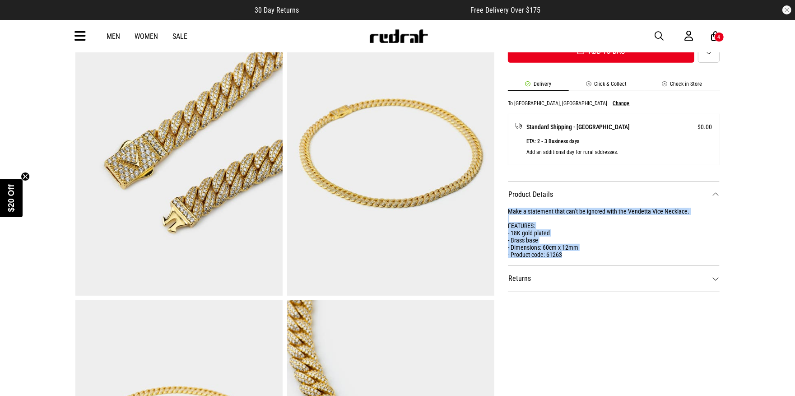
drag, startPoint x: 584, startPoint y: 256, endPoint x: 507, endPoint y: 213, distance: 88.8
click at [507, 213] on div "SHARE Vendetta Vice Necklace - Iced 18K Gold Plated Style Code: 61263 $319.99 F…" at bounding box center [607, 155] width 226 height 871
copy div "Make a statement that can’t be ignored with the Vendetta Vice Necklace. FEATURE…"
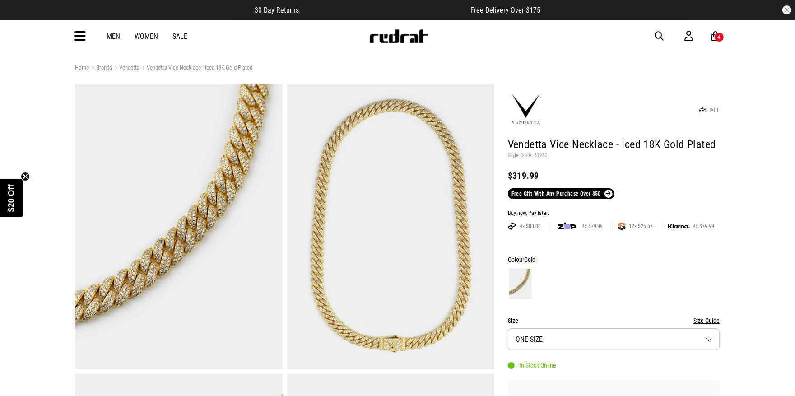
click at [659, 33] on span "button" at bounding box center [659, 36] width 9 height 11
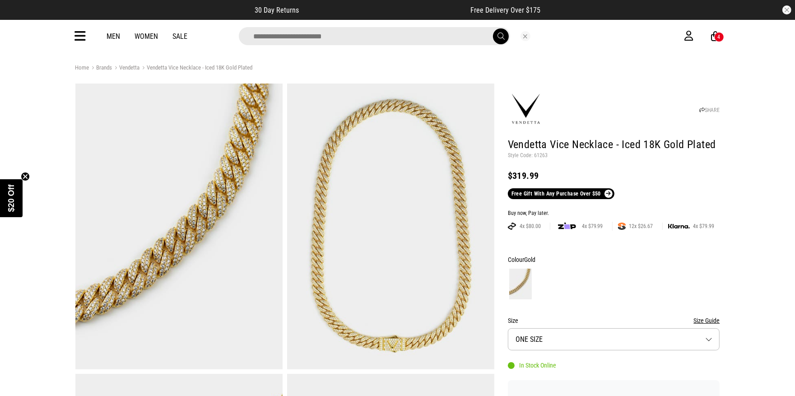
click at [338, 40] on input "search" at bounding box center [374, 36] width 271 height 18
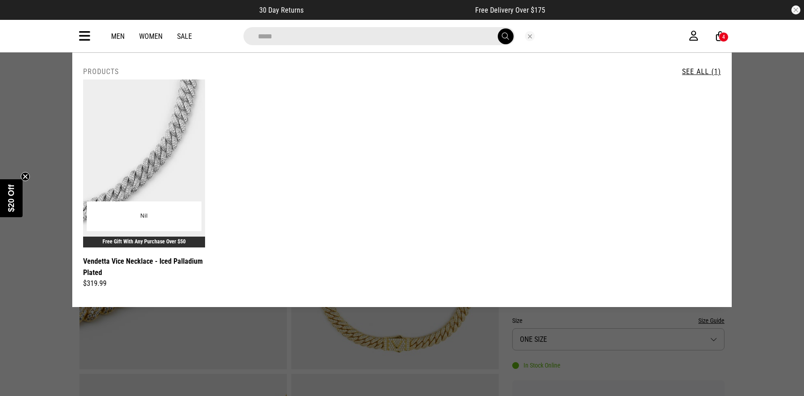
type input "*****"
click at [124, 90] on img at bounding box center [144, 163] width 122 height 168
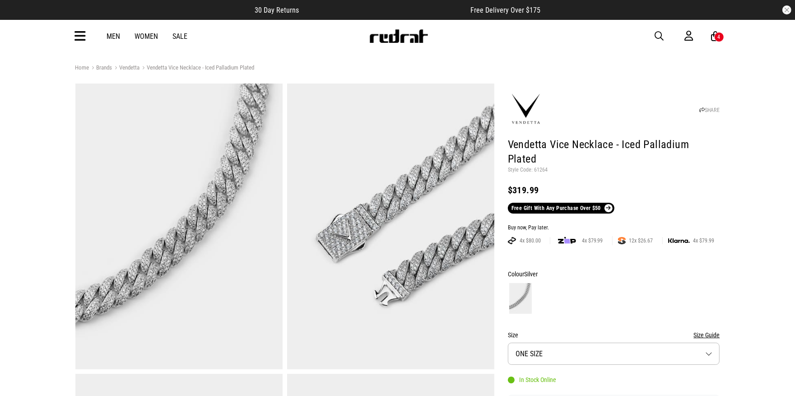
click at [676, 282] on div at bounding box center [614, 298] width 212 height 33
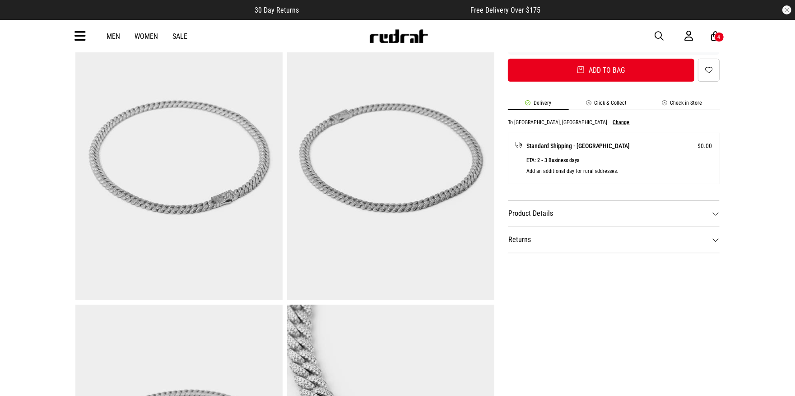
scroll to position [402, 0]
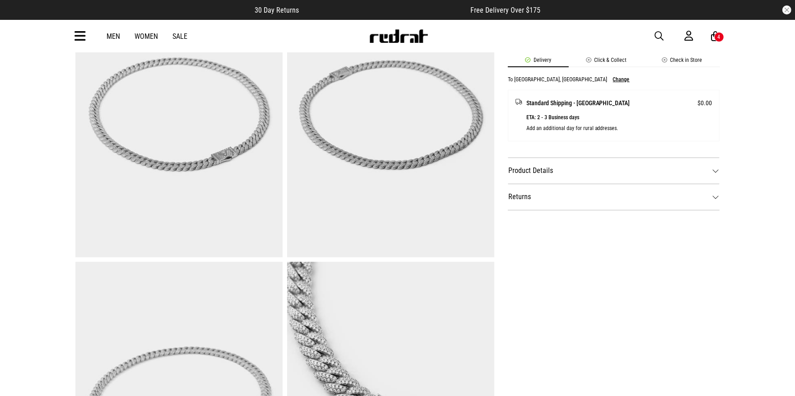
click at [606, 158] on dt "Product Details" at bounding box center [614, 171] width 212 height 26
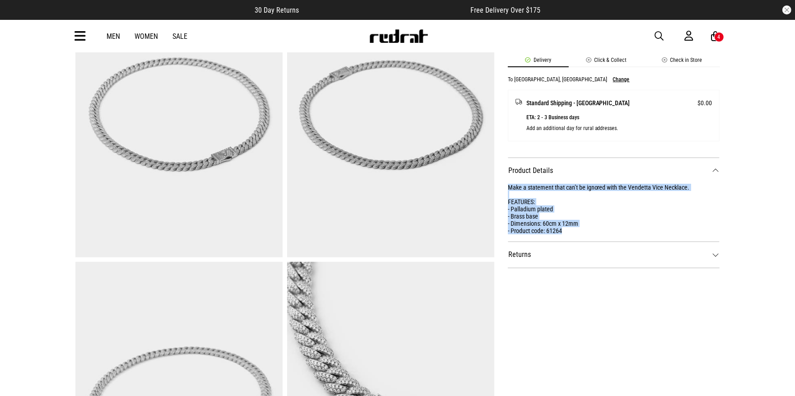
drag, startPoint x: 556, startPoint y: 212, endPoint x: 502, endPoint y: 177, distance: 64.8
click at [504, 174] on div "SHARE Vendetta Vice Necklace - Iced Palladium Plated Style Code: 61264 $319.99 …" at bounding box center [607, 116] width 226 height 871
copy div "Make a statement that can’t be ignored with the Vendetta Vice Necklace. FEATURE…"
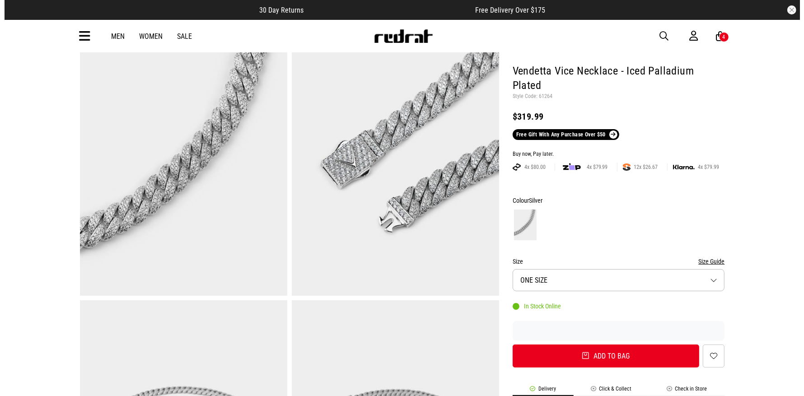
scroll to position [68, 0]
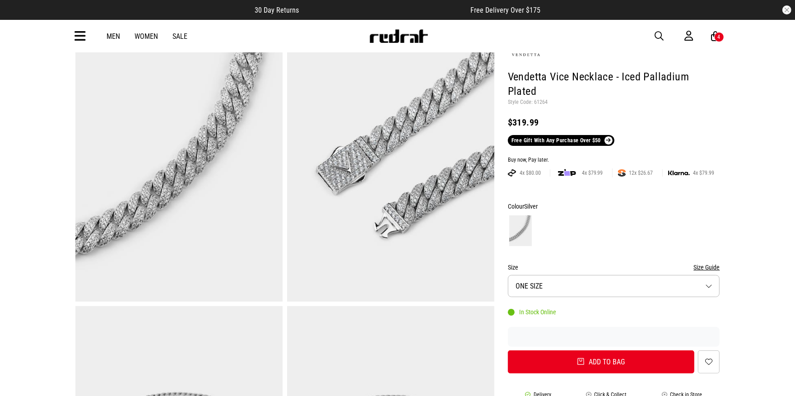
click at [656, 36] on span "button" at bounding box center [659, 36] width 9 height 11
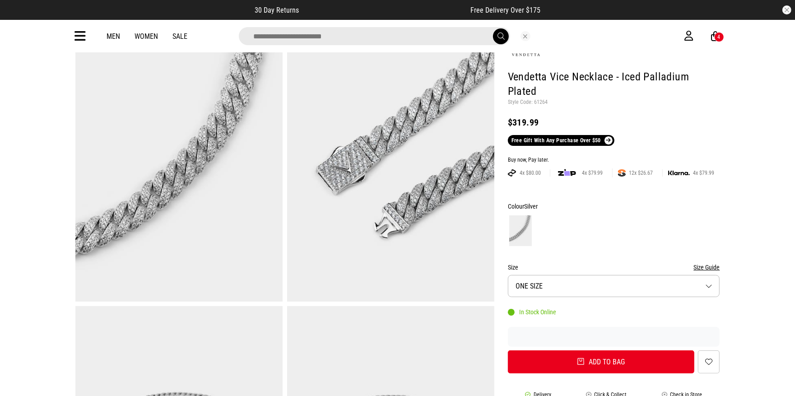
click at [418, 30] on input "search" at bounding box center [374, 36] width 271 height 18
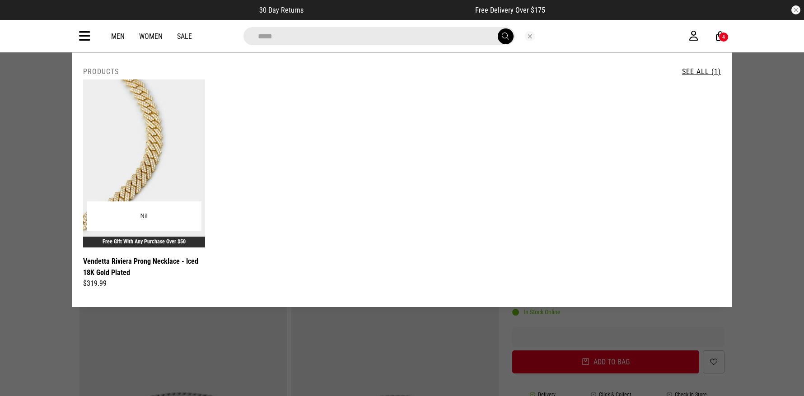
type input "*****"
click at [155, 158] on img at bounding box center [144, 163] width 122 height 168
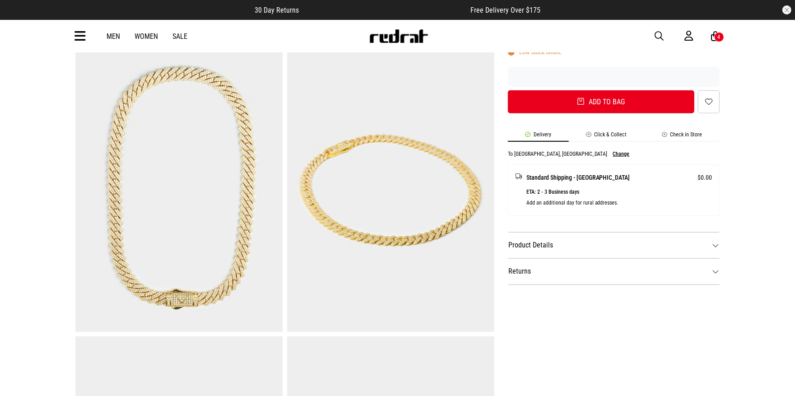
scroll to position [406, 0]
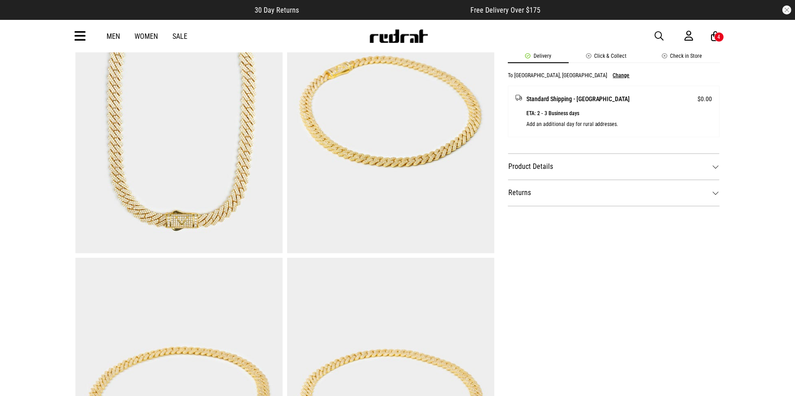
click at [569, 167] on dt "Product Details" at bounding box center [614, 167] width 212 height 26
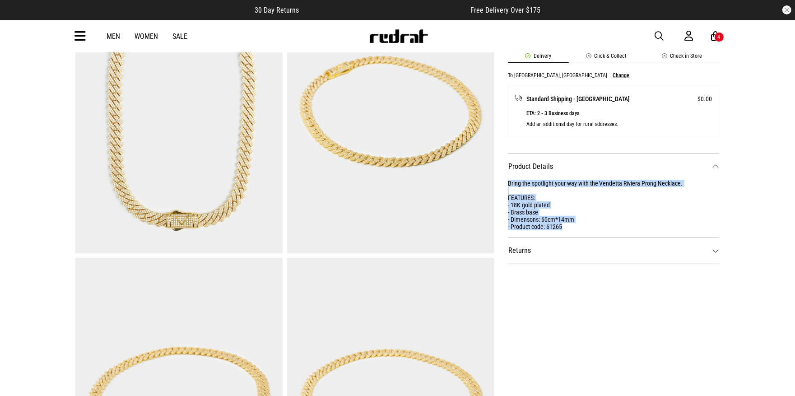
scroll to position [0, 0]
drag, startPoint x: 569, startPoint y: 227, endPoint x: 502, endPoint y: 180, distance: 82.2
click at [502, 180] on div "SHARE Vendetta Riviera Prong Necklace - Iced 18K Gold Plated Style Code: 61265 …" at bounding box center [607, 112] width 226 height 871
copy div "Bring the spotlight your way with the Vendetta Riviera Prong Necklace. FEATURES…"
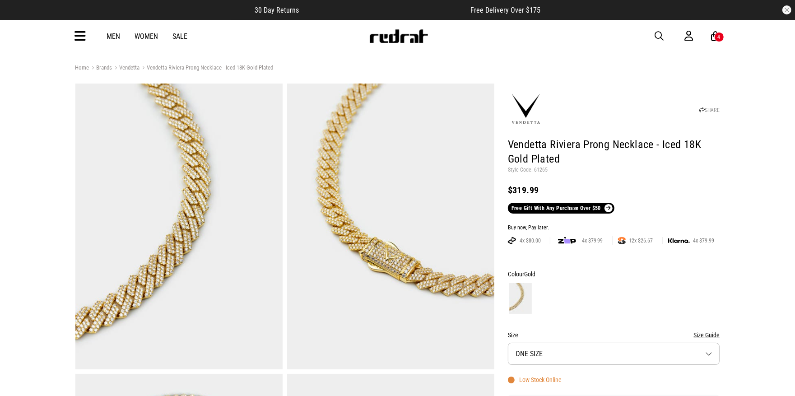
click at [660, 33] on span "button" at bounding box center [659, 36] width 9 height 11
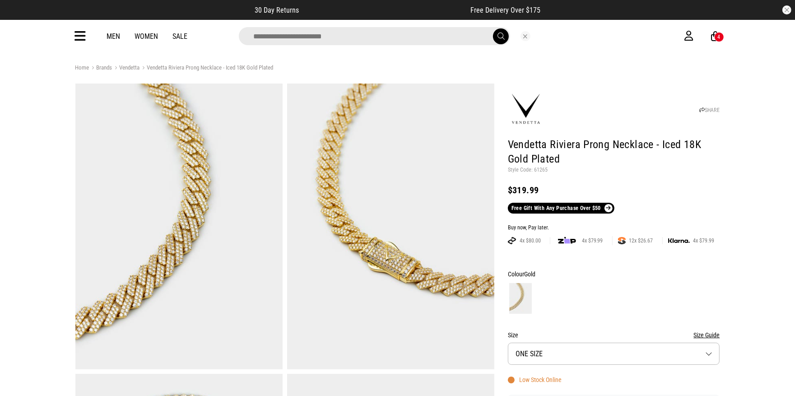
click at [314, 39] on input "search" at bounding box center [374, 36] width 271 height 18
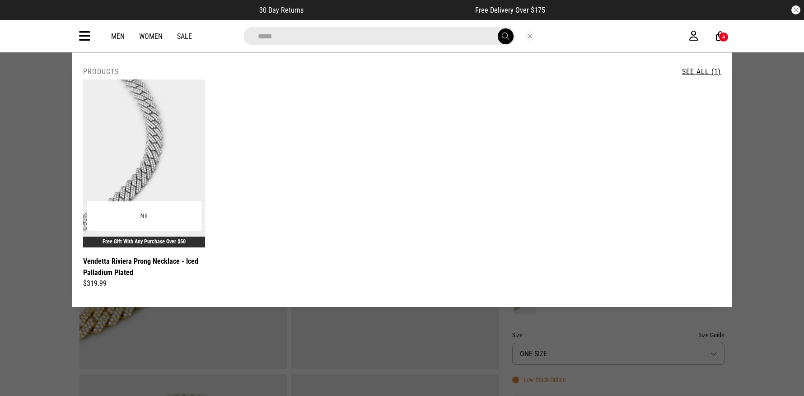
type input "*****"
click at [147, 200] on img at bounding box center [144, 163] width 122 height 168
click at [142, 165] on img at bounding box center [144, 163] width 122 height 168
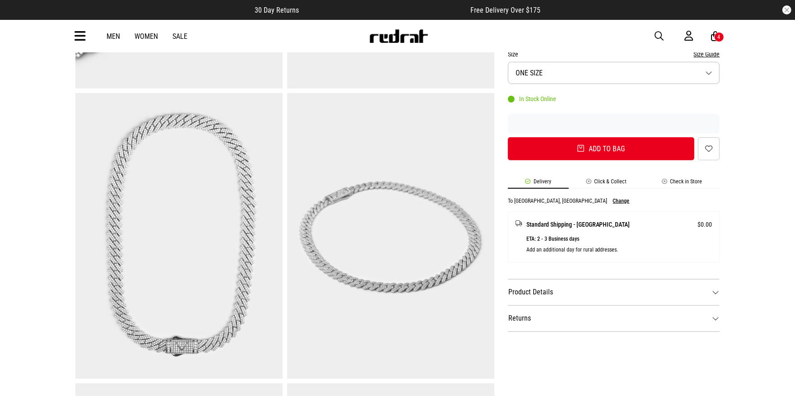
scroll to position [335, 0]
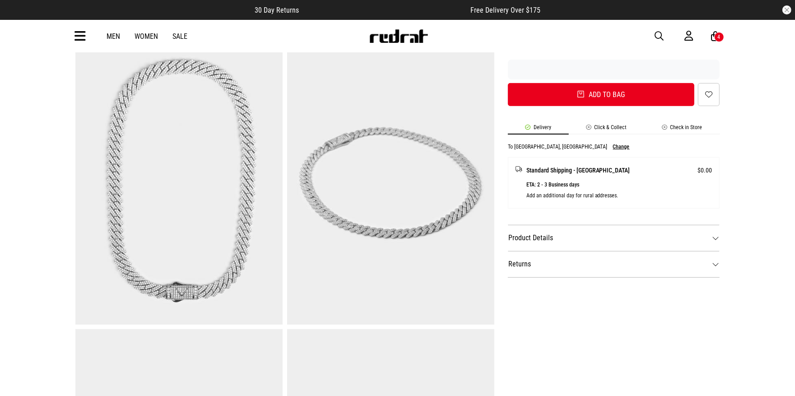
click at [542, 237] on dt "Product Details" at bounding box center [614, 238] width 212 height 26
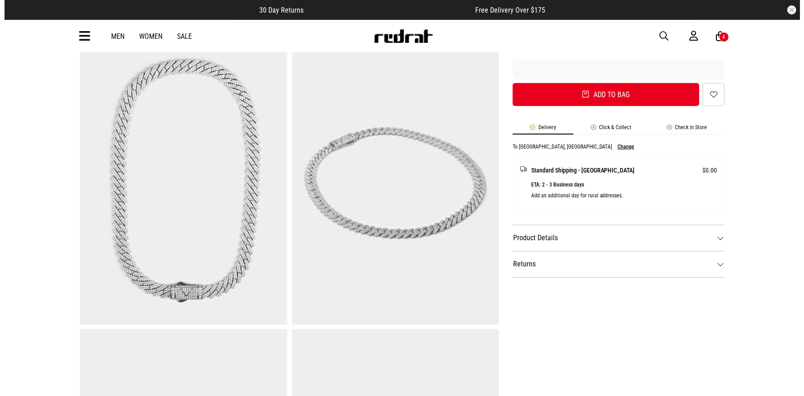
scroll to position [0, 0]
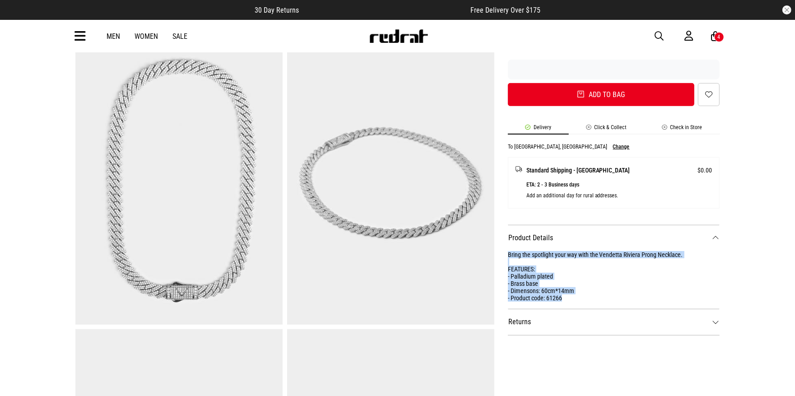
drag, startPoint x: 565, startPoint y: 297, endPoint x: 503, endPoint y: 256, distance: 74.3
click at [503, 256] on div "SHARE Vendetta Riviera Prong Necklace - Iced Palladium Plated Style Code: 61266…" at bounding box center [607, 183] width 226 height 871
copy div "Bring the spotlight your way with the Vendetta Riviera Prong Necklace. FEATURES…"
click at [663, 34] on span "button" at bounding box center [659, 36] width 9 height 11
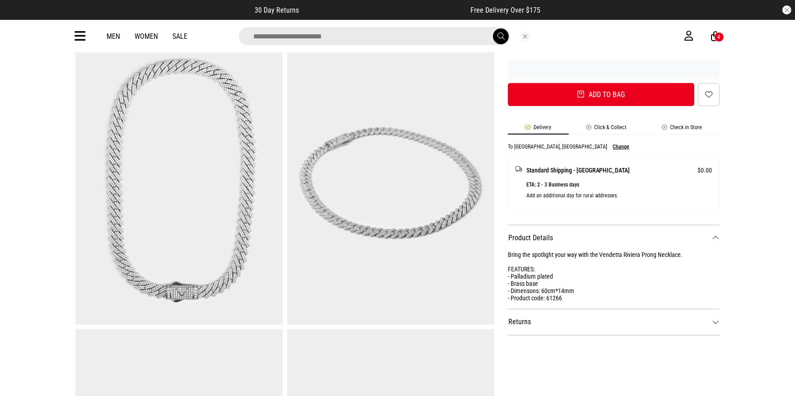
click at [310, 32] on input "search" at bounding box center [374, 36] width 271 height 18
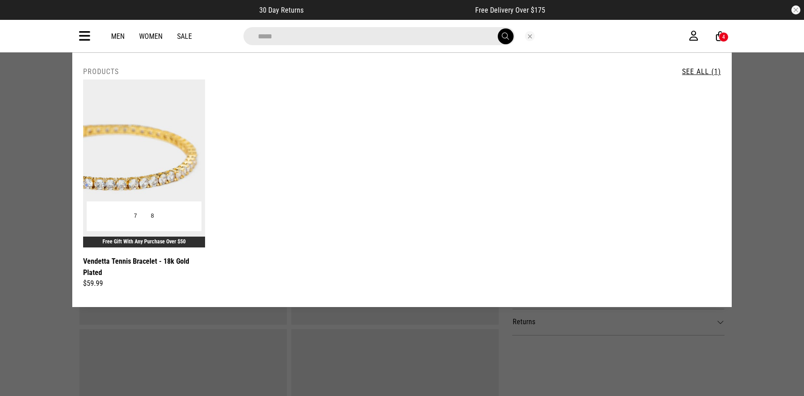
type input "*****"
click at [139, 135] on img at bounding box center [144, 163] width 122 height 168
click at [121, 137] on img at bounding box center [144, 163] width 122 height 168
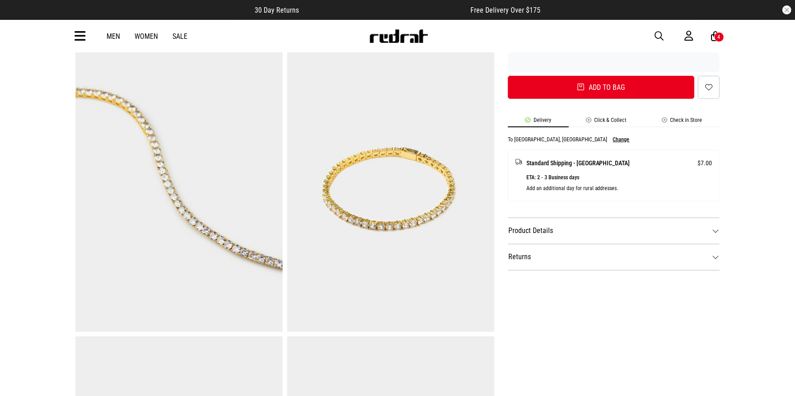
scroll to position [406, 0]
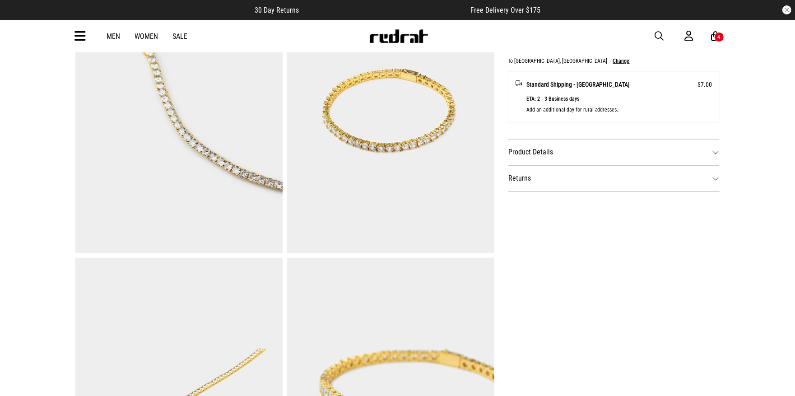
click at [584, 151] on dt "Product Details" at bounding box center [614, 152] width 212 height 26
drag, startPoint x: 565, startPoint y: 217, endPoint x: 505, endPoint y: 167, distance: 78.2
click at [505, 167] on div "SHARE Vendetta Tennis Bracelet - 18k Gold Plated Style Code: 61267 $59.99 Free …" at bounding box center [607, 112] width 226 height 871
copy div "Keep it classic with the Vendetta Tennis Bracelet. FEATURES: - 18K gold plated …"
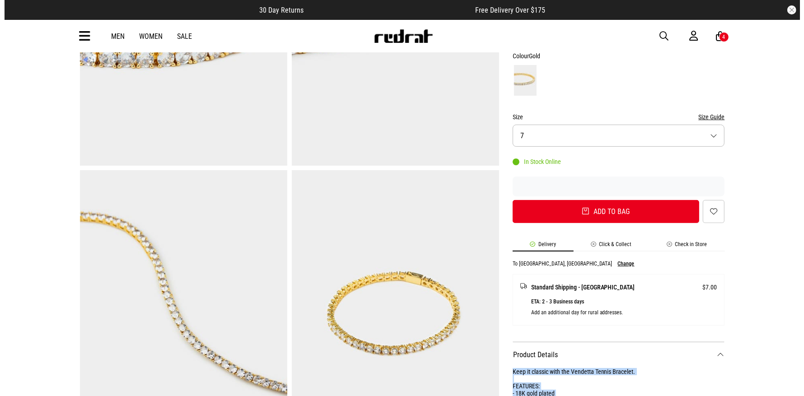
scroll to position [200, 0]
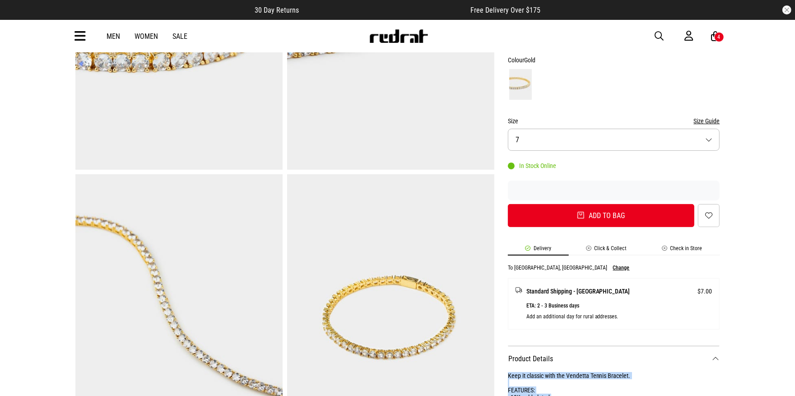
click at [660, 34] on span "button" at bounding box center [659, 36] width 9 height 11
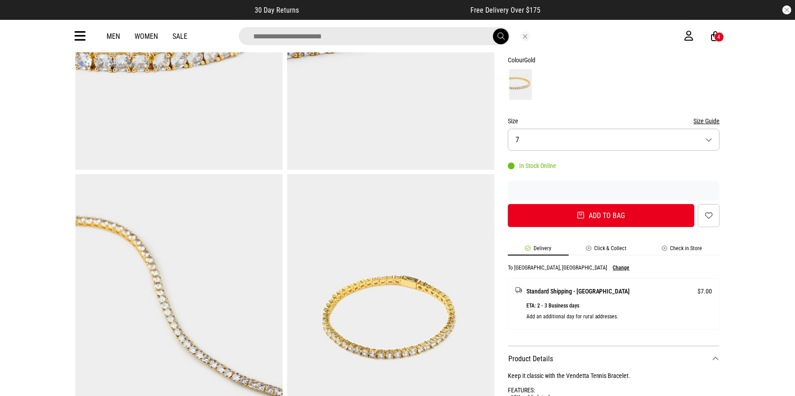
click at [393, 34] on input "search" at bounding box center [374, 36] width 271 height 18
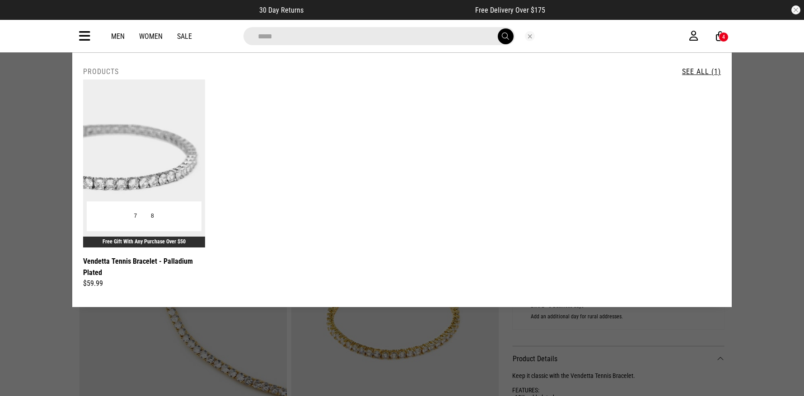
type input "*****"
click at [144, 163] on img at bounding box center [144, 163] width 122 height 168
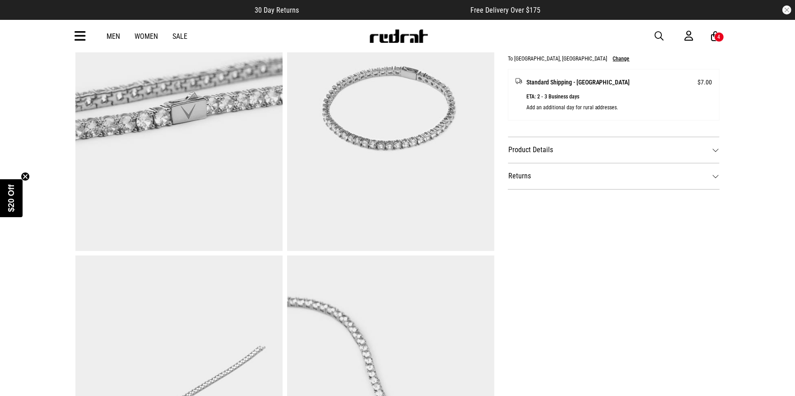
scroll to position [427, 0]
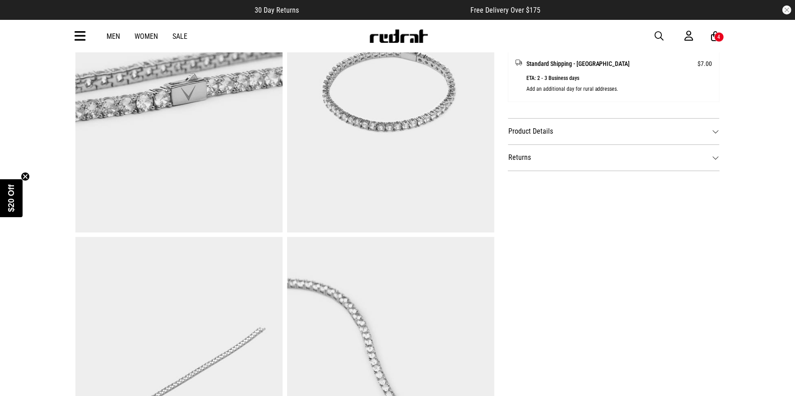
click at [640, 134] on dt "Product Details" at bounding box center [614, 131] width 212 height 26
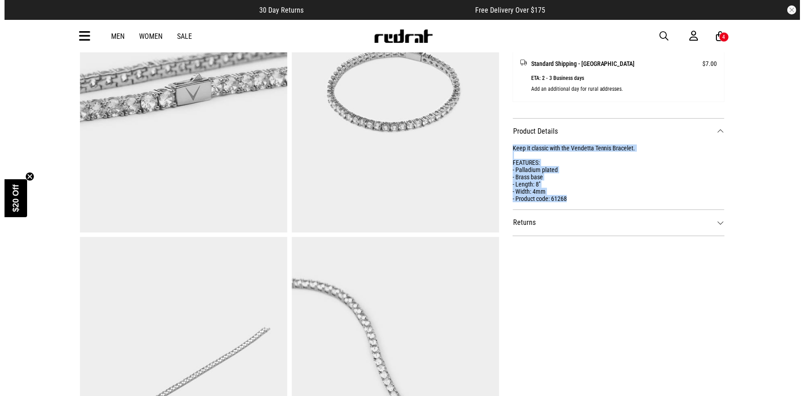
scroll to position [0, 0]
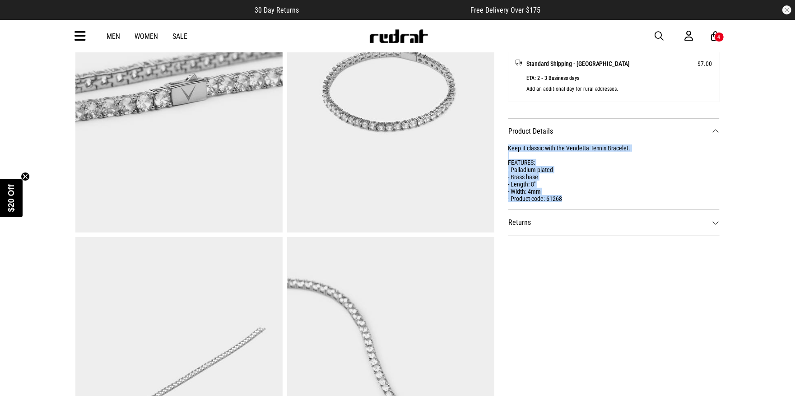
drag, startPoint x: 572, startPoint y: 199, endPoint x: 503, endPoint y: 143, distance: 89.3
click at [503, 143] on div "SHARE Vendetta Tennis Bracelet - Palladium Plated Style Code: 61268 $59.99 Free…" at bounding box center [607, 91] width 226 height 871
copy div "Keep it classic with the Vendetta Tennis Bracelet. FEATURES: - Palladium plated…"
click at [658, 37] on span "button" at bounding box center [659, 36] width 9 height 11
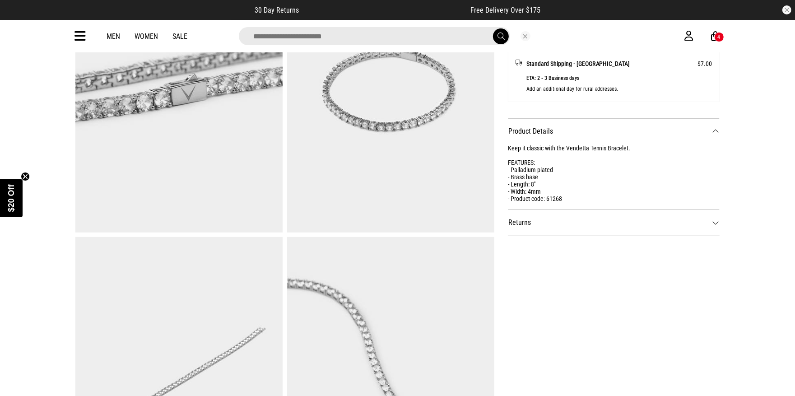
click at [438, 41] on input "search" at bounding box center [374, 36] width 271 height 18
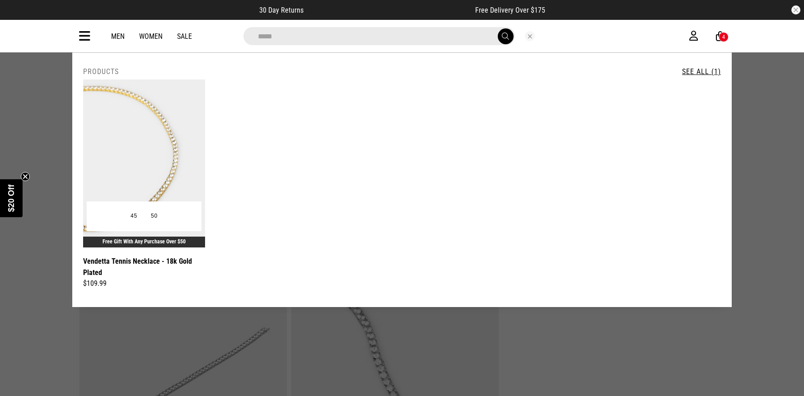
type input "*****"
click at [135, 155] on img at bounding box center [144, 163] width 122 height 168
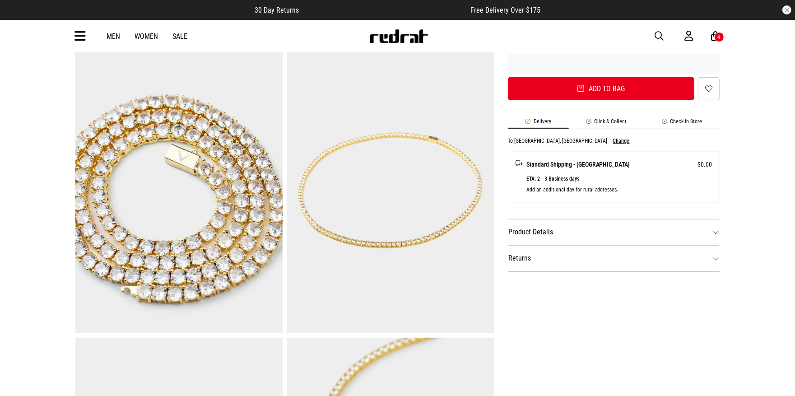
scroll to position [333, 0]
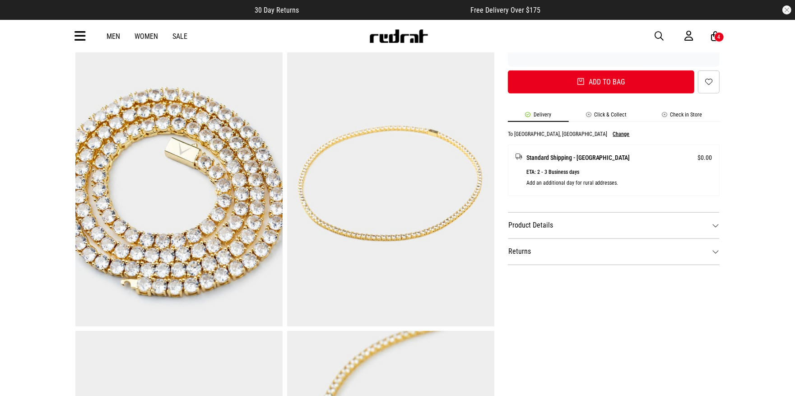
click at [639, 227] on dt "Product Details" at bounding box center [614, 225] width 212 height 26
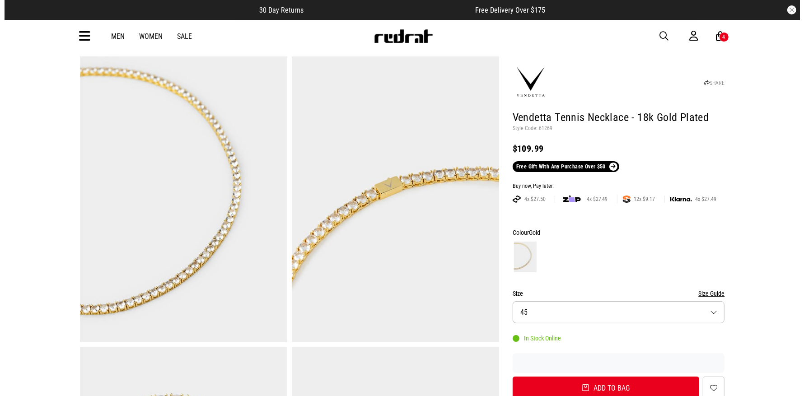
scroll to position [0, 0]
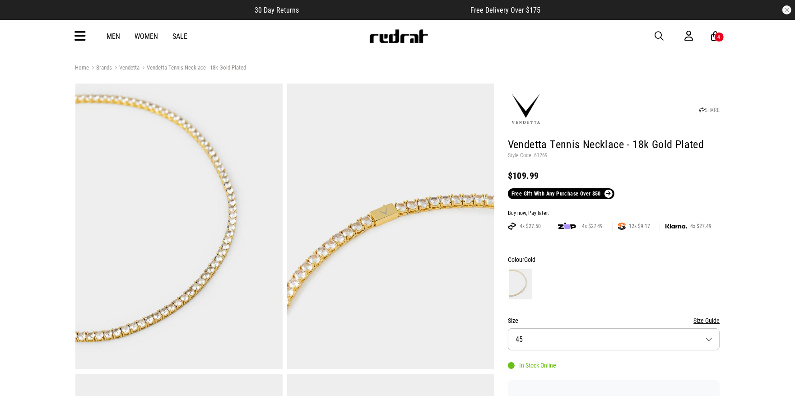
click at [658, 33] on span "button" at bounding box center [659, 36] width 9 height 11
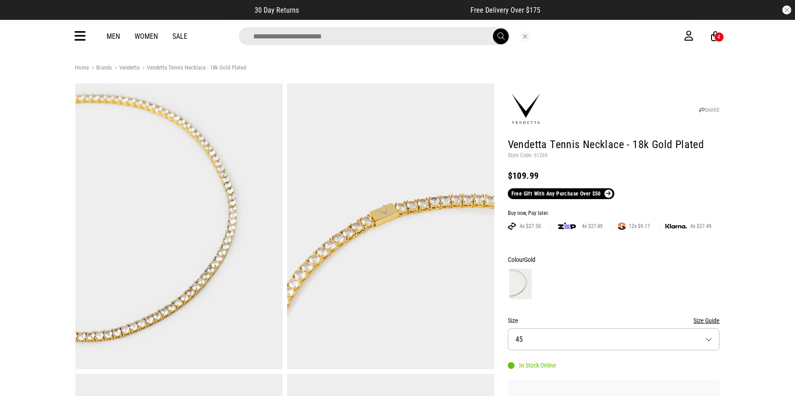
click at [392, 40] on input "search" at bounding box center [374, 36] width 271 height 18
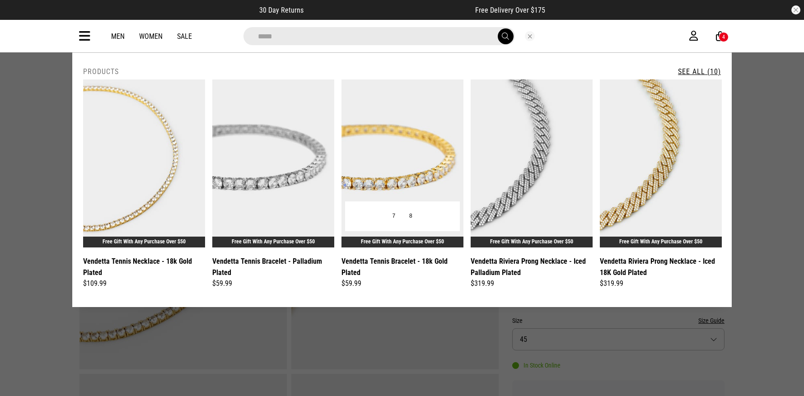
type input "*****"
click at [392, 190] on img at bounding box center [402, 163] width 122 height 168
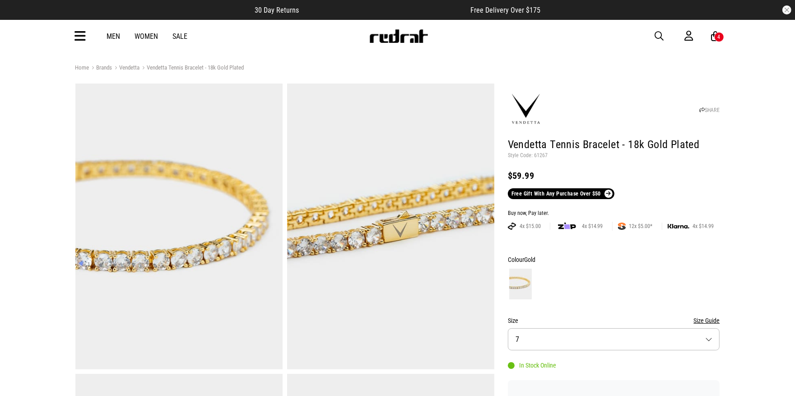
click at [543, 154] on p "Style Code: 61267" at bounding box center [614, 155] width 212 height 7
copy p "61267"
click at [659, 35] on span "button" at bounding box center [659, 36] width 9 height 11
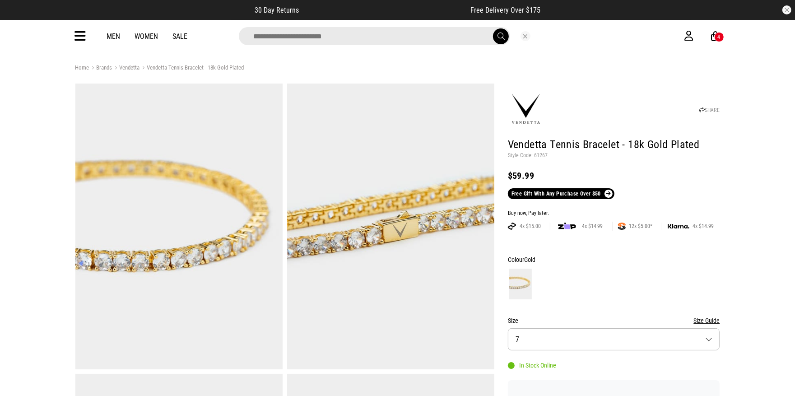
click at [331, 37] on input "search" at bounding box center [374, 36] width 271 height 18
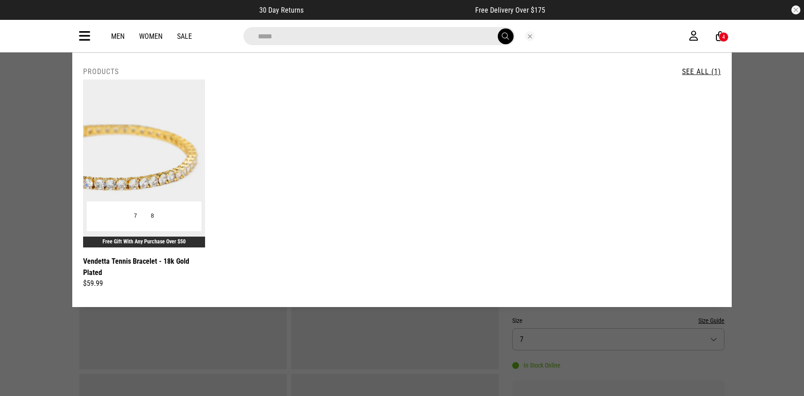
type input "*****"
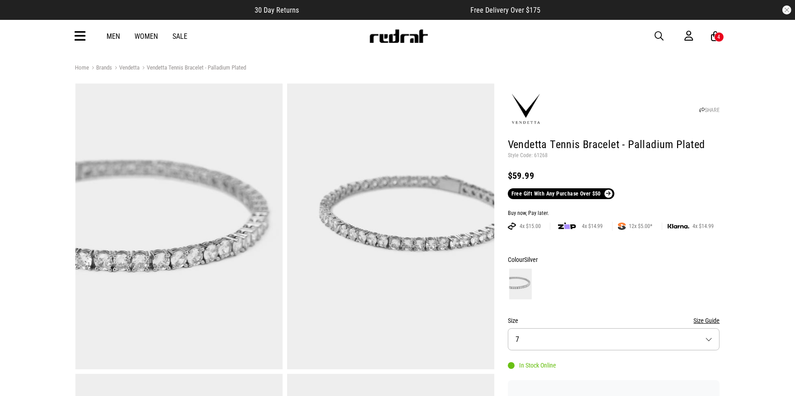
click at [659, 32] on span "button" at bounding box center [659, 36] width 9 height 11
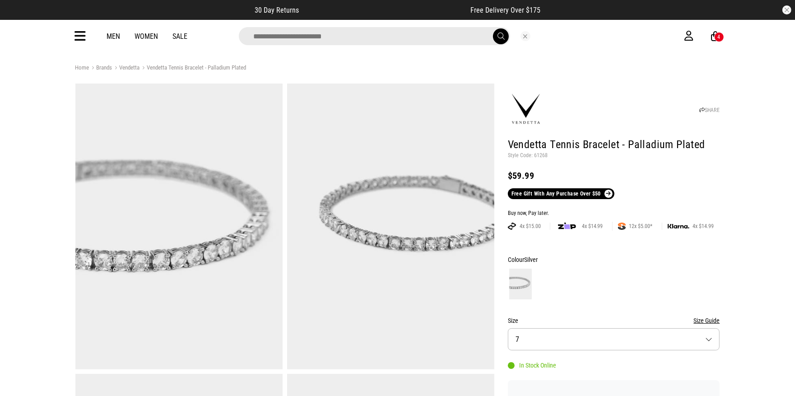
click at [350, 39] on input "search" at bounding box center [374, 36] width 271 height 18
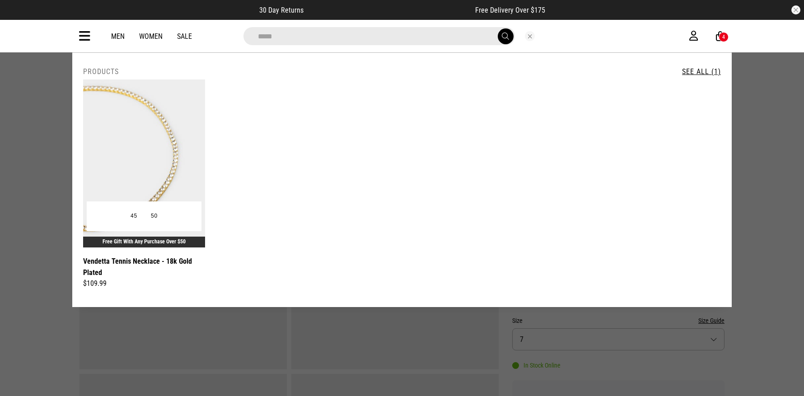
type input "*****"
click at [163, 141] on img at bounding box center [144, 163] width 122 height 168
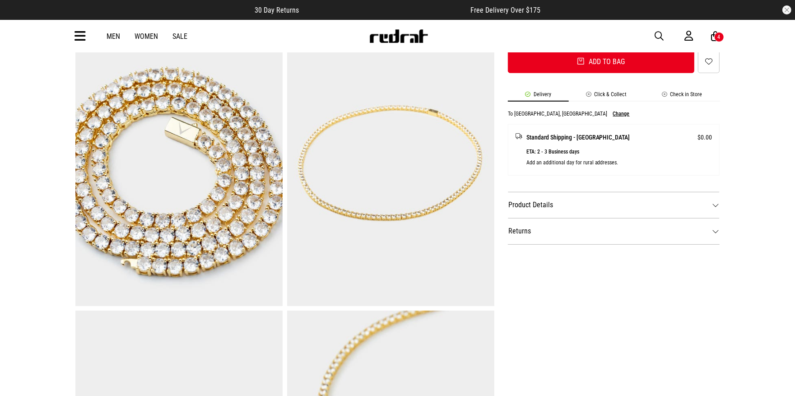
scroll to position [433, 0]
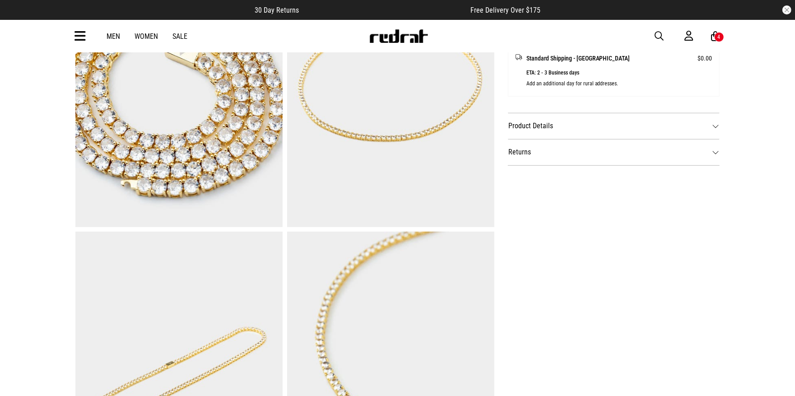
click at [596, 125] on dt "Product Details" at bounding box center [614, 126] width 212 height 26
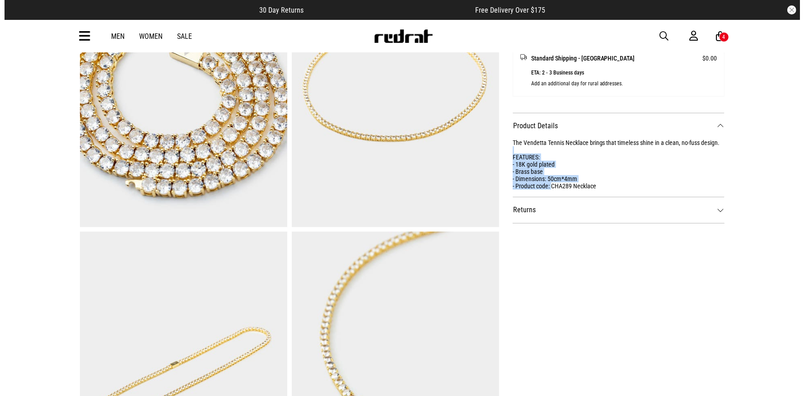
scroll to position [0, 0]
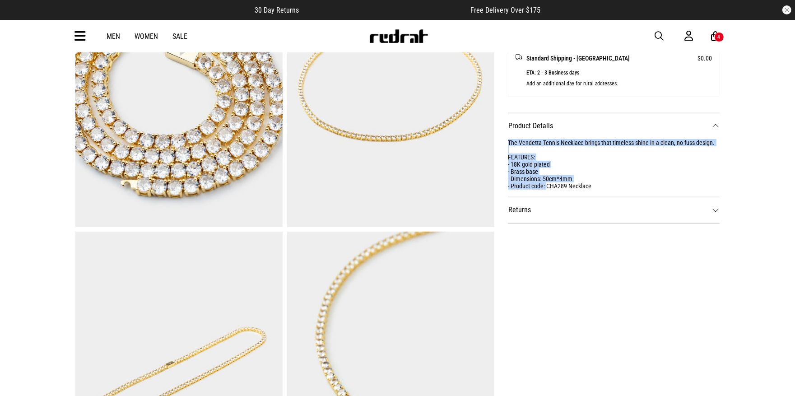
drag, startPoint x: 547, startPoint y: 184, endPoint x: 497, endPoint y: 141, distance: 65.9
click at [497, 141] on div "SHARE Vendetta Tennis Necklace - 18k Gold Plated Style Code: 61269 $109.99 Free…" at bounding box center [607, 86] width 226 height 871
copy div "The Vendetta Tennis Necklace brings that timeless shine in a clean, no-fuss des…"
click at [658, 34] on span "button" at bounding box center [659, 36] width 9 height 11
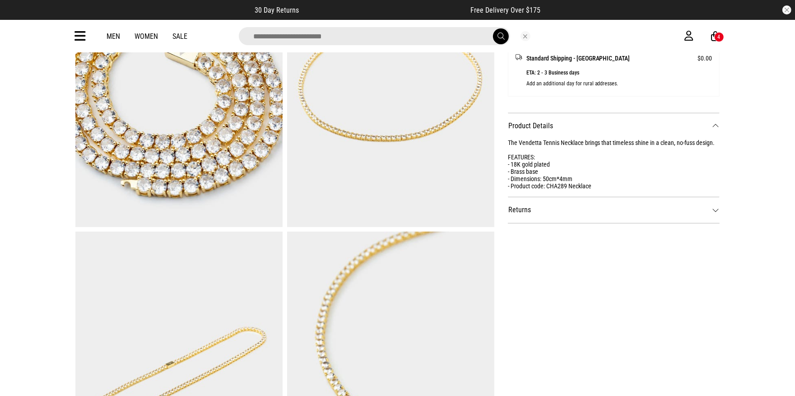
click at [447, 37] on input "search" at bounding box center [374, 36] width 271 height 18
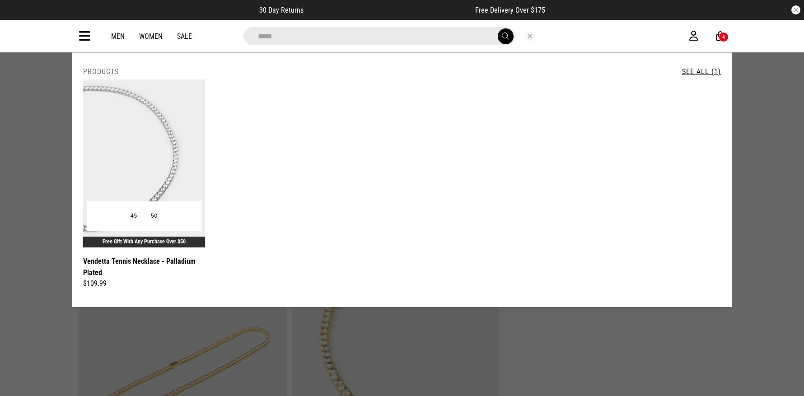
type input "*****"
click at [159, 174] on img at bounding box center [144, 163] width 122 height 168
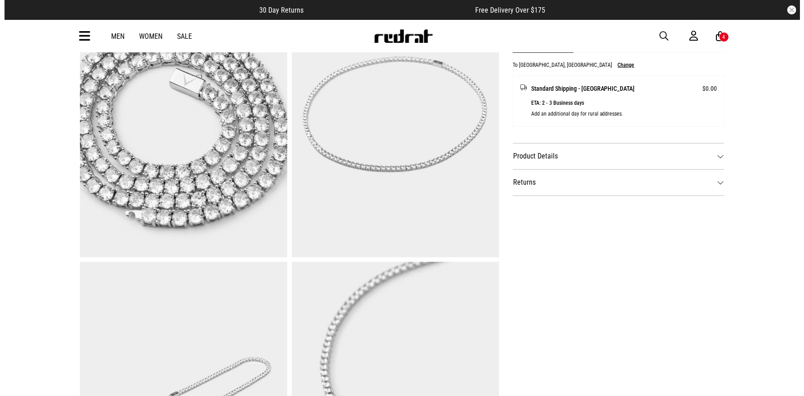
scroll to position [411, 0]
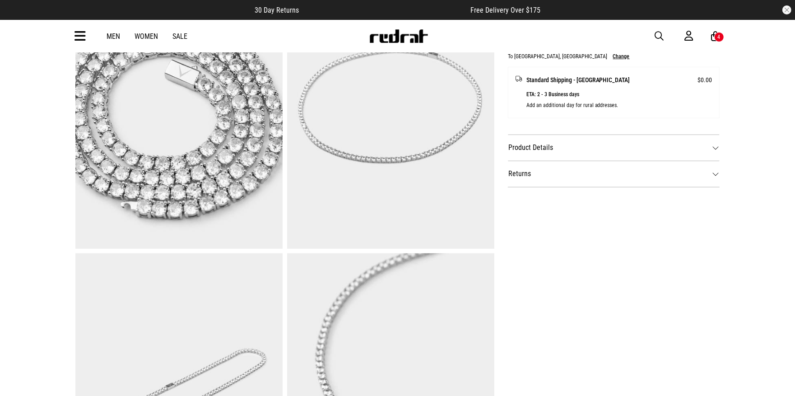
click at [665, 146] on dt "Product Details" at bounding box center [614, 148] width 212 height 26
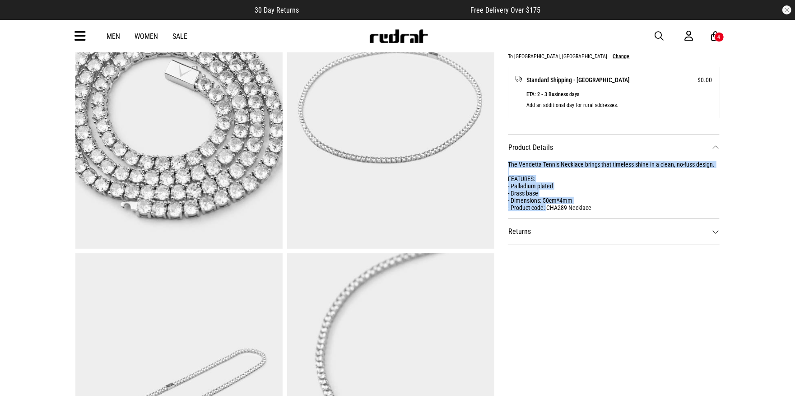
drag, startPoint x: 549, startPoint y: 205, endPoint x: 507, endPoint y: 162, distance: 60.4
click at [507, 162] on div "SHARE Vendetta Tennis Necklace - Palladium Plated Style Code: 61270 $109.99 Fre…" at bounding box center [607, 108] width 226 height 871
copy div "The Vendetta Tennis Necklace brings that timeless shine in a clean, no-fuss des…"
click at [660, 33] on span "button" at bounding box center [659, 36] width 9 height 11
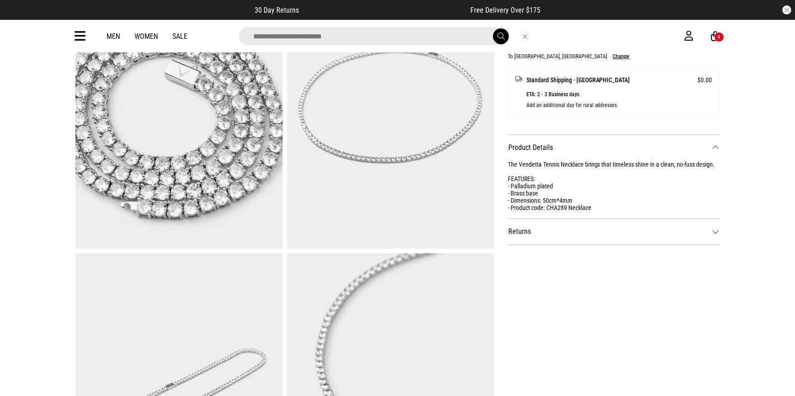
click at [385, 33] on input "search" at bounding box center [374, 36] width 271 height 18
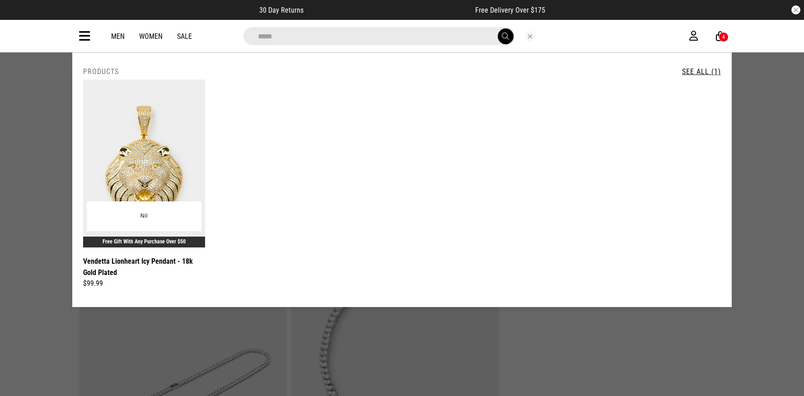
type input "*****"
click at [143, 166] on img at bounding box center [144, 163] width 122 height 168
click at [147, 158] on img at bounding box center [144, 163] width 122 height 168
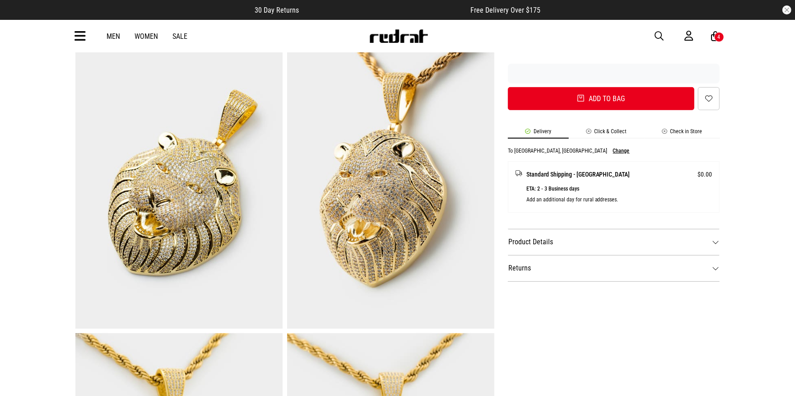
scroll to position [422, 0]
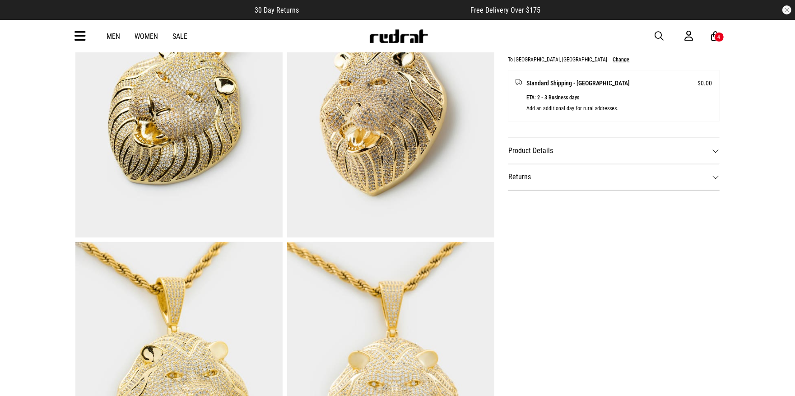
click at [611, 155] on dt "Product Details" at bounding box center [614, 151] width 212 height 26
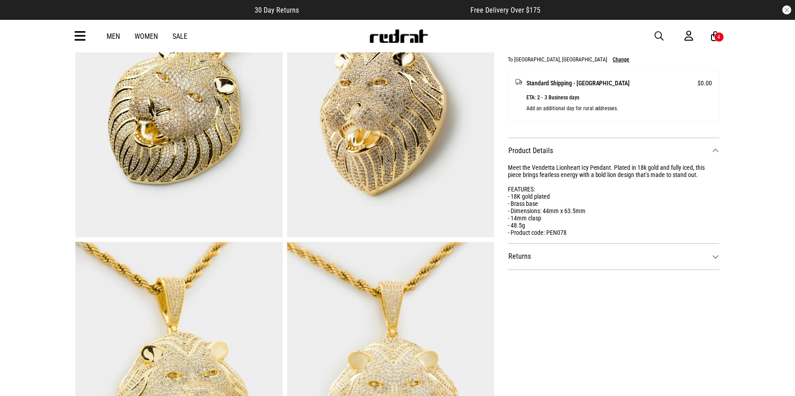
scroll to position [0, 0]
click at [544, 230] on div "Meet the Vendetta Lionheart Icy Pendant. Plated in 18k gold and fully iced, thi…" at bounding box center [614, 200] width 212 height 72
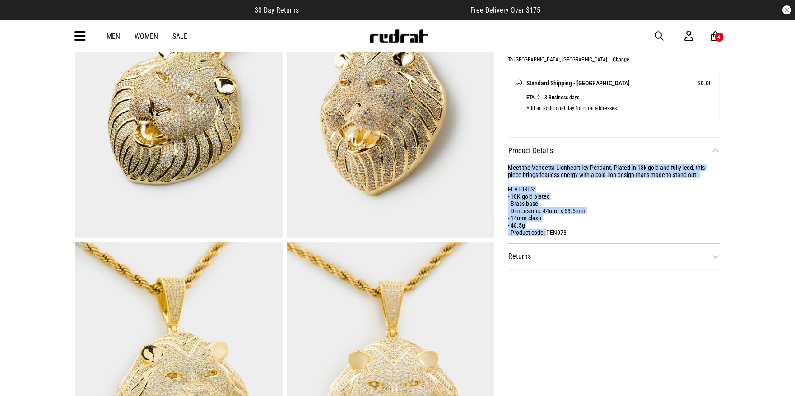
drag, startPoint x: 547, startPoint y: 229, endPoint x: 499, endPoint y: 172, distance: 74.4
click at [501, 168] on div "SHARE Vendetta Lionheart Icy Pendant - 18k Gold Plated Style Code: 61271 $99.99…" at bounding box center [607, 96] width 226 height 871
copy div "Meet the Vendetta Lionheart Icy Pendant. Plated in 18k gold and fully iced, thi…"
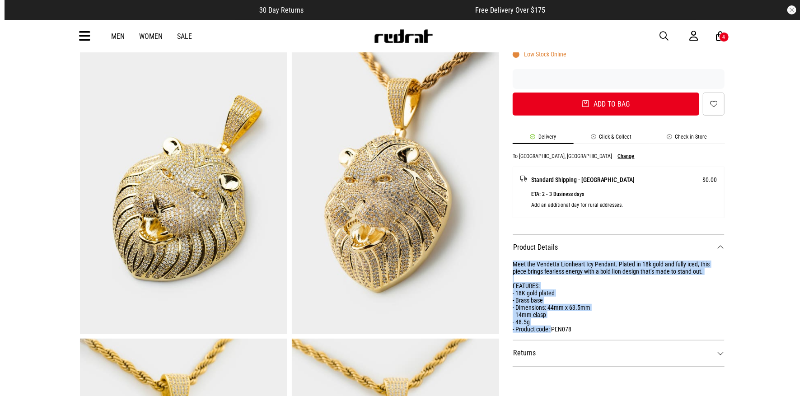
scroll to position [333, 0]
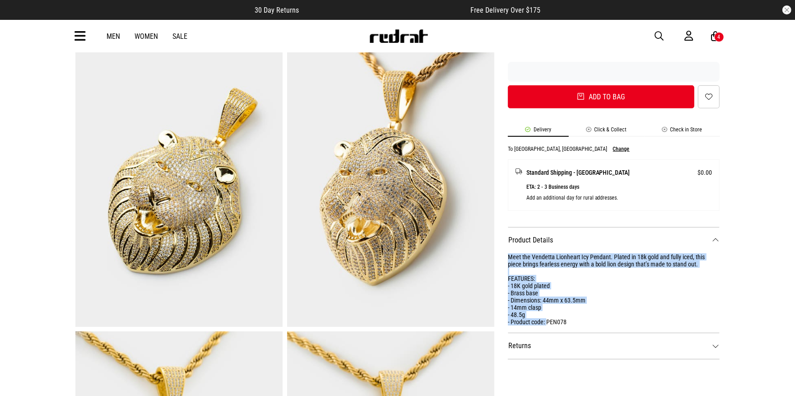
click at [660, 34] on span "button" at bounding box center [659, 36] width 9 height 11
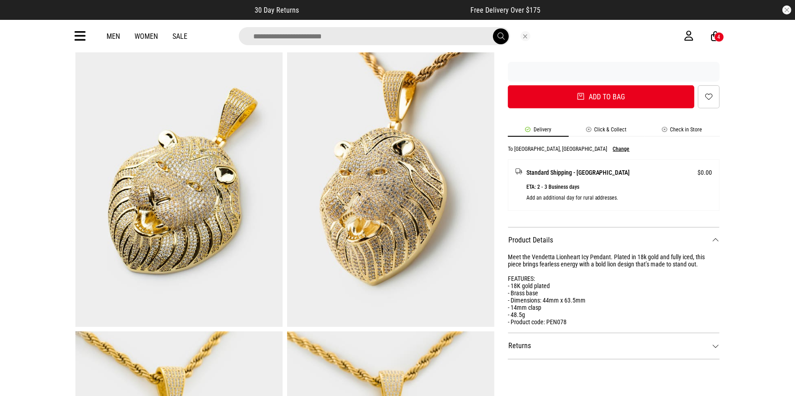
click at [389, 31] on input "search" at bounding box center [374, 36] width 271 height 18
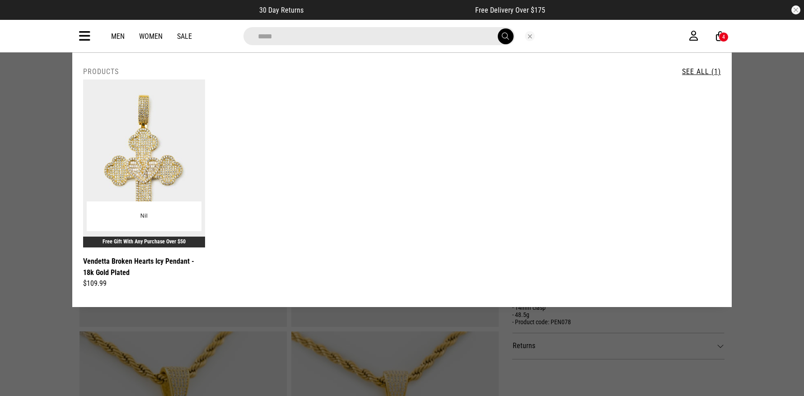
type input "*****"
click at [140, 168] on img at bounding box center [144, 163] width 122 height 168
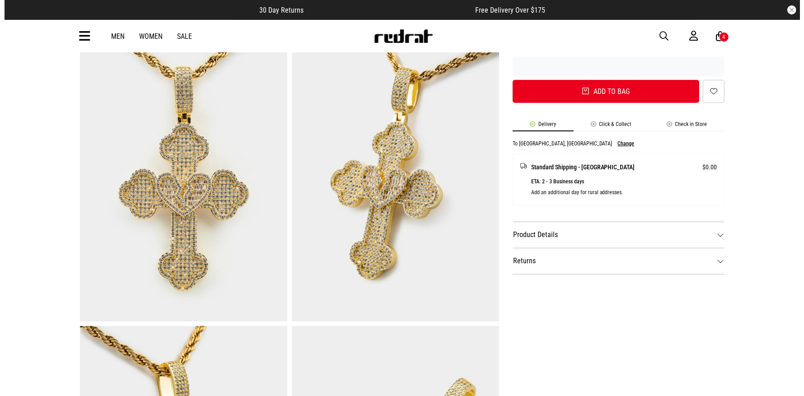
scroll to position [424, 0]
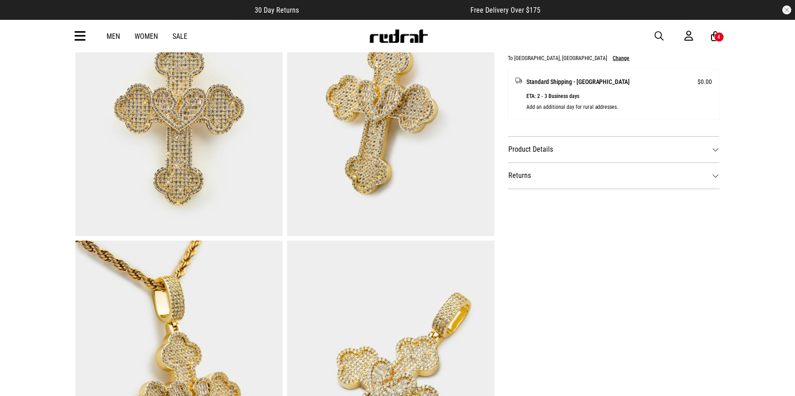
click at [643, 149] on dt "Product Details" at bounding box center [614, 149] width 212 height 26
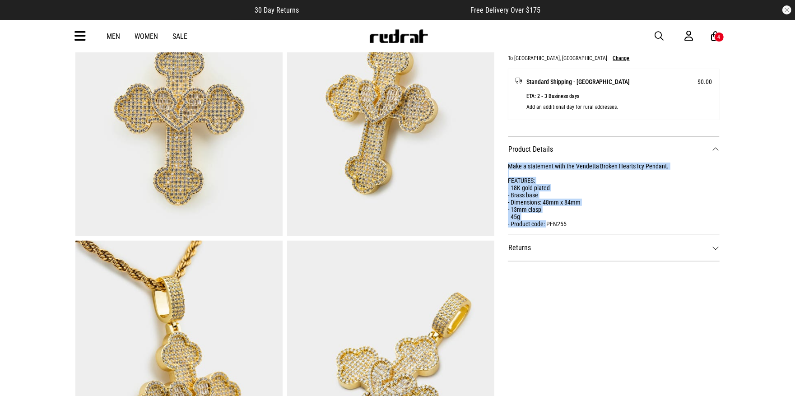
drag, startPoint x: 547, startPoint y: 219, endPoint x: 503, endPoint y: 168, distance: 68.2
click at [505, 165] on div "SHARE Vendetta Broken Hearts Icy Pendant - 18k Gold Plated Style Code: 61272 $1…" at bounding box center [607, 95] width 226 height 871
copy div "Make a statement with the Vendetta Broken Hearts Icy Pendant. FEATURES: - 18K g…"
click at [659, 33] on span "button" at bounding box center [659, 36] width 9 height 11
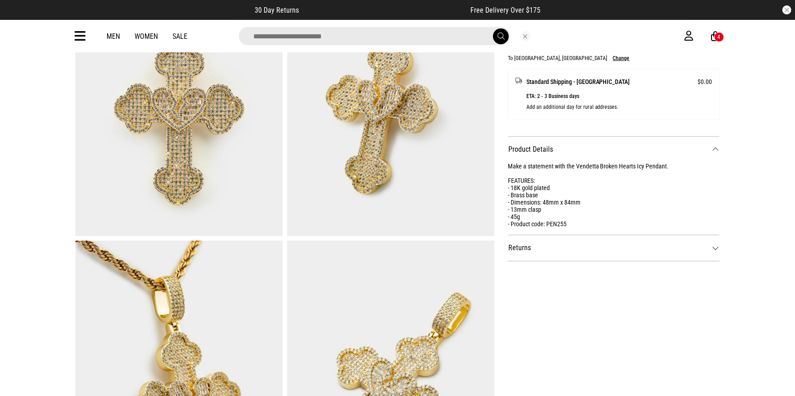
click at [385, 35] on input "search" at bounding box center [374, 36] width 271 height 18
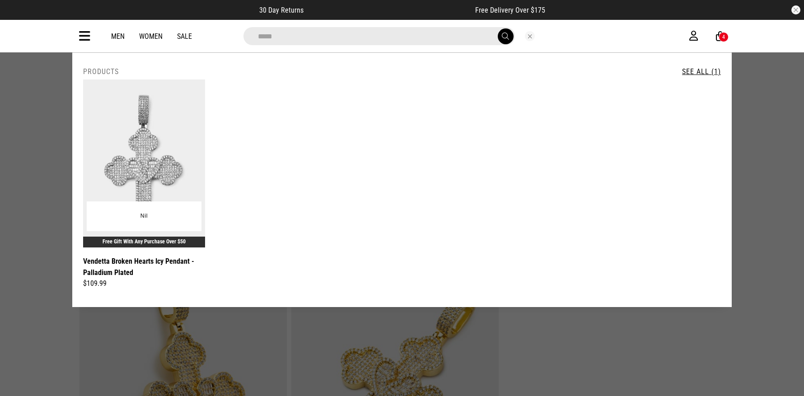
type input "*****"
click at [144, 140] on img at bounding box center [144, 163] width 122 height 168
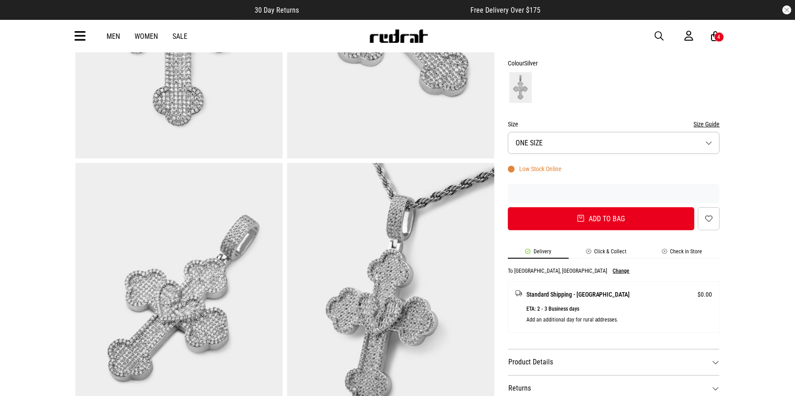
scroll to position [230, 0]
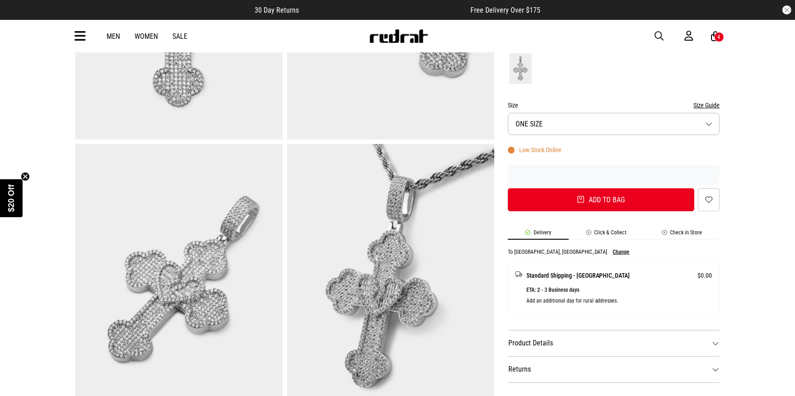
click at [578, 343] on dt "Product Details" at bounding box center [614, 343] width 212 height 26
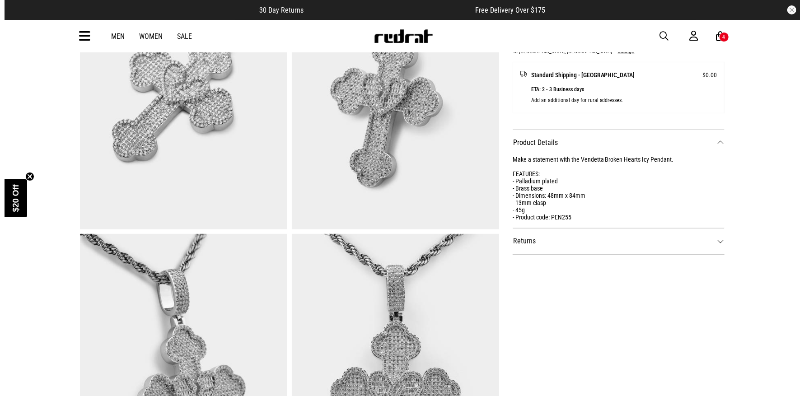
scroll to position [0, 0]
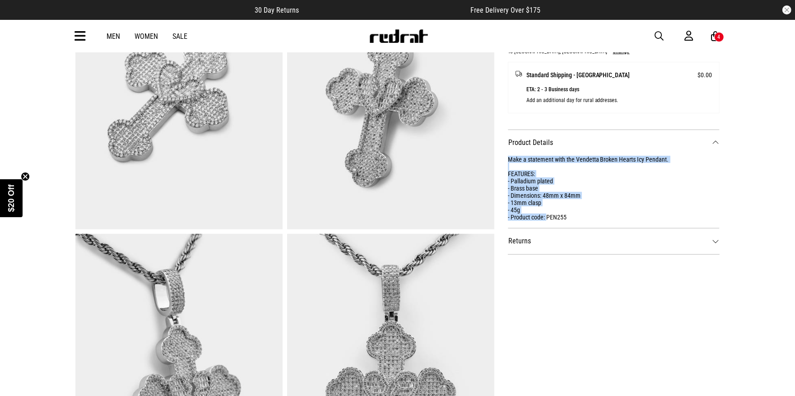
drag, startPoint x: 548, startPoint y: 214, endPoint x: 496, endPoint y: 158, distance: 76.4
click at [496, 158] on div "SHARE Vendetta Broken Hearts Icy Pendant - Palladium Plated Style Code: 61273 $…" at bounding box center [607, 88] width 226 height 871
copy div "Make a statement with the Vendetta Broken Hearts Icy Pendant. FEATURES: - Palla…"
click at [660, 35] on span "button" at bounding box center [659, 36] width 9 height 11
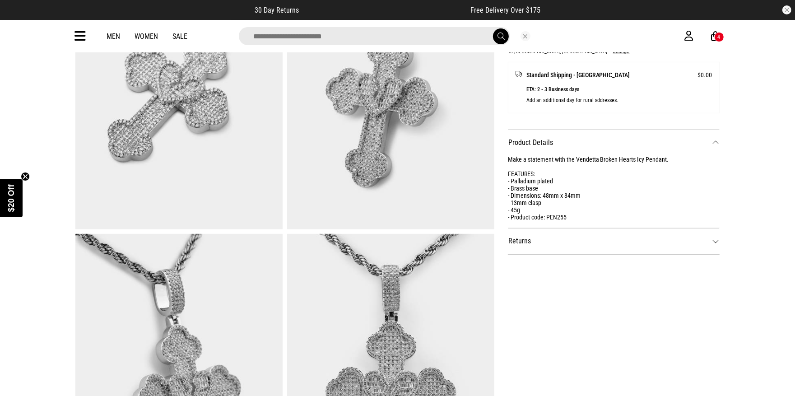
click at [345, 32] on input "search" at bounding box center [374, 36] width 271 height 18
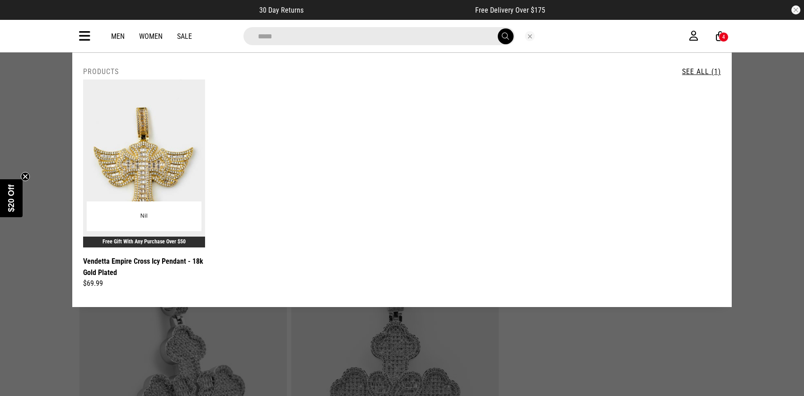
type input "*****"
click at [146, 153] on img at bounding box center [144, 163] width 122 height 168
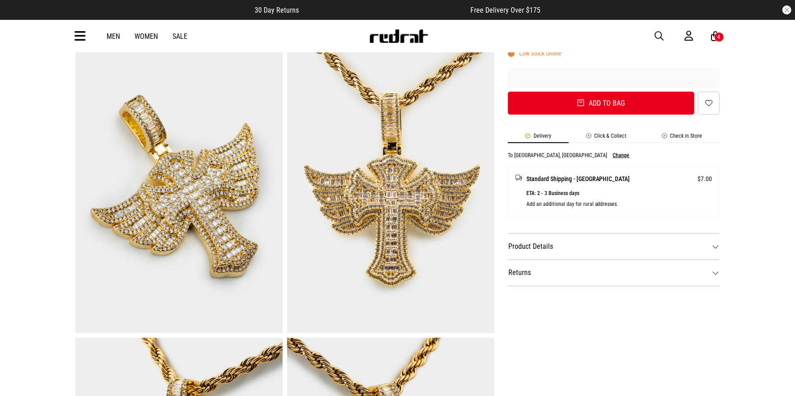
click at [633, 250] on dt "Product Details" at bounding box center [614, 246] width 212 height 26
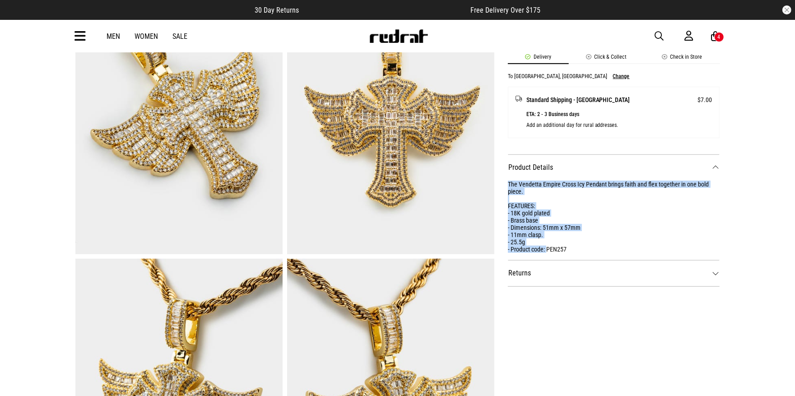
drag, startPoint x: 546, startPoint y: 248, endPoint x: 500, endPoint y: 181, distance: 81.5
click at [500, 181] on div "SHARE Vendetta Empire Cross Icy Pendant - 18k Gold Plated Style Code: 61274 $69…" at bounding box center [607, 113] width 226 height 871
copy div "The Vendetta Empire Cross Icy Pendant brings faith and flex together in one bol…"
click at [658, 34] on span "button" at bounding box center [659, 36] width 9 height 11
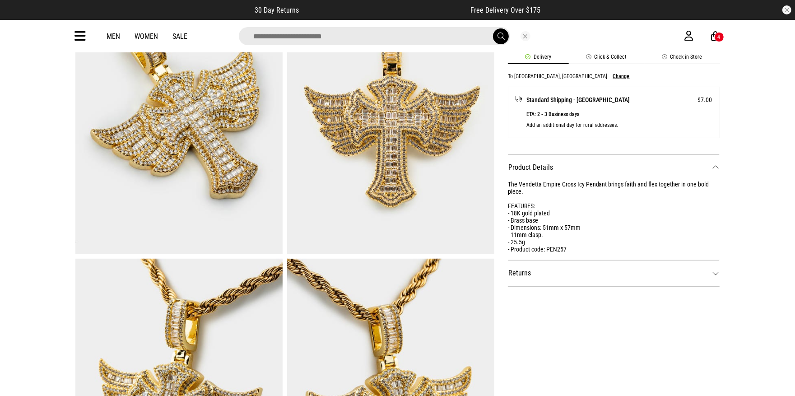
drag, startPoint x: 385, startPoint y: 32, endPoint x: 378, endPoint y: 34, distance: 7.7
click at [385, 32] on input "search" at bounding box center [374, 36] width 271 height 18
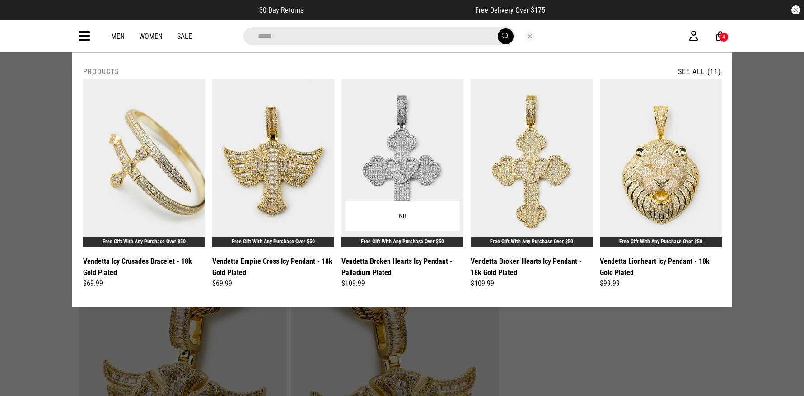
type input "*****"
click at [381, 175] on img at bounding box center [402, 163] width 122 height 168
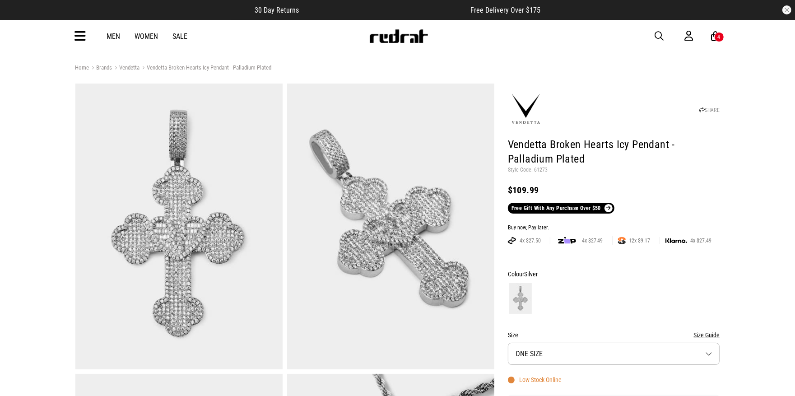
click at [659, 31] on span "button" at bounding box center [659, 36] width 9 height 11
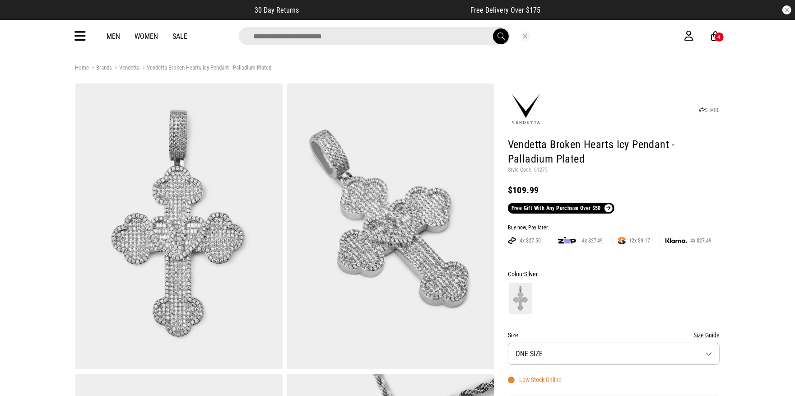
click at [305, 34] on input "search" at bounding box center [374, 36] width 271 height 18
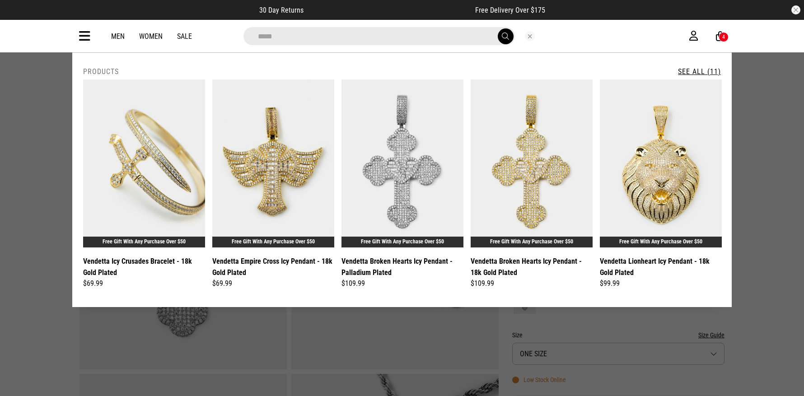
click at [310, 36] on input "*****" at bounding box center [378, 36] width 271 height 18
paste input "**********"
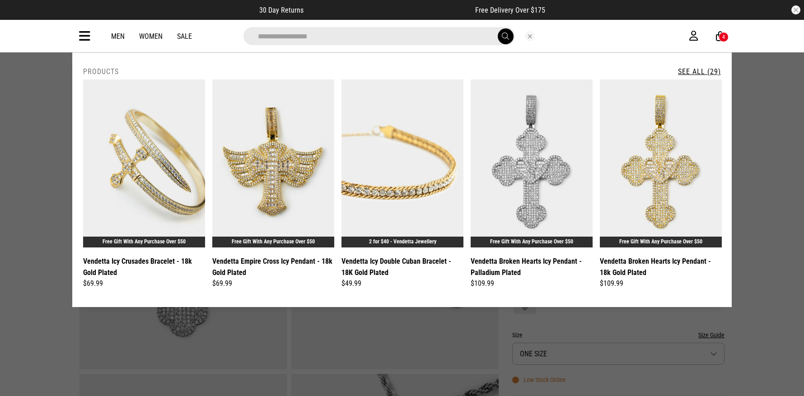
click at [265, 34] on input "**********" at bounding box center [378, 36] width 271 height 18
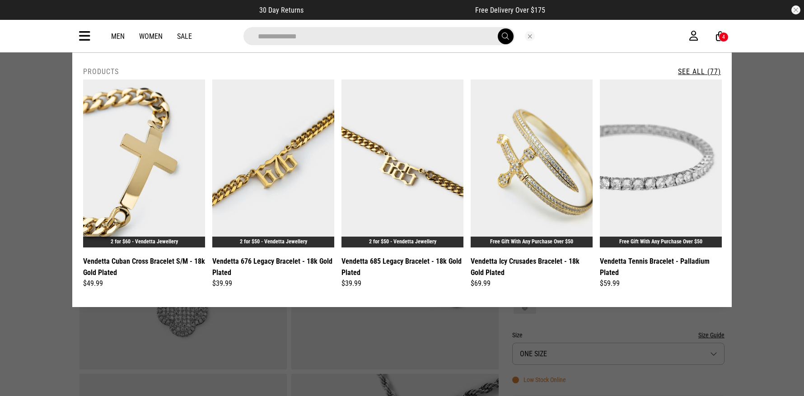
click at [396, 37] on input "**********" at bounding box center [378, 36] width 271 height 18
paste input "search"
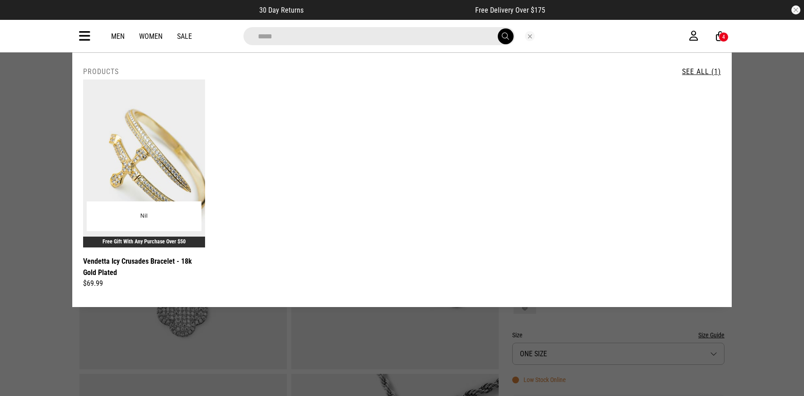
type input "*****"
click at [120, 160] on img at bounding box center [144, 163] width 122 height 168
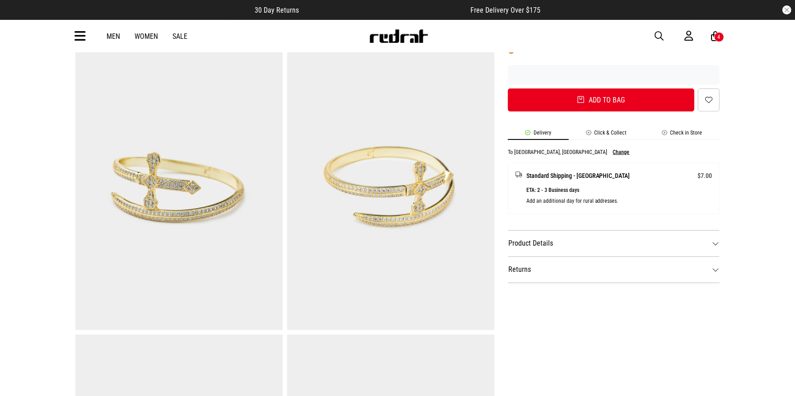
scroll to position [349, 0]
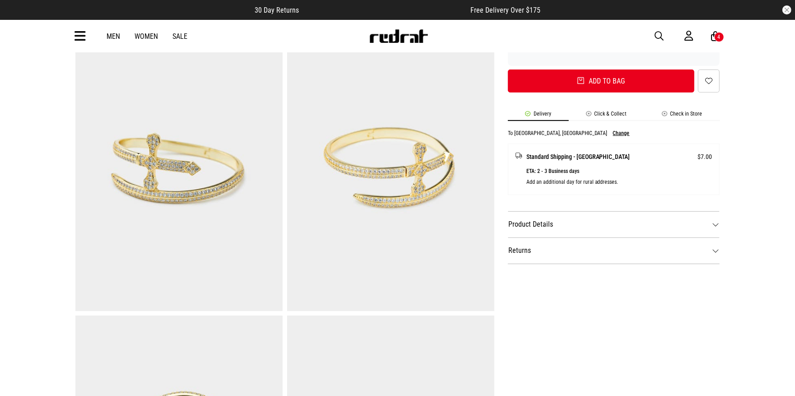
click at [587, 225] on dt "Product Details" at bounding box center [614, 224] width 212 height 26
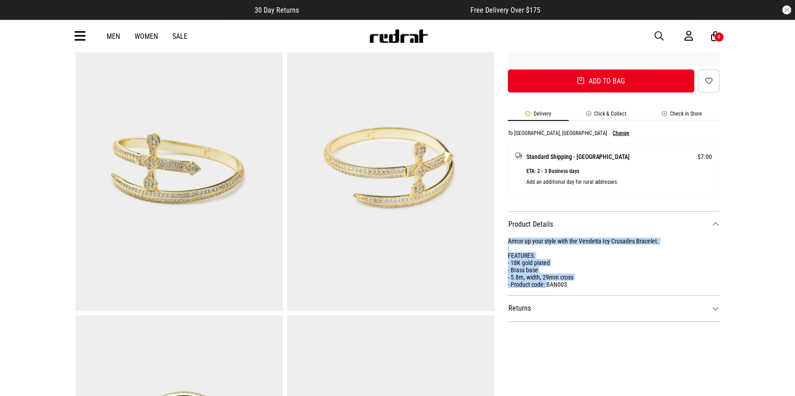
drag, startPoint x: 547, startPoint y: 282, endPoint x: 496, endPoint y: 239, distance: 66.0
click at [496, 239] on div "SHARE Vendetta Icy Crusades Bracelet - 18k Gold Plated Style Code: 61276 $69.99…" at bounding box center [607, 170] width 226 height 871
copy div "Armor up your style with the Vendetta Icy Crusades Bracelet. FEATURES: - 18K go…"
